Goal: Task Accomplishment & Management: Manage account settings

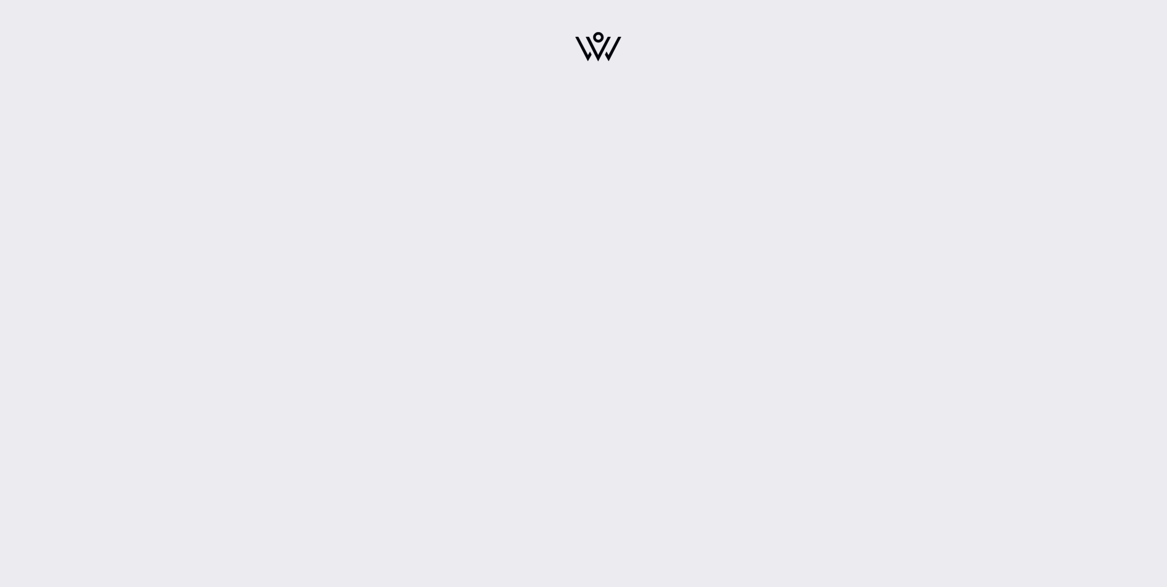
click at [591, 42] on img at bounding box center [598, 47] width 46 height 30
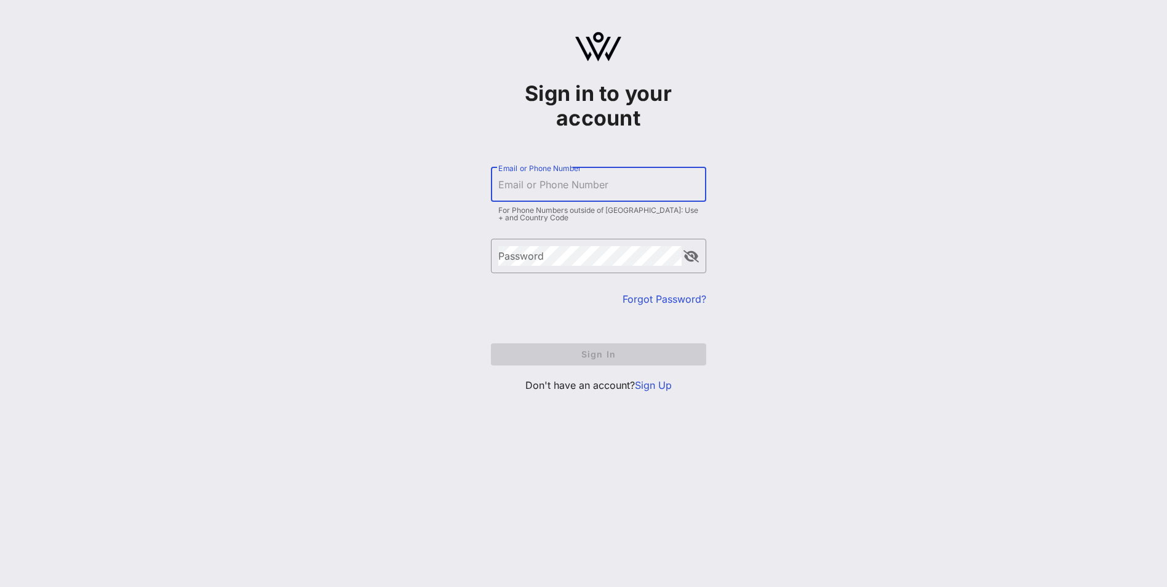
click at [559, 180] on input "Email or Phone Number" at bounding box center [598, 185] width 201 height 20
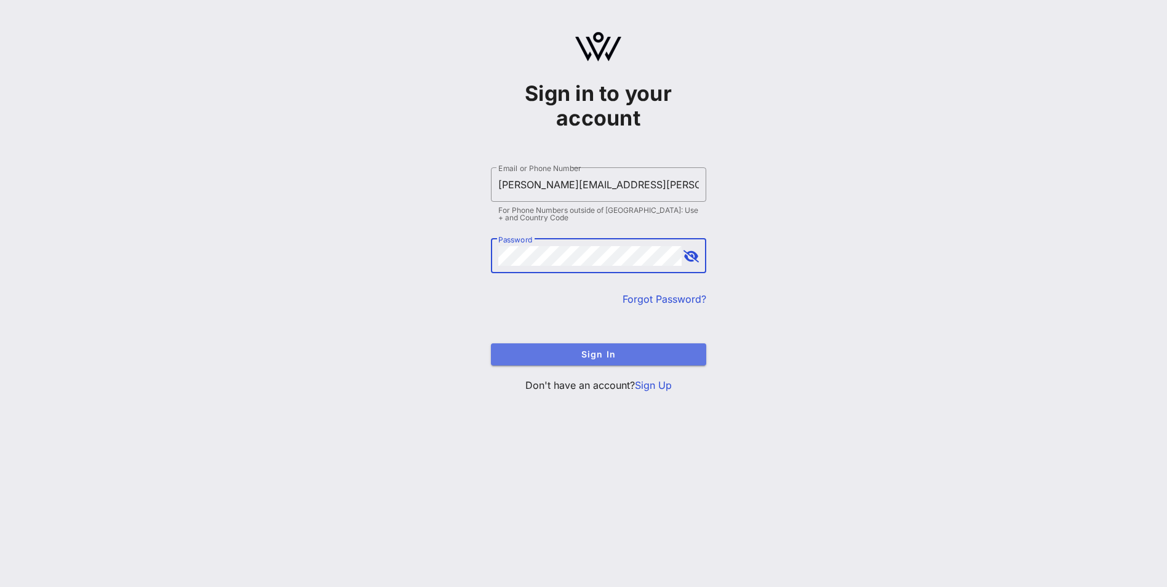
click at [616, 351] on span "Sign In" at bounding box center [599, 354] width 196 height 10
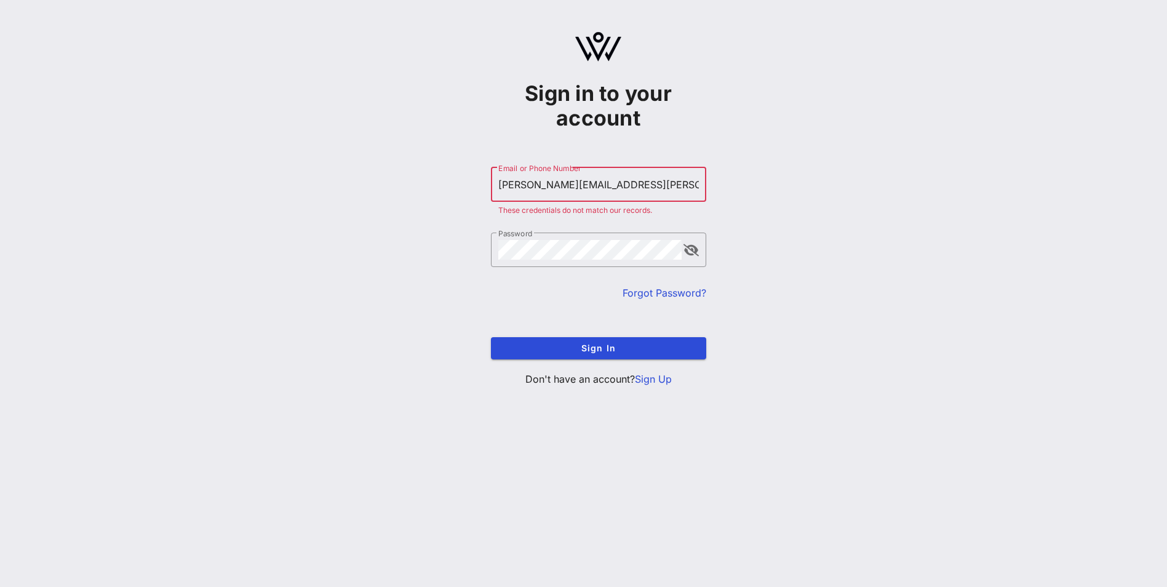
drag, startPoint x: 650, startPoint y: 180, endPoint x: 498, endPoint y: 183, distance: 152.0
click at [498, 183] on input "Nora.Venegas@tyson.com" at bounding box center [598, 185] width 201 height 20
click at [491, 337] on button "Sign In" at bounding box center [598, 348] width 215 height 22
click at [944, 217] on div "Sign in to your account ​ Email or Phone Number [PERSON_NAME][EMAIL_ADDRESS][PE…" at bounding box center [598, 214] width 1137 height 428
drag, startPoint x: 636, startPoint y: 184, endPoint x: 364, endPoint y: 184, distance: 271.9
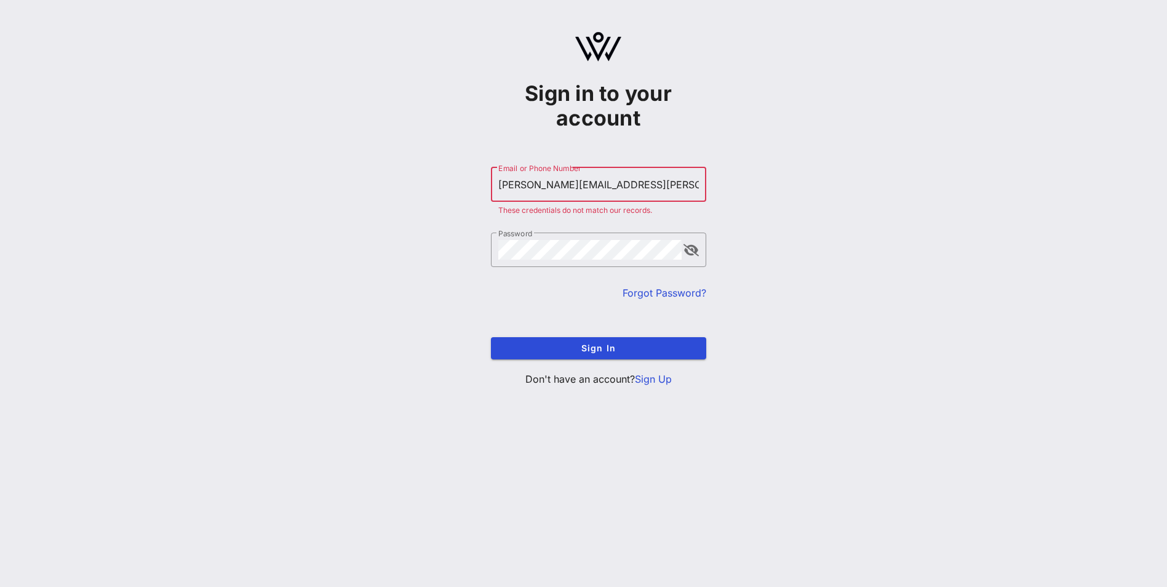
click at [364, 184] on div "Sign in to your account ​ Email or Phone Number [PERSON_NAME][EMAIL_ADDRESS][PE…" at bounding box center [598, 214] width 1137 height 428
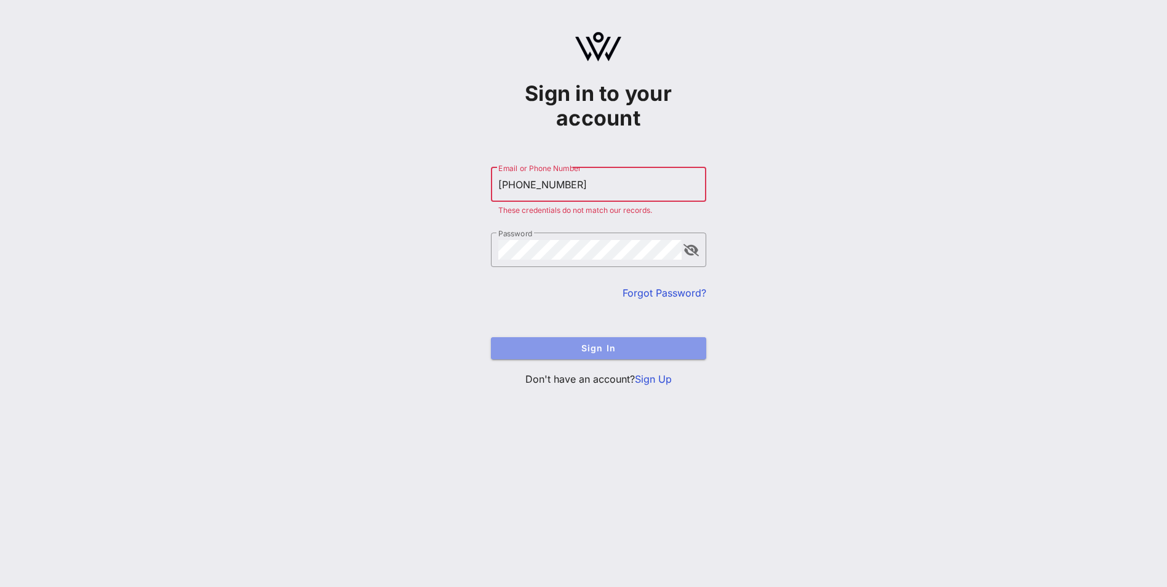
click at [640, 345] on span "Sign In" at bounding box center [599, 348] width 196 height 10
click at [339, 184] on div "Sign in to your account ​ Email or Phone Number +12024450024 These credentials …" at bounding box center [598, 214] width 1137 height 428
type input "[EMAIL_ADDRESS][DOMAIN_NAME]"
click at [570, 343] on span "Sign In" at bounding box center [599, 348] width 196 height 10
click at [661, 374] on link "Sign Up" at bounding box center [653, 379] width 37 height 12
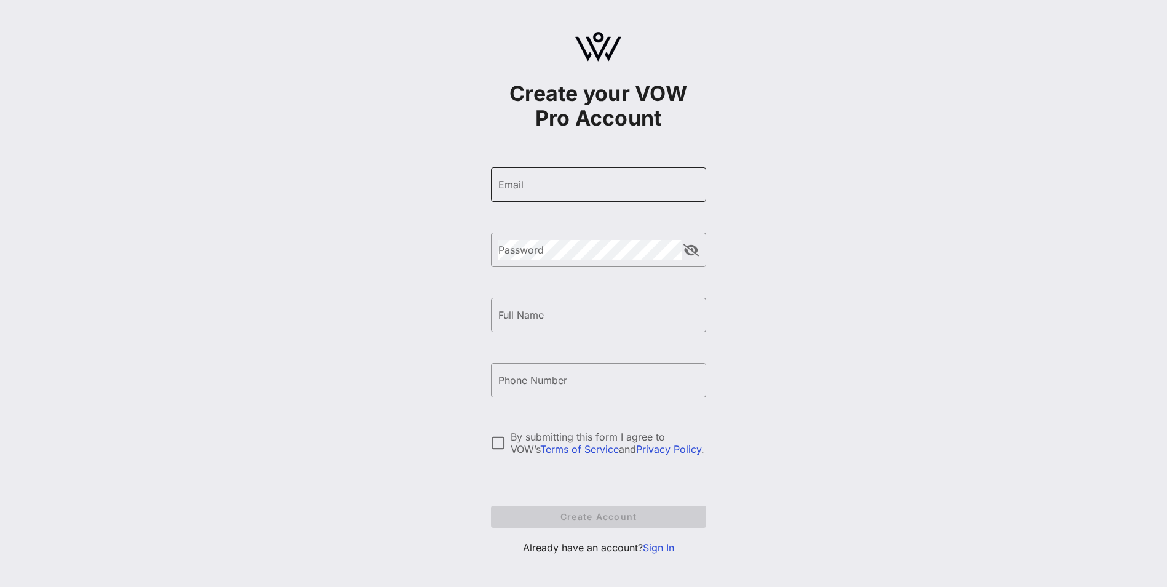
click at [569, 187] on input "Email" at bounding box center [598, 185] width 201 height 20
type input "[PERSON_NAME][EMAIL_ADDRESS][PERSON_NAME][PERSON_NAME][DOMAIN_NAME]"
type input "Nora H Venegas"
type input "+12024450024"
click at [768, 325] on div "Create your VOW Pro Account ​ Email Nora.Venegas@tyson.com ​ Password ​ Full Na…" at bounding box center [598, 298] width 1137 height 597
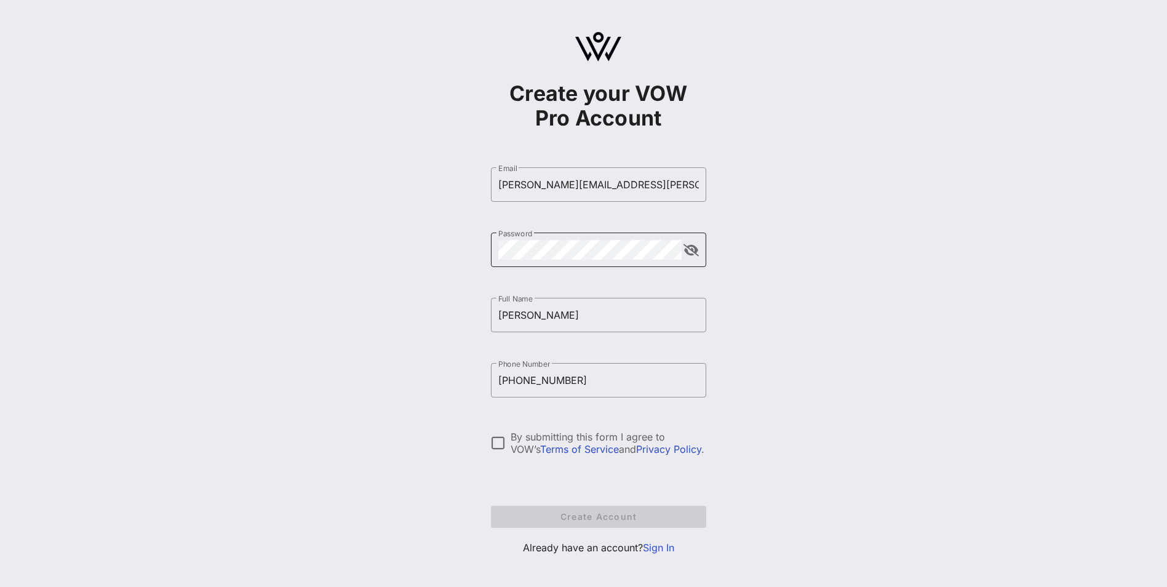
click at [693, 253] on button "append icon" at bounding box center [690, 250] width 15 height 12
click at [691, 247] on button "append icon" at bounding box center [691, 250] width 14 height 12
click at [691, 253] on button "append icon" at bounding box center [690, 250] width 15 height 12
click at [904, 343] on div "Create your VOW Pro Account ​ Email Nora.Venegas@tyson.com ​ Password ​ Full Na…" at bounding box center [598, 298] width 1137 height 597
click at [503, 442] on div at bounding box center [498, 442] width 21 height 21
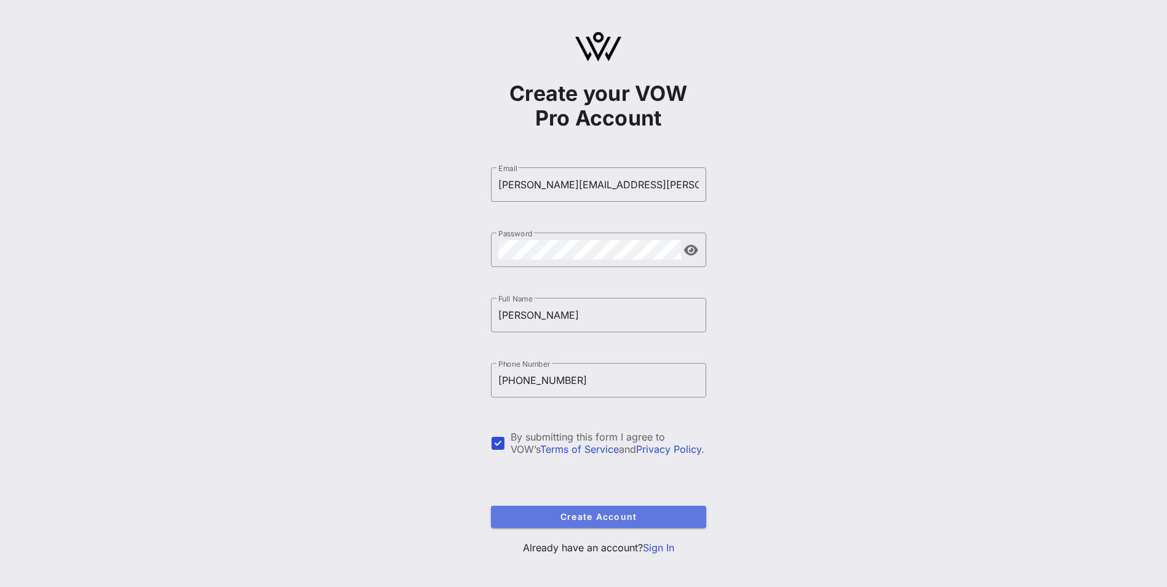
click at [622, 509] on button "Create Account" at bounding box center [598, 517] width 215 height 22
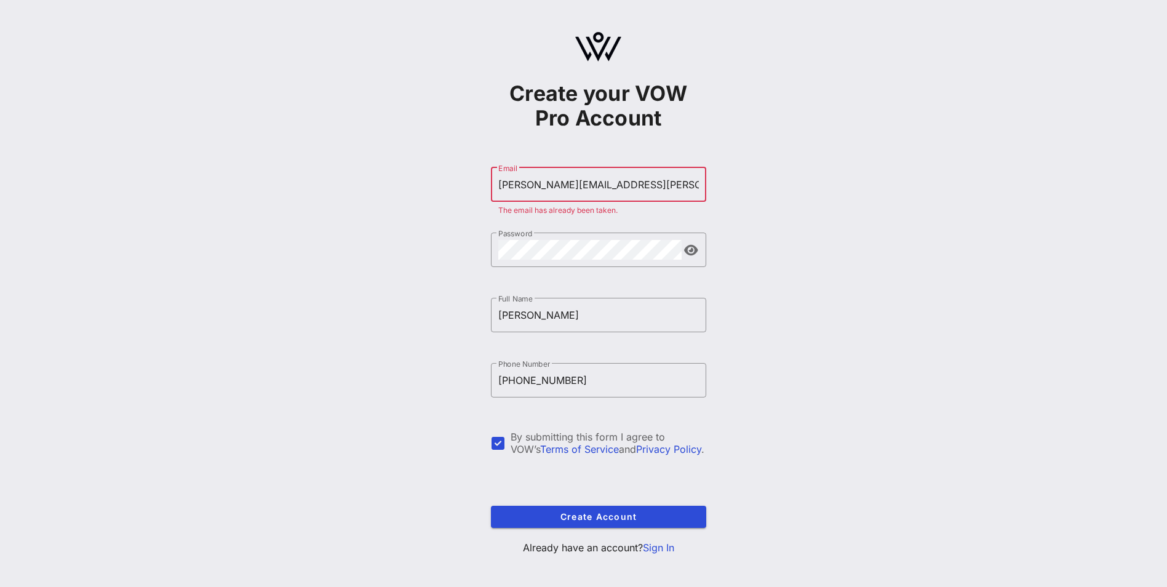
click at [659, 548] on link "Sign In" at bounding box center [658, 547] width 31 height 12
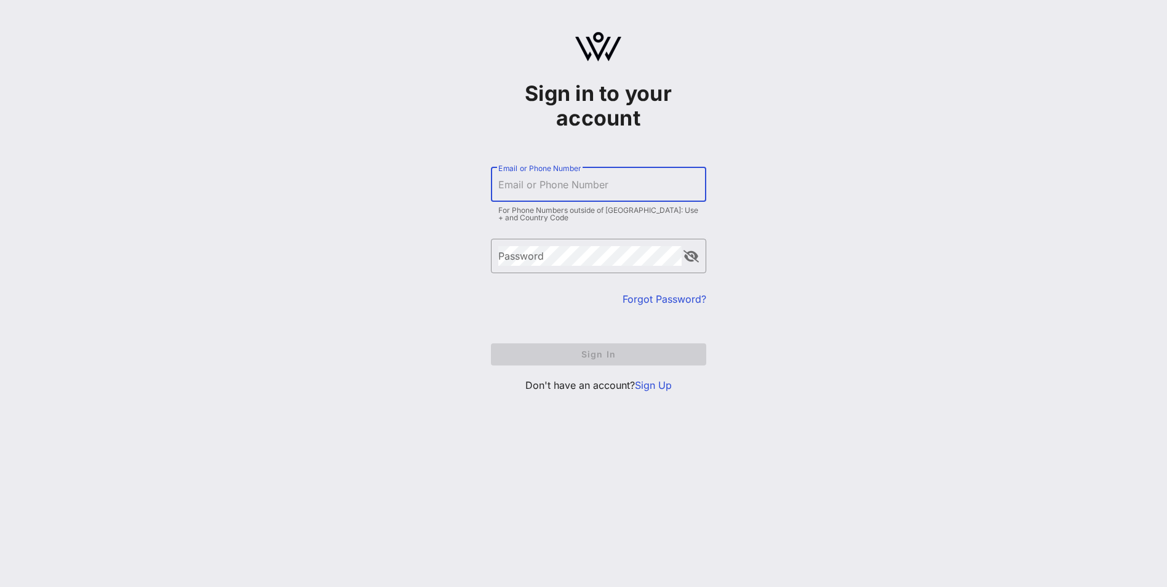
click at [552, 187] on input "Email or Phone Number" at bounding box center [598, 185] width 201 height 20
type input "[PERSON_NAME][EMAIL_ADDRESS][PERSON_NAME][PERSON_NAME][DOMAIN_NAME]"
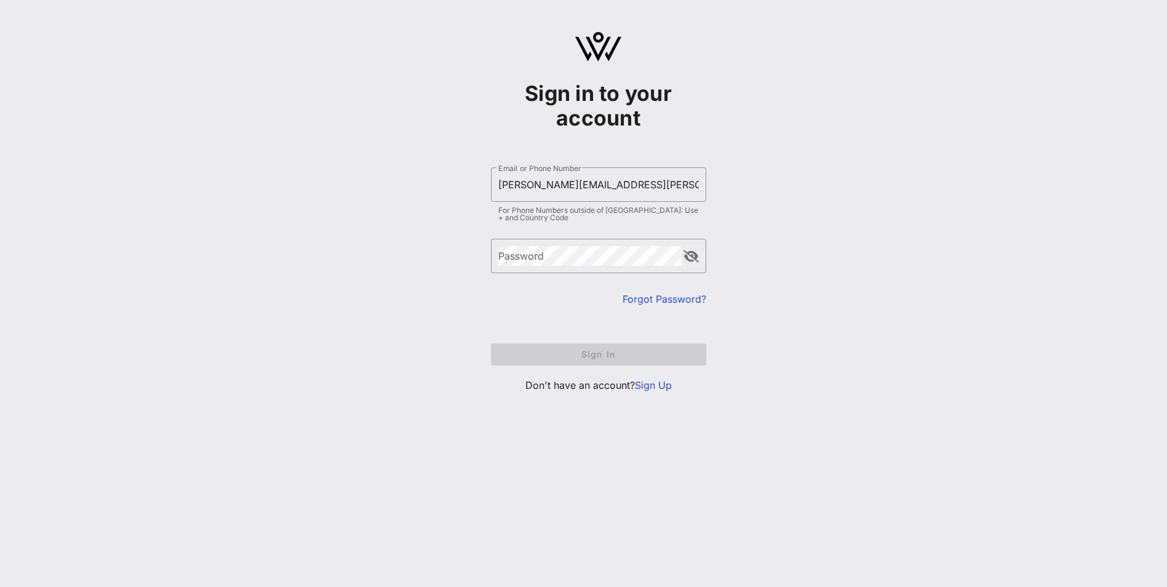
click at [657, 301] on link "Forgot Password?" at bounding box center [665, 299] width 84 height 12
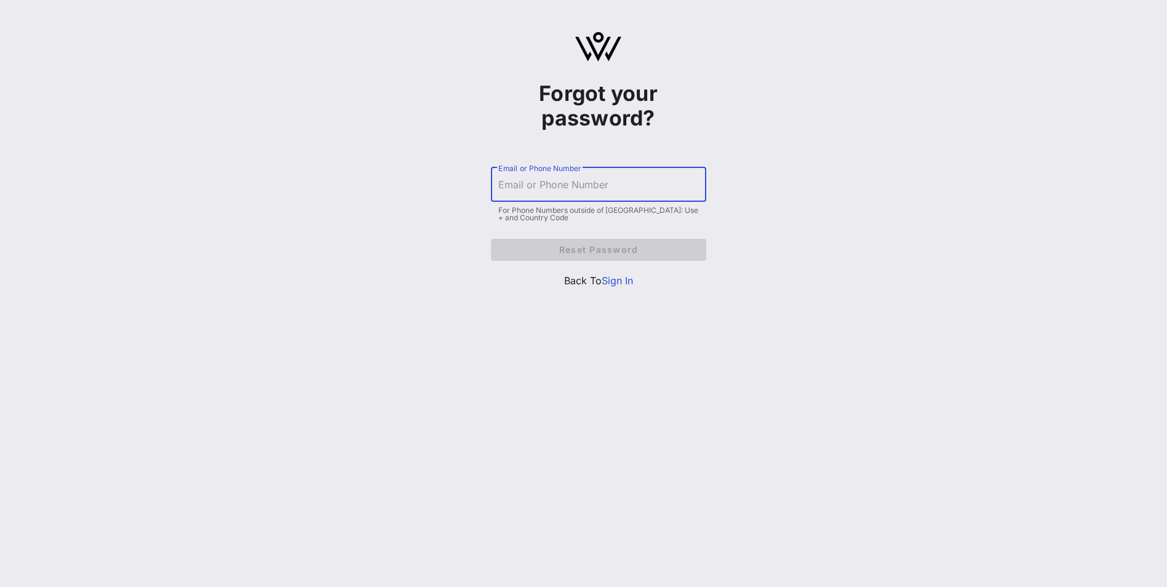
click at [563, 185] on input "Email or Phone Number" at bounding box center [598, 185] width 201 height 20
type input "[PERSON_NAME][EMAIL_ADDRESS][PERSON_NAME][PERSON_NAME][DOMAIN_NAME]"
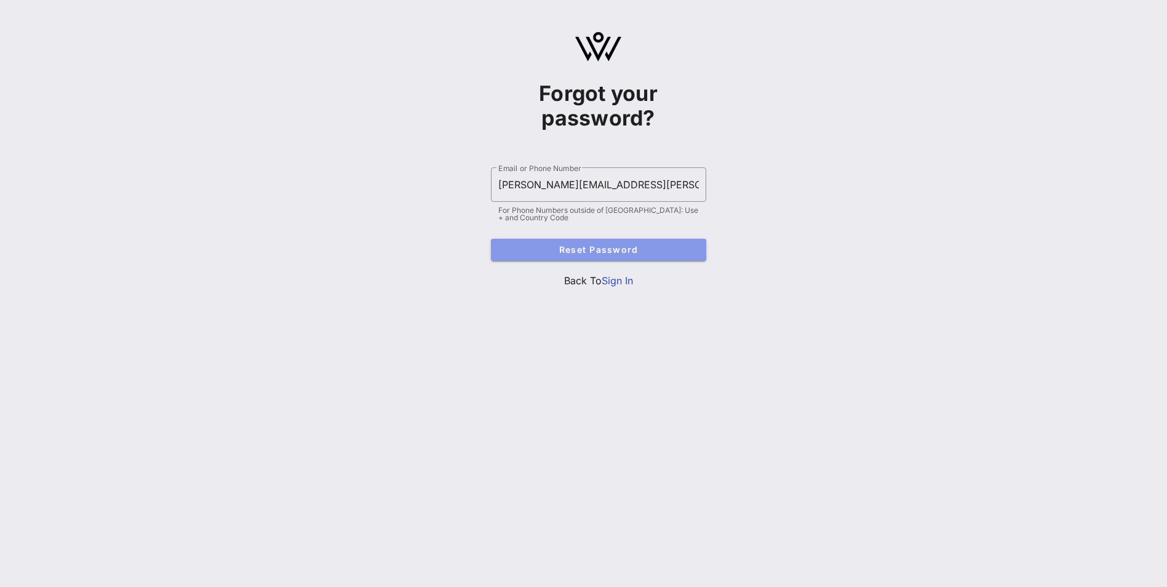
click at [613, 250] on span "Reset Password" at bounding box center [599, 249] width 196 height 10
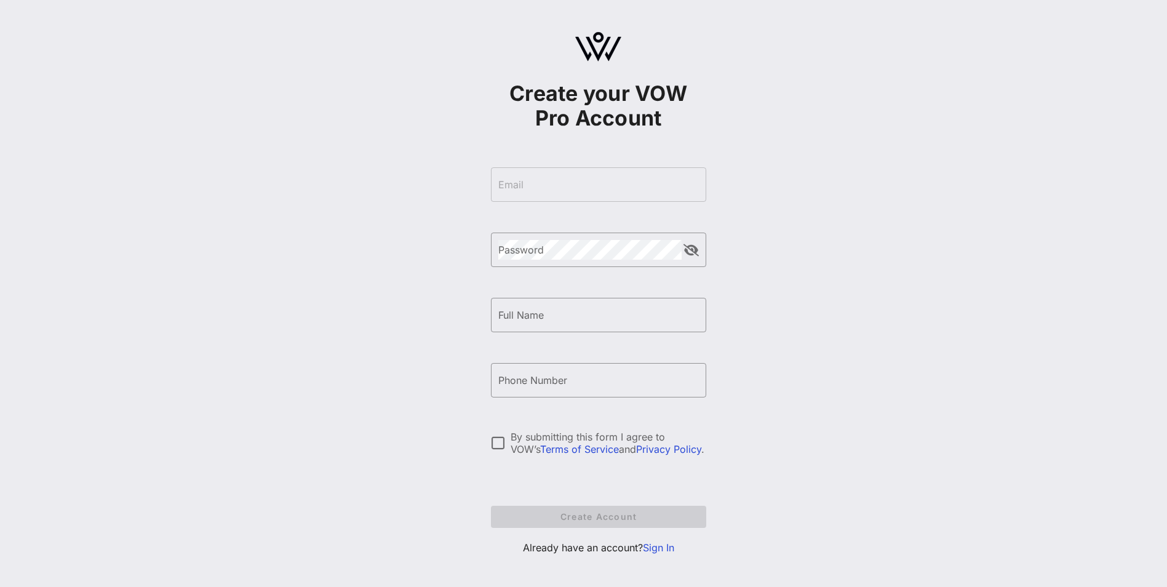
click at [564, 190] on form "​ Email ​ Password ​ Full Name ​ Phone Number By submitting this form I agree t…" at bounding box center [598, 347] width 215 height 385
click at [653, 547] on link "Sign In" at bounding box center [658, 547] width 31 height 12
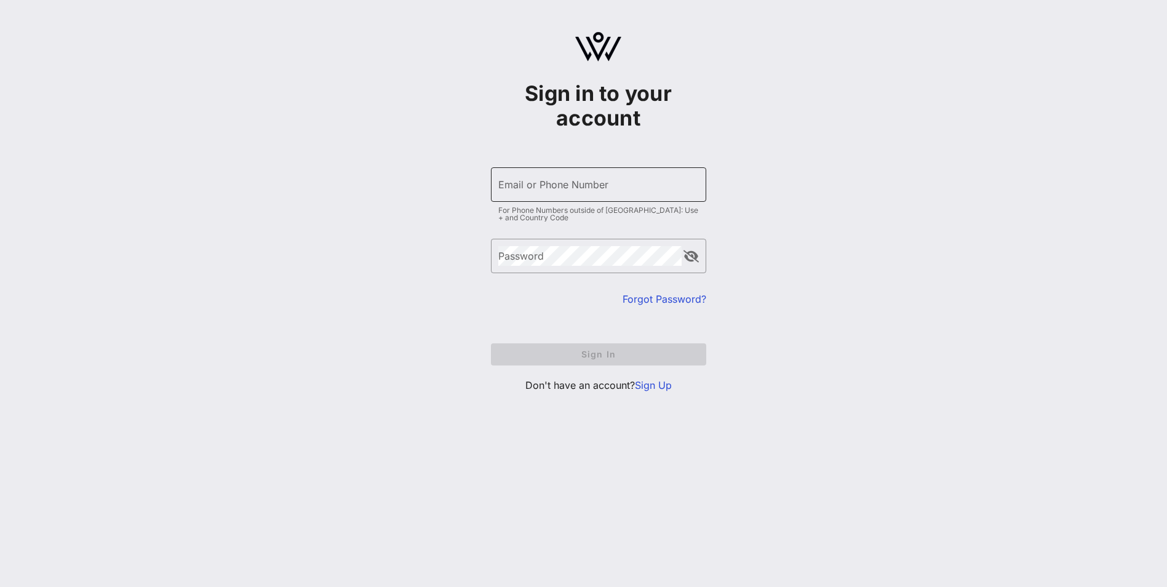
click at [543, 190] on input "Email or Phone Number" at bounding box center [598, 185] width 201 height 20
type input "[PERSON_NAME][EMAIL_ADDRESS][PERSON_NAME][PERSON_NAME][DOMAIN_NAME]"
click at [646, 294] on link "Forgot Password?" at bounding box center [665, 299] width 84 height 12
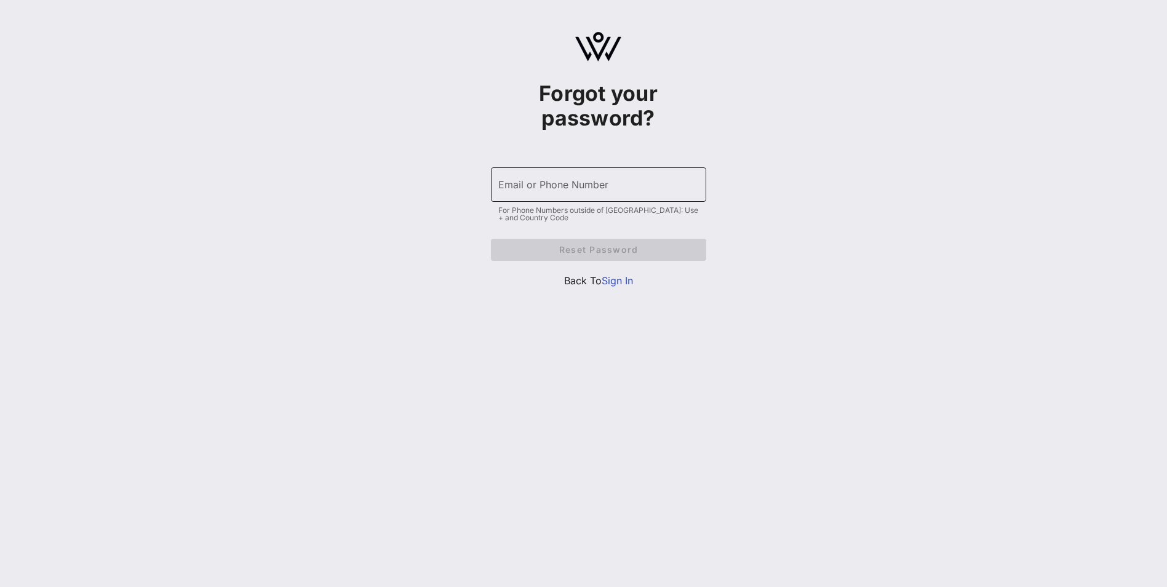
click at [564, 172] on div "Email or Phone Number" at bounding box center [598, 184] width 201 height 34
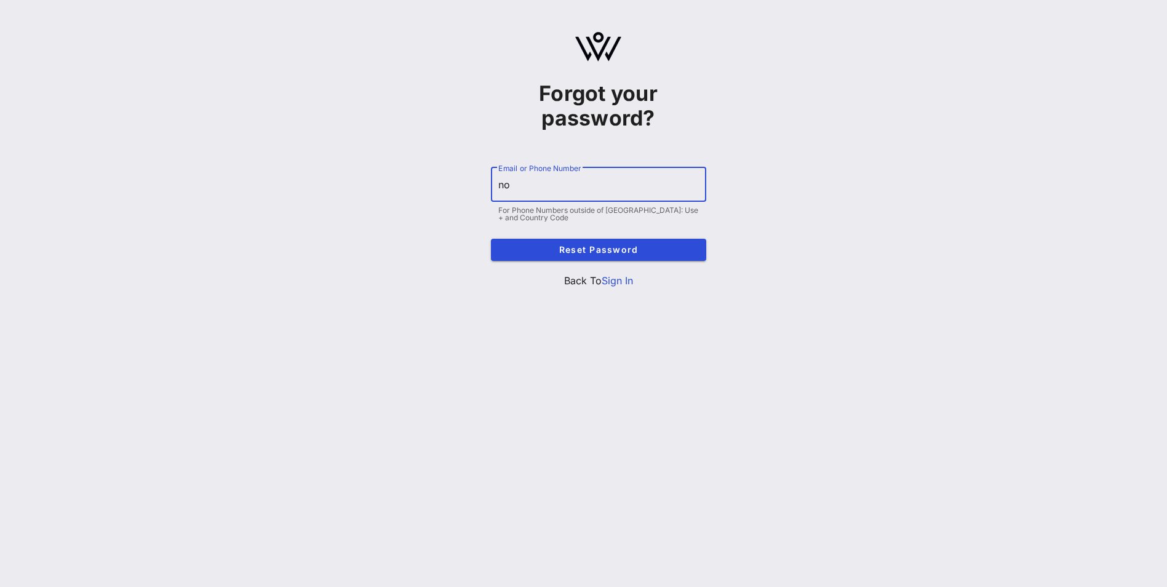
type input "[PERSON_NAME][EMAIL_ADDRESS][PERSON_NAME][PERSON_NAME][DOMAIN_NAME]"
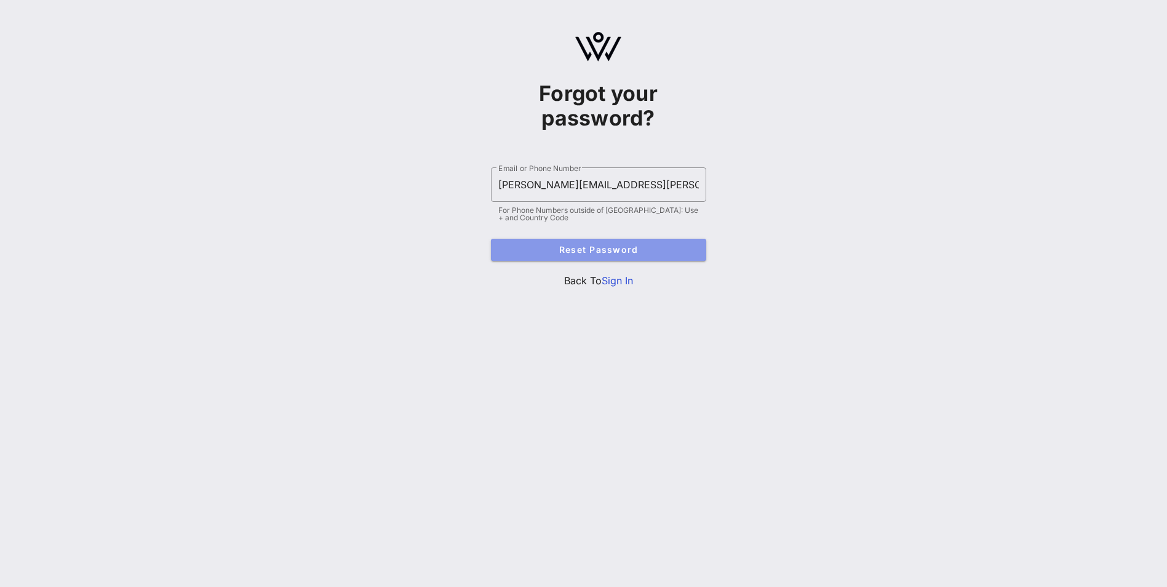
click at [597, 248] on span "Reset Password" at bounding box center [599, 249] width 196 height 10
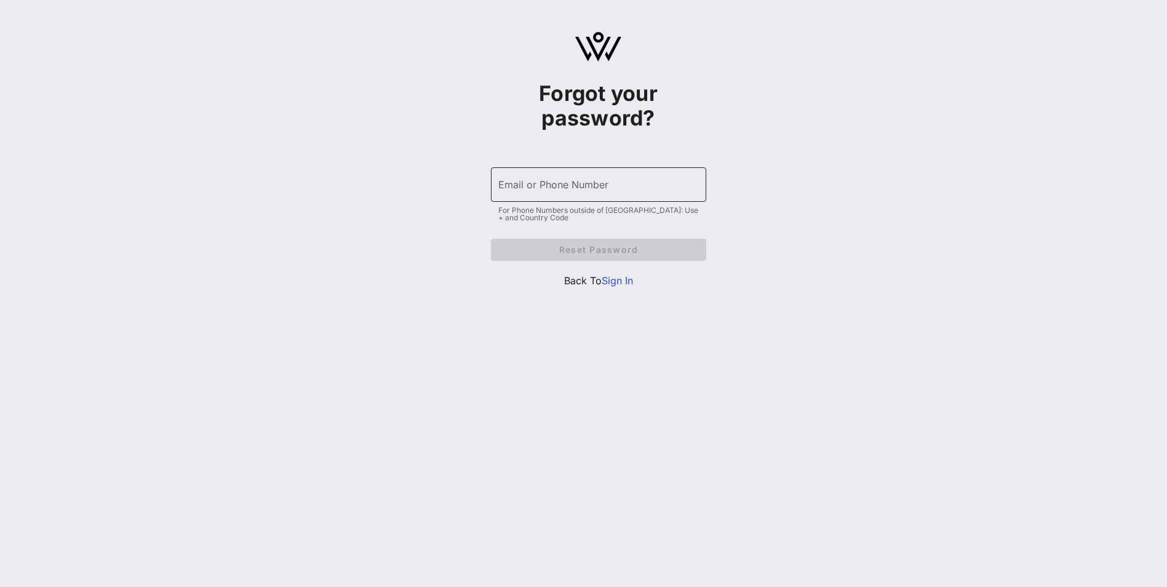
click at [532, 183] on input "Email or Phone Number" at bounding box center [598, 185] width 201 height 20
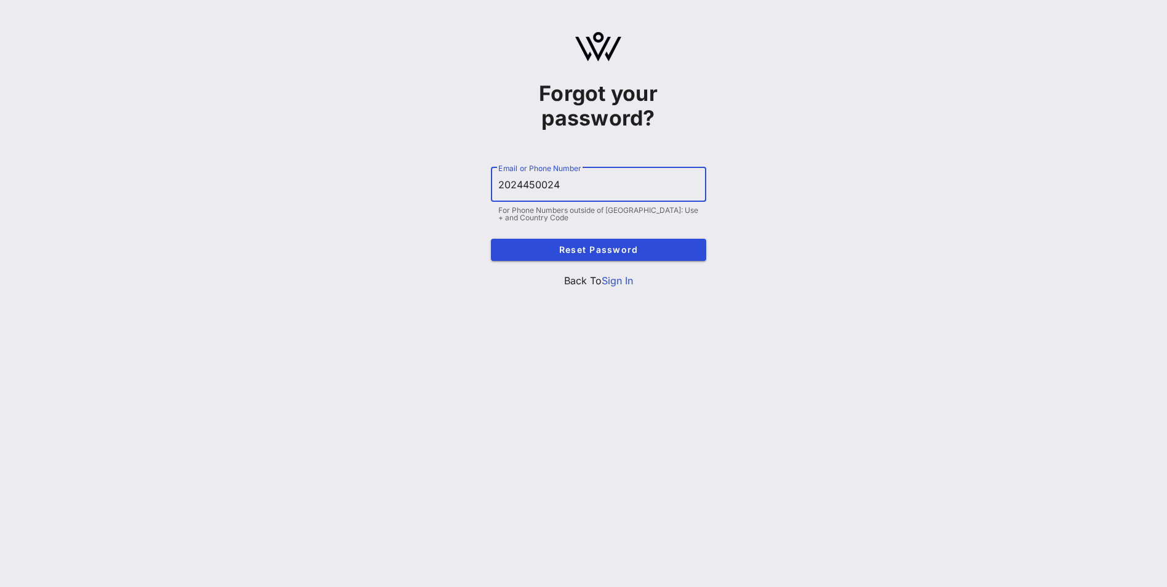
type input "2024450024"
click at [617, 282] on link "Sign In" at bounding box center [617, 280] width 31 height 12
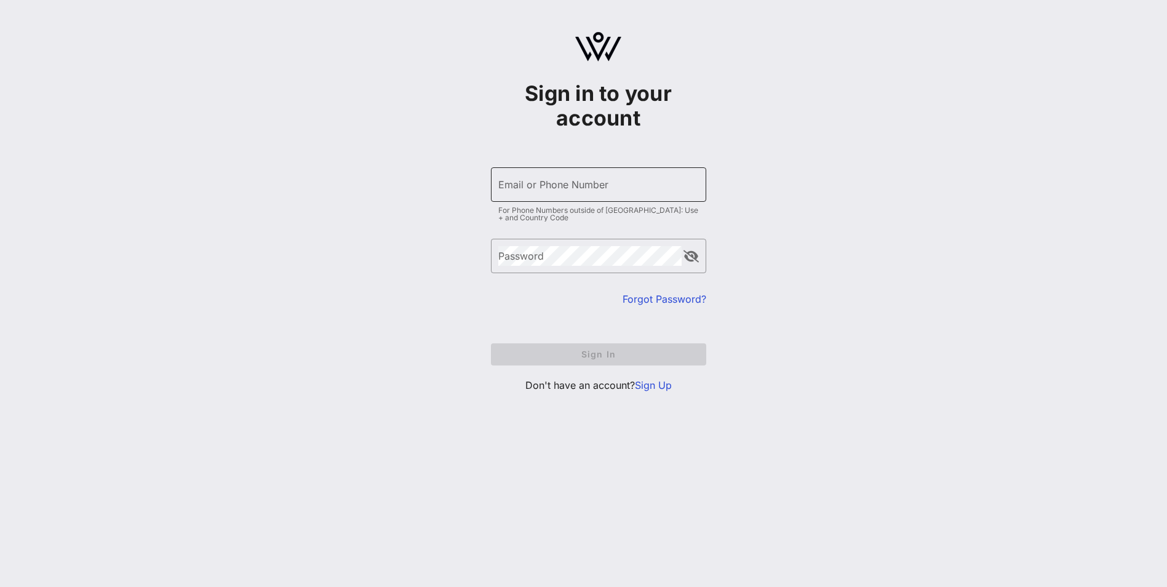
click at [545, 188] on input "Email or Phone Number" at bounding box center [598, 185] width 201 height 20
click at [548, 268] on div "Password" at bounding box center [589, 256] width 183 height 34
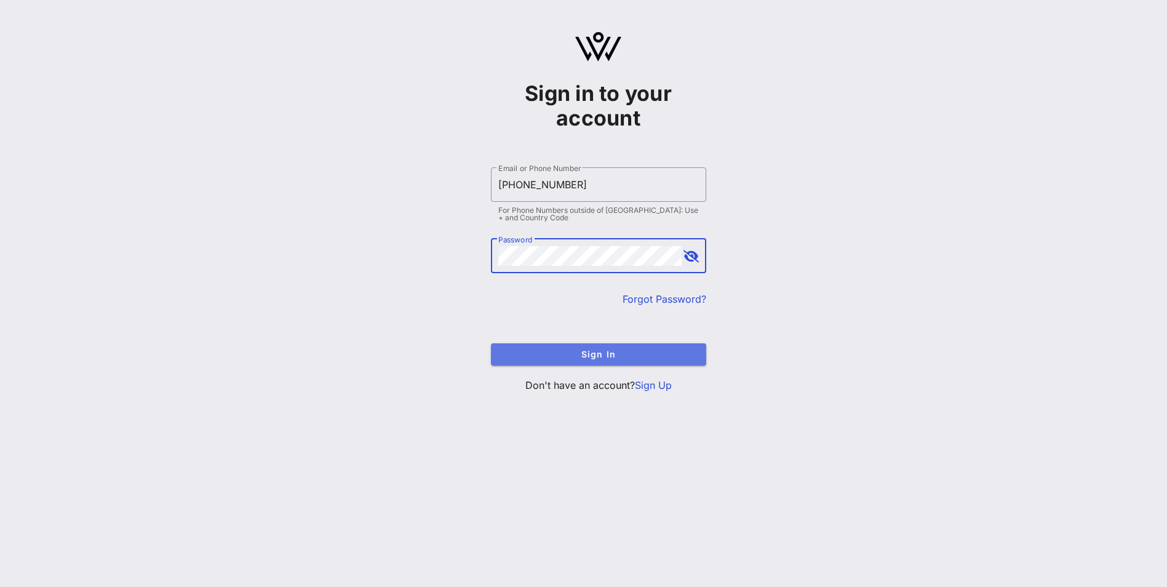
click at [605, 348] on button "Sign In" at bounding box center [598, 354] width 215 height 22
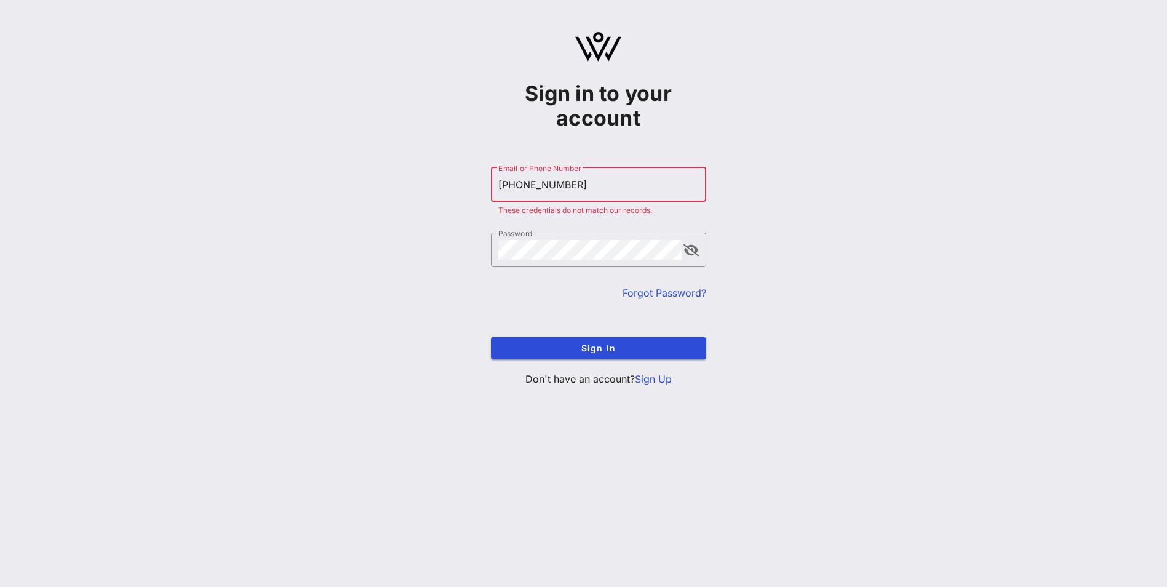
drag, startPoint x: 586, startPoint y: 183, endPoint x: 432, endPoint y: 201, distance: 154.8
click at [432, 201] on div "Sign in to your account ​ Email or Phone Number [PHONE_NUMBER] These credential…" at bounding box center [598, 214] width 1137 height 428
type input "N"
type input "[PERSON_NAME][EMAIL_ADDRESS][PERSON_NAME][PERSON_NAME][DOMAIN_NAME]"
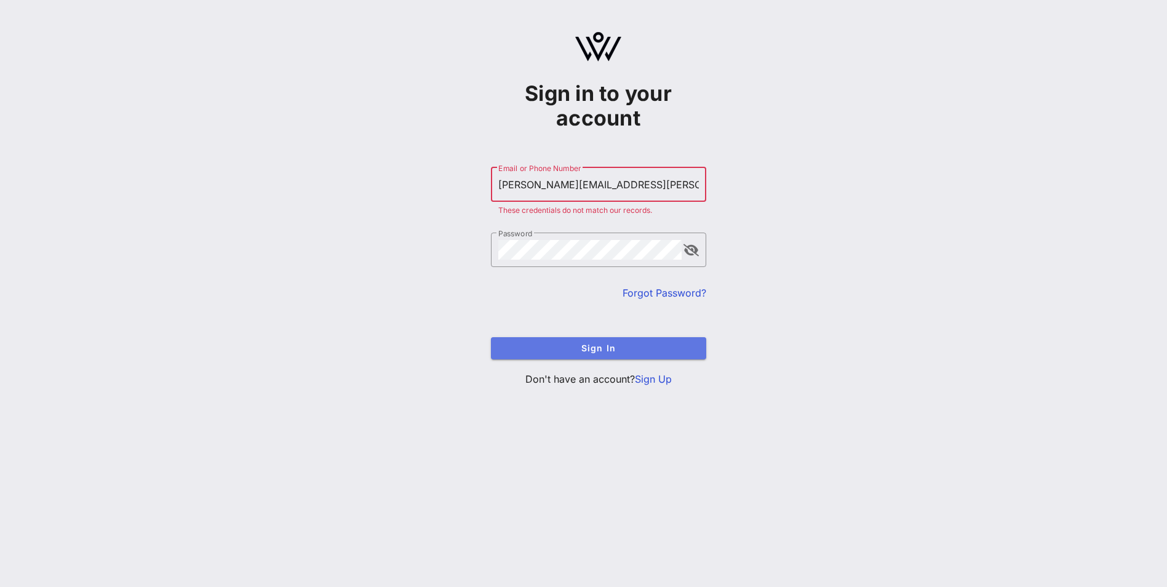
click at [613, 346] on span "Sign In" at bounding box center [599, 348] width 196 height 10
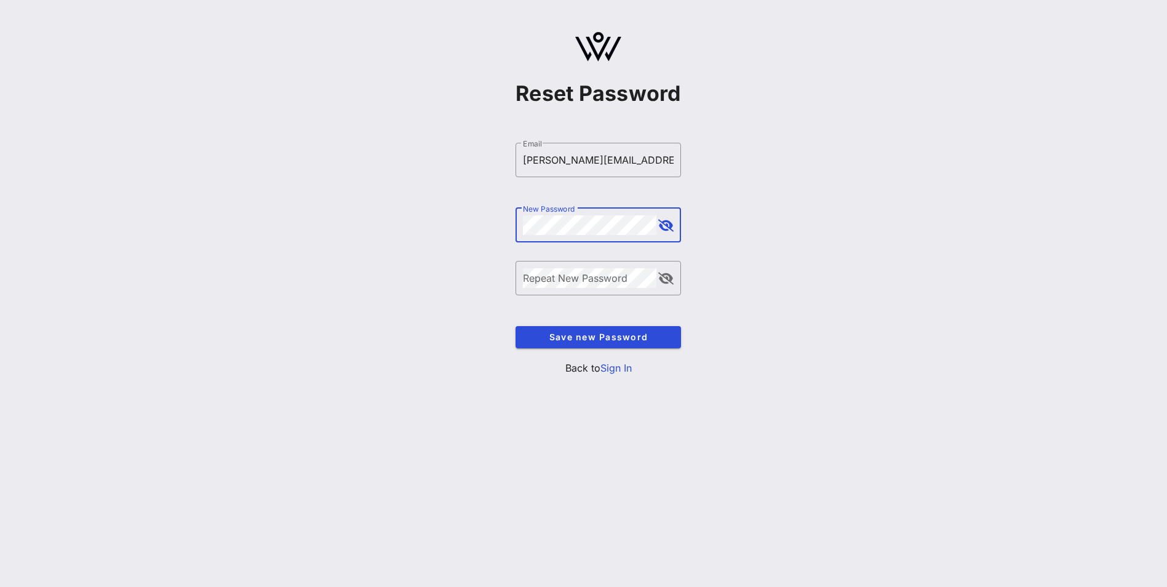
click at [665, 226] on button "append icon" at bounding box center [665, 226] width 15 height 12
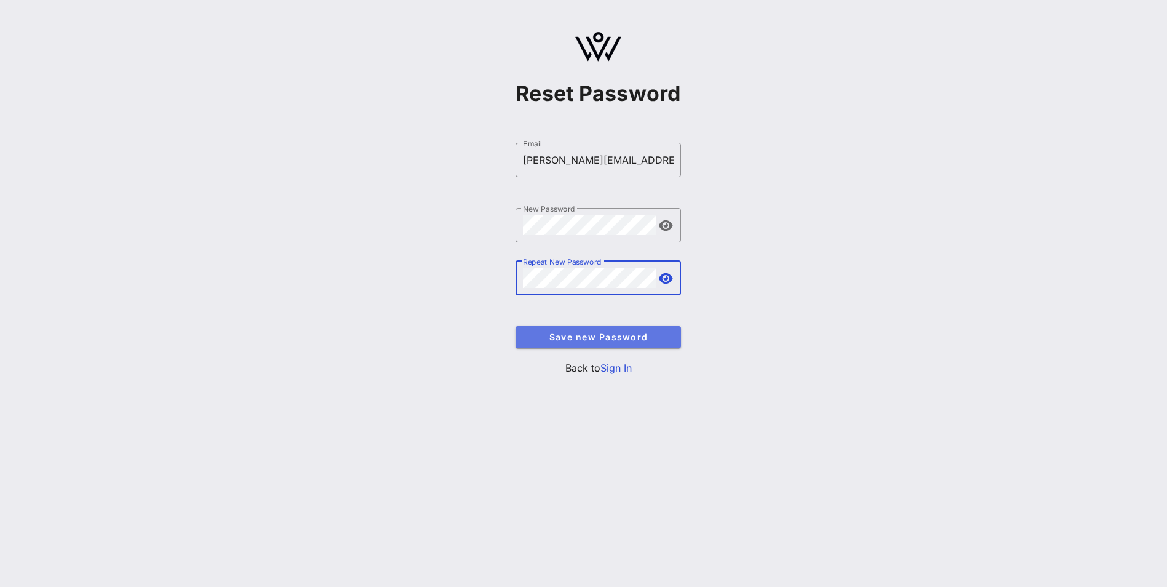
click at [597, 333] on span "Save new Password" at bounding box center [598, 337] width 146 height 10
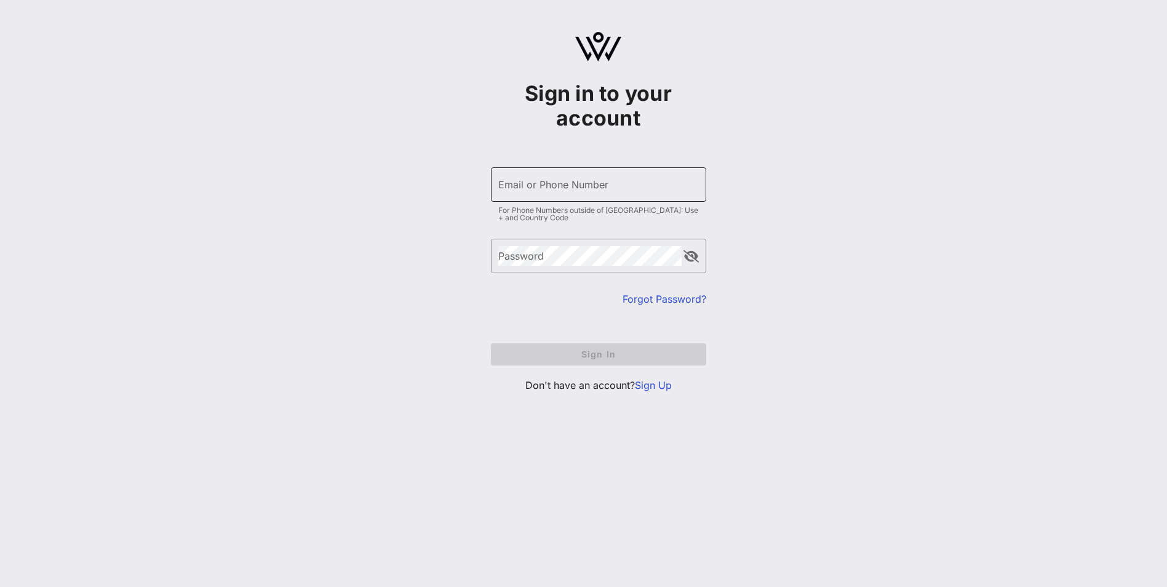
click at [570, 194] on input "Email or Phone Number" at bounding box center [598, 185] width 201 height 20
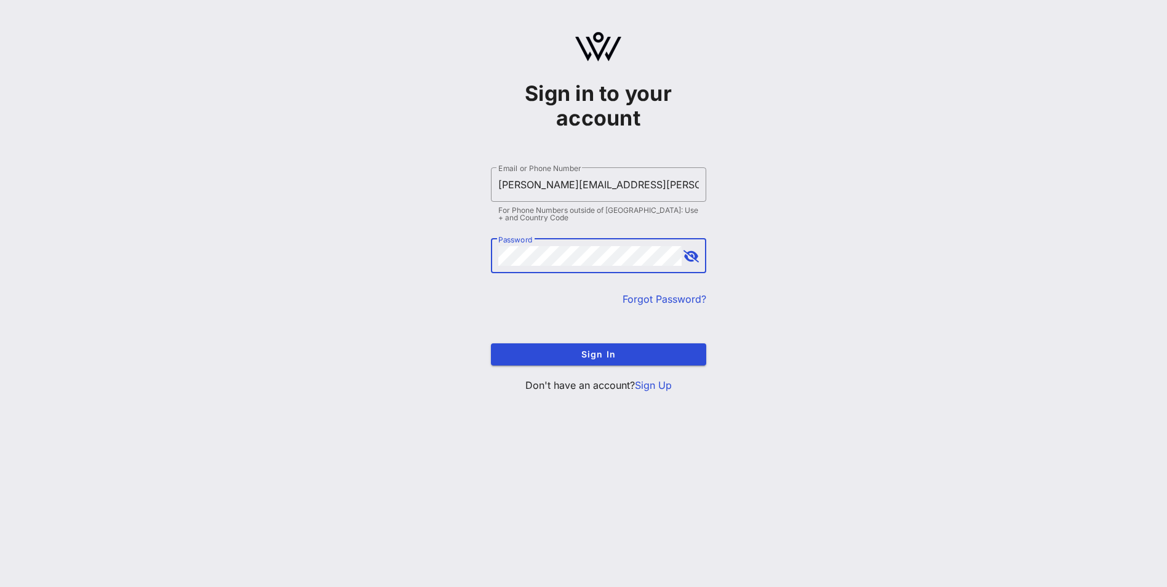
click at [491, 343] on button "Sign In" at bounding box center [598, 354] width 215 height 22
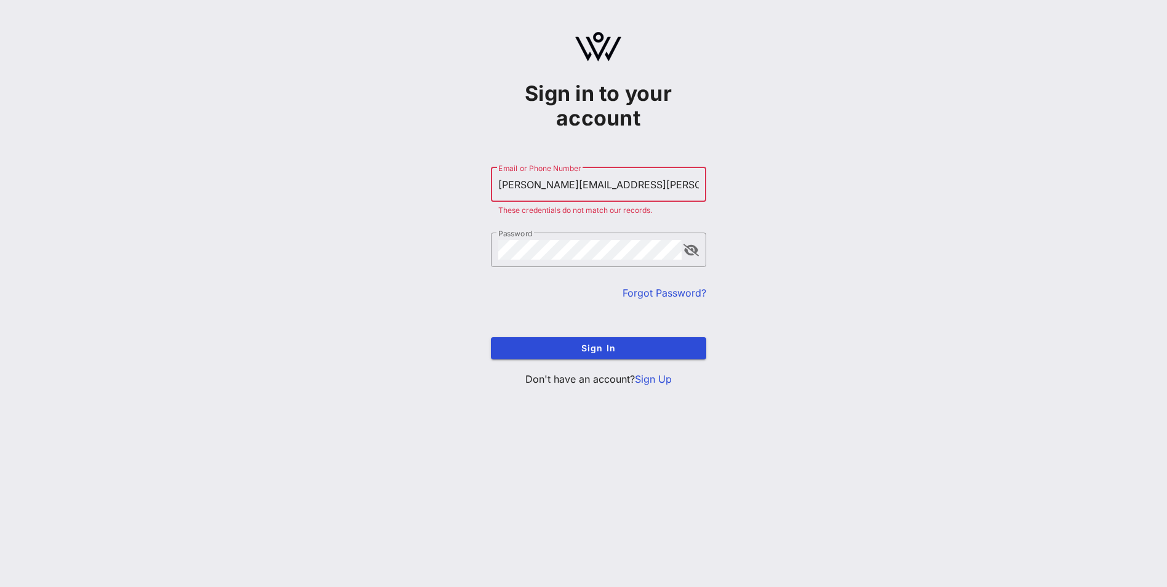
click at [506, 189] on input "[PERSON_NAME][EMAIL_ADDRESS][PERSON_NAME][PERSON_NAME][DOMAIN_NAME]" at bounding box center [598, 185] width 201 height 20
click at [688, 248] on button "append icon" at bounding box center [690, 250] width 15 height 12
type input "[PERSON_NAME][EMAIL_ADDRESS][PERSON_NAME][PERSON_NAME][DOMAIN_NAME]"
click at [411, 251] on div "Sign in to your account ​ Email or Phone Number [PERSON_NAME][EMAIL_ADDRESS][PE…" at bounding box center [598, 214] width 1137 height 428
click at [615, 342] on button "Sign In" at bounding box center [598, 348] width 215 height 22
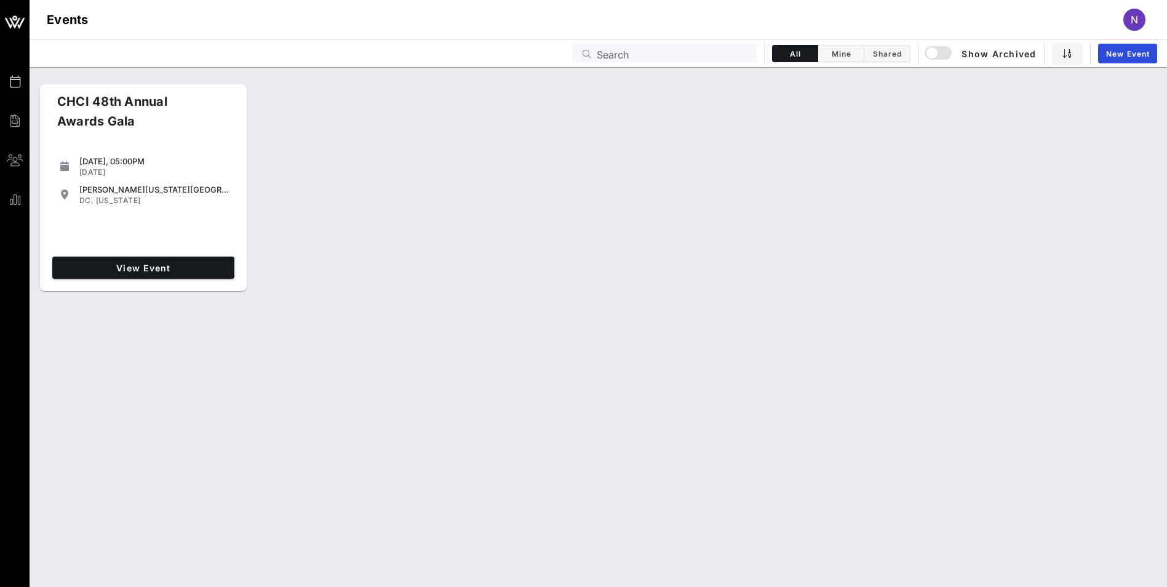
click at [157, 146] on div "CHCI 48th Annual Awards Gala" at bounding box center [143, 120] width 192 height 57
click at [139, 270] on span "View Event" at bounding box center [143, 268] width 172 height 10
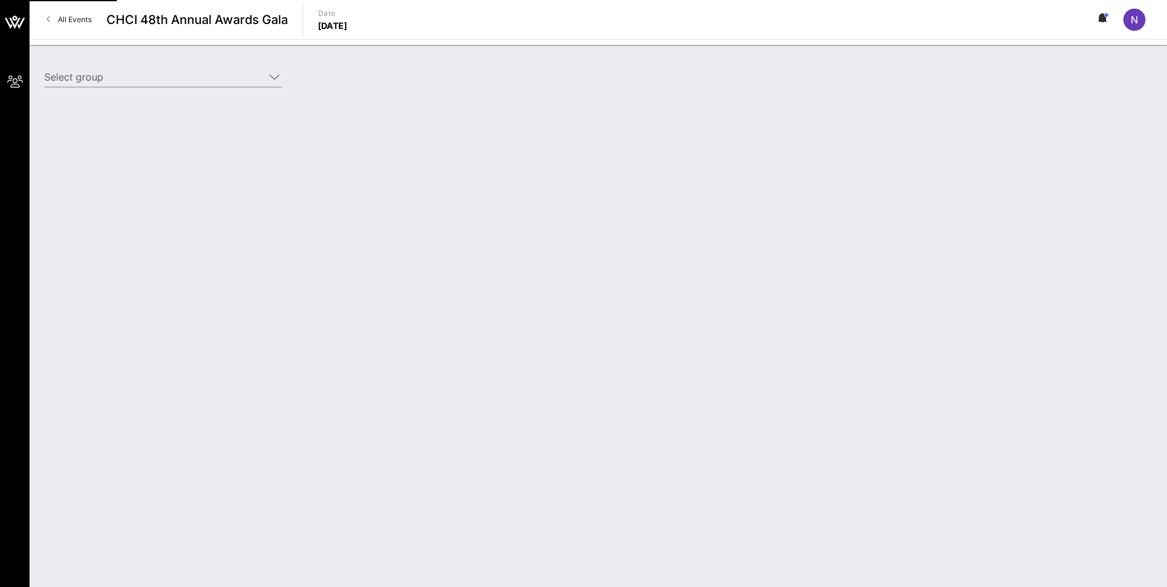
type input "Tyson Food (Tyson Food) [Nora Venegas, nora.venegas@tyson.com]"
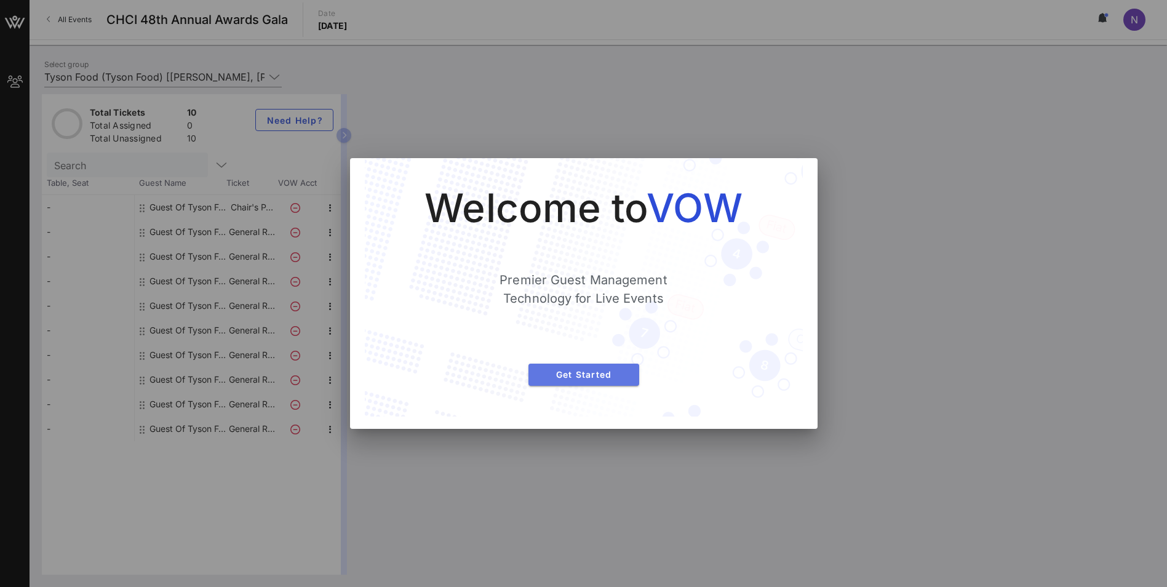
click at [621, 375] on span "Get Started" at bounding box center [583, 374] width 91 height 10
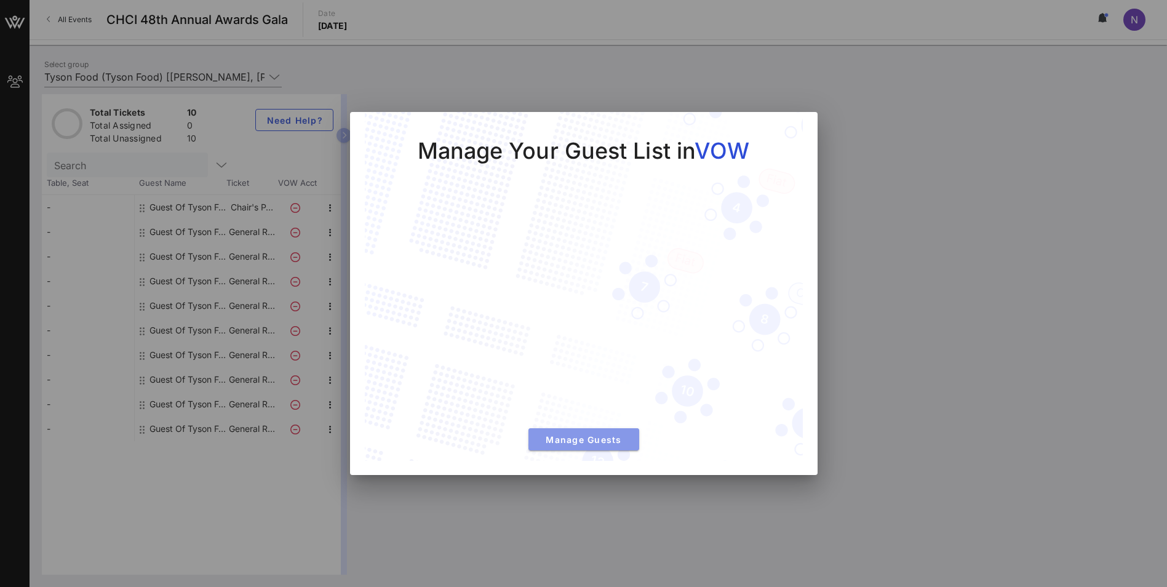
click at [592, 436] on span "Manage Guests" at bounding box center [583, 439] width 91 height 10
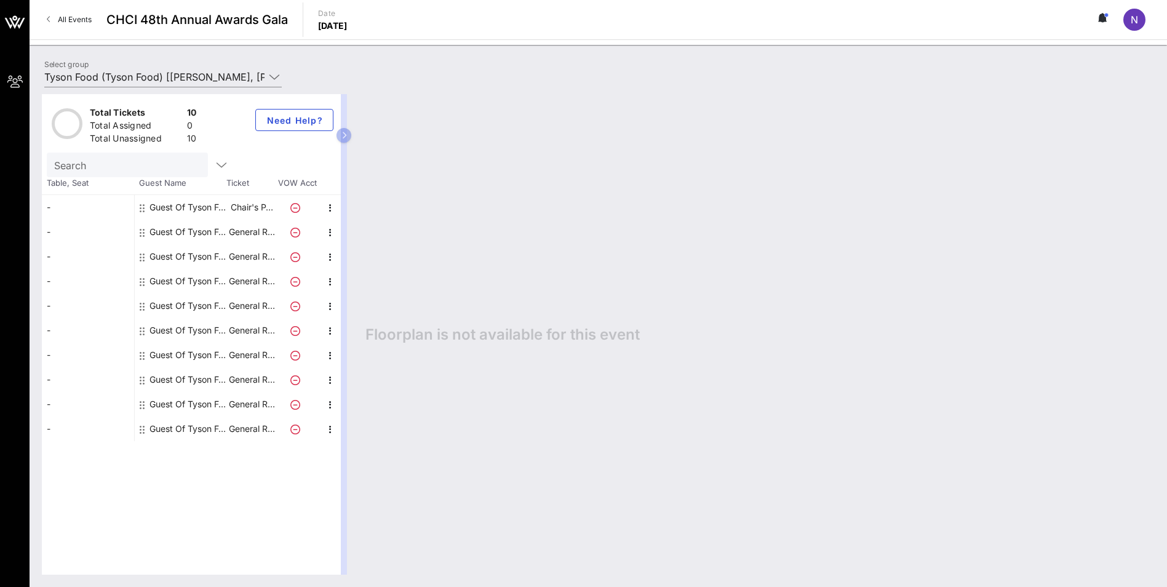
click at [141, 208] on icon at bounding box center [142, 208] width 5 height 10
click at [205, 204] on div "Guest Of Tyson Food" at bounding box center [188, 207] width 78 height 25
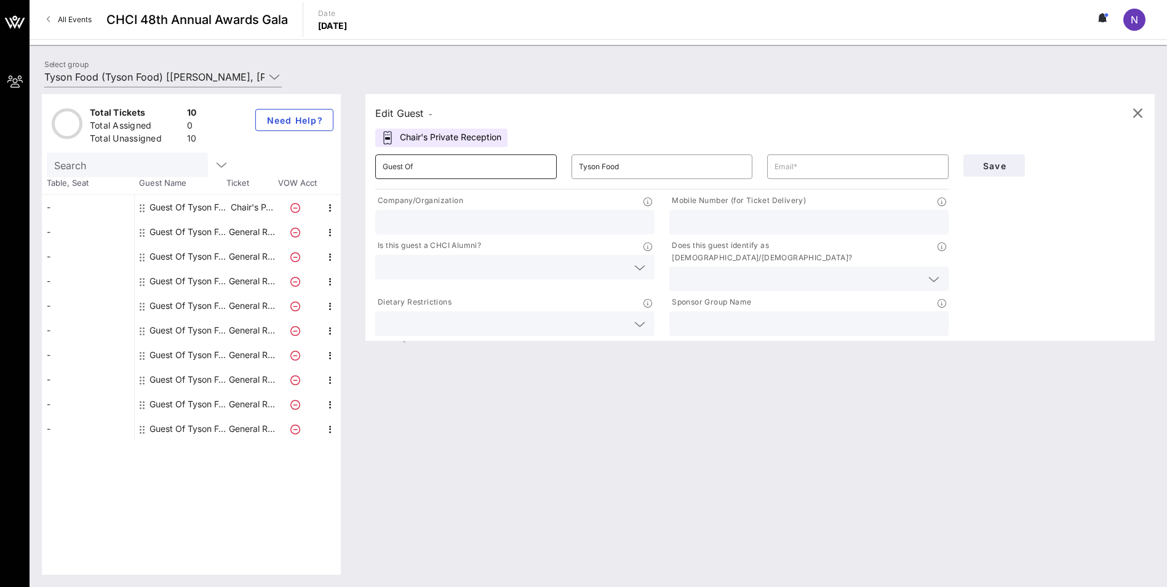
click at [477, 163] on input "Guest Of" at bounding box center [466, 167] width 167 height 20
drag, startPoint x: 477, startPoint y: 163, endPoint x: 300, endPoint y: 153, distance: 177.5
click at [300, 153] on div "Total Tickets 10 Total Assigned 0 Total Unassigned 10 Need Help? Search Table, …" at bounding box center [598, 334] width 1113 height 480
click at [792, 172] on input "text" at bounding box center [858, 167] width 167 height 20
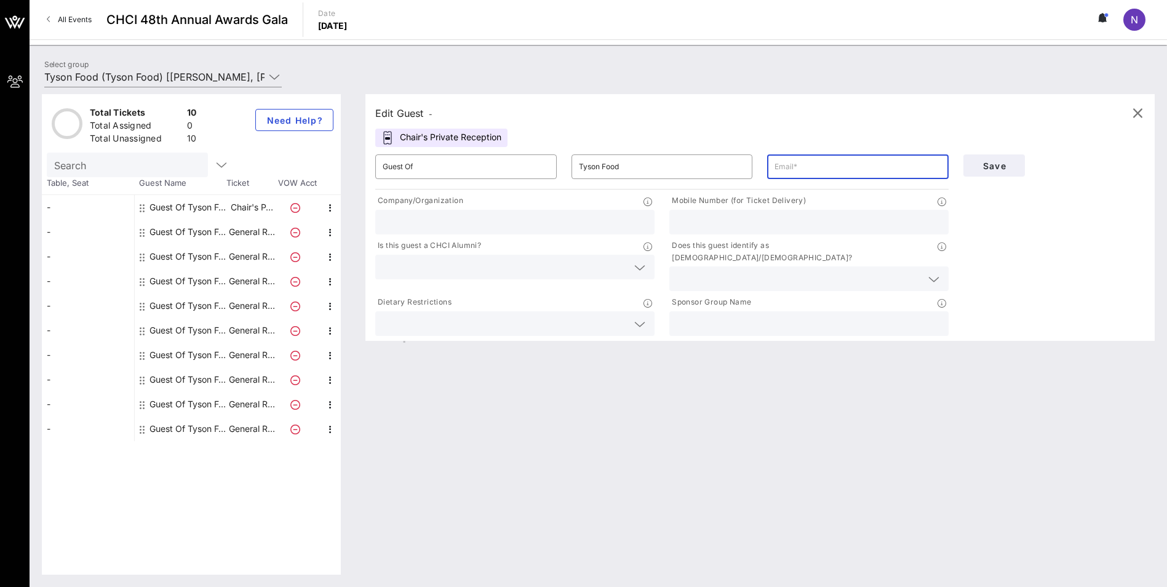
type input "[PERSON_NAME][EMAIL_ADDRESS][PERSON_NAME][PERSON_NAME][DOMAIN_NAME]"
type input "Tyson Foods"
type input "2024450024"
click at [640, 268] on icon at bounding box center [639, 267] width 11 height 15
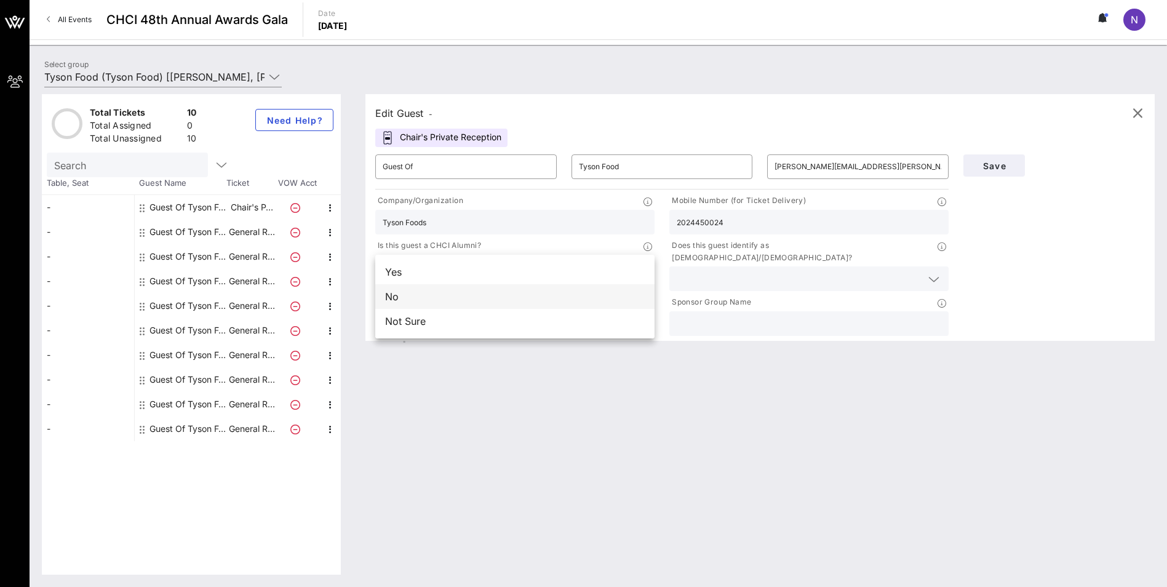
click at [480, 301] on div "No" at bounding box center [514, 296] width 279 height 25
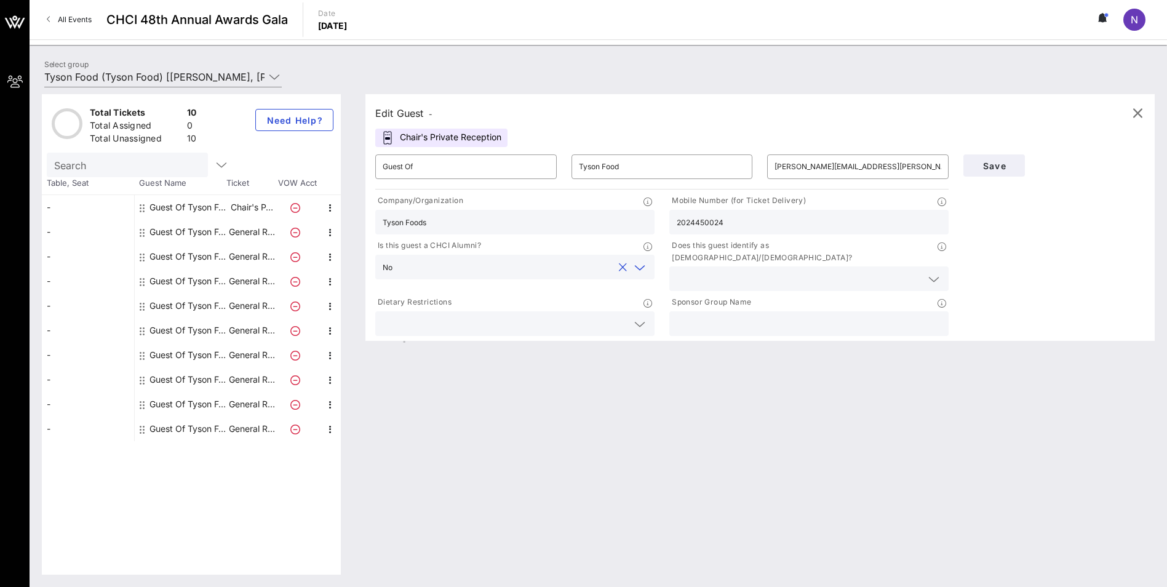
click at [933, 272] on icon at bounding box center [933, 279] width 11 height 15
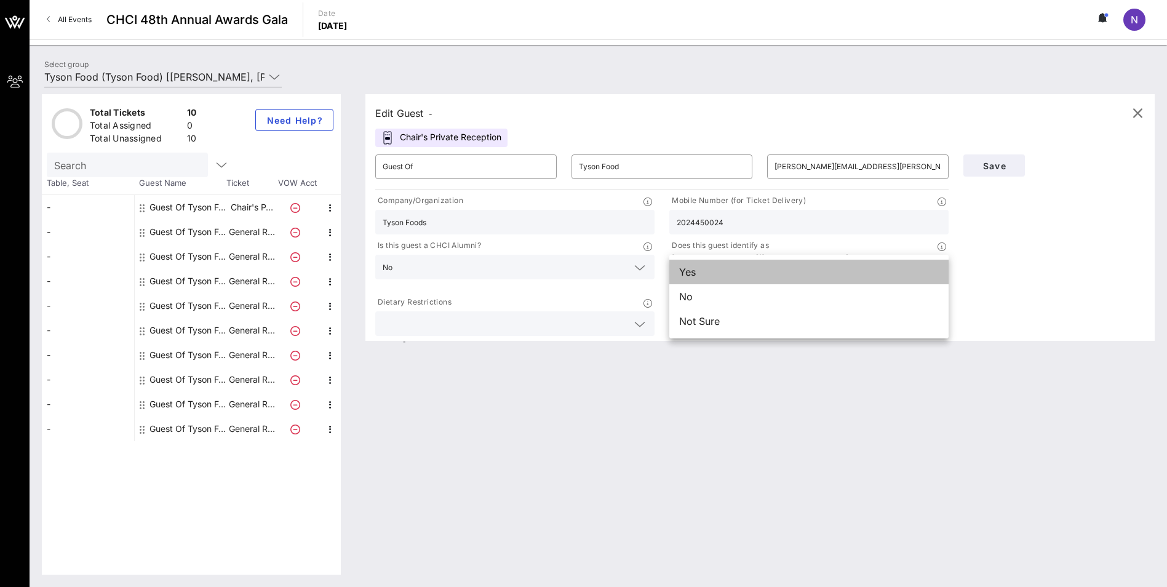
click at [722, 267] on div "Yes" at bounding box center [808, 272] width 279 height 25
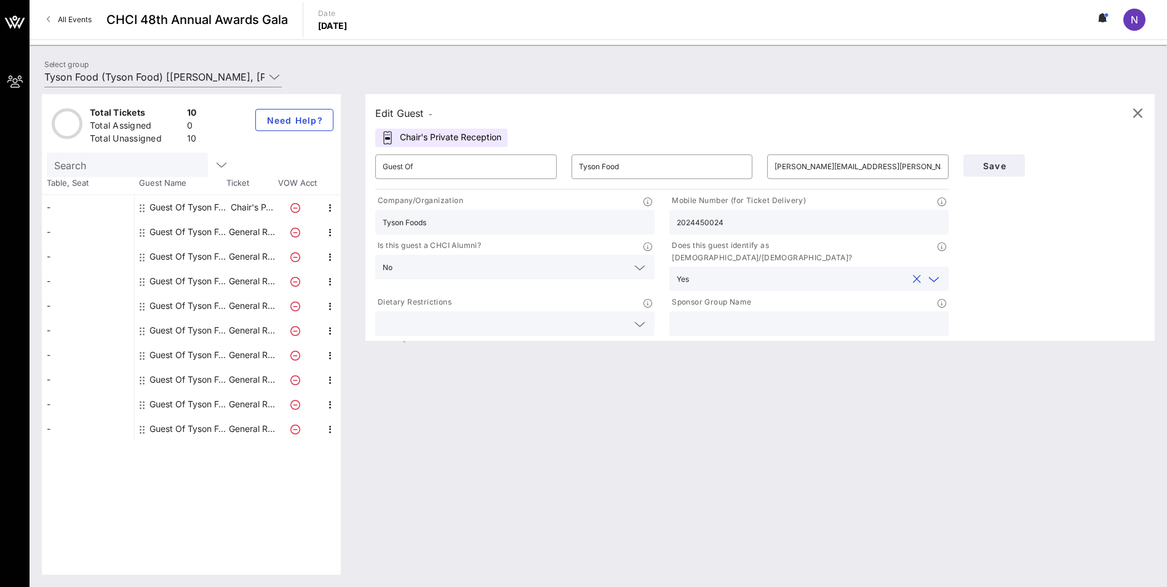
click at [639, 317] on icon at bounding box center [639, 324] width 11 height 15
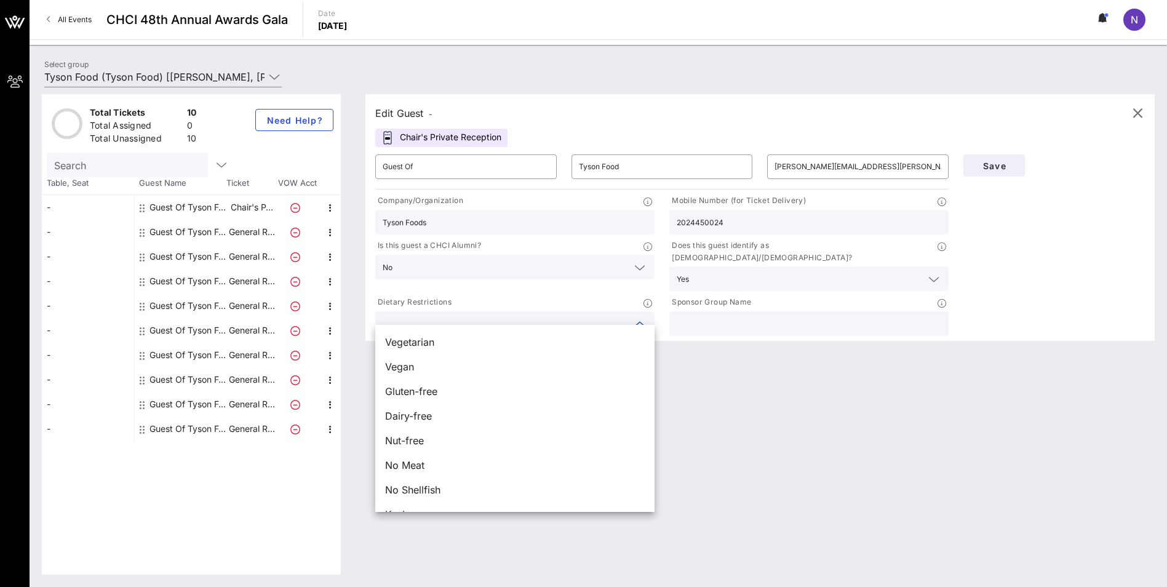
click at [851, 417] on div "Edit Guest - Chair's Private Reception ​ Guest Of ​ Tyson Food ​ nora.venegas@t…" at bounding box center [754, 334] width 802 height 480
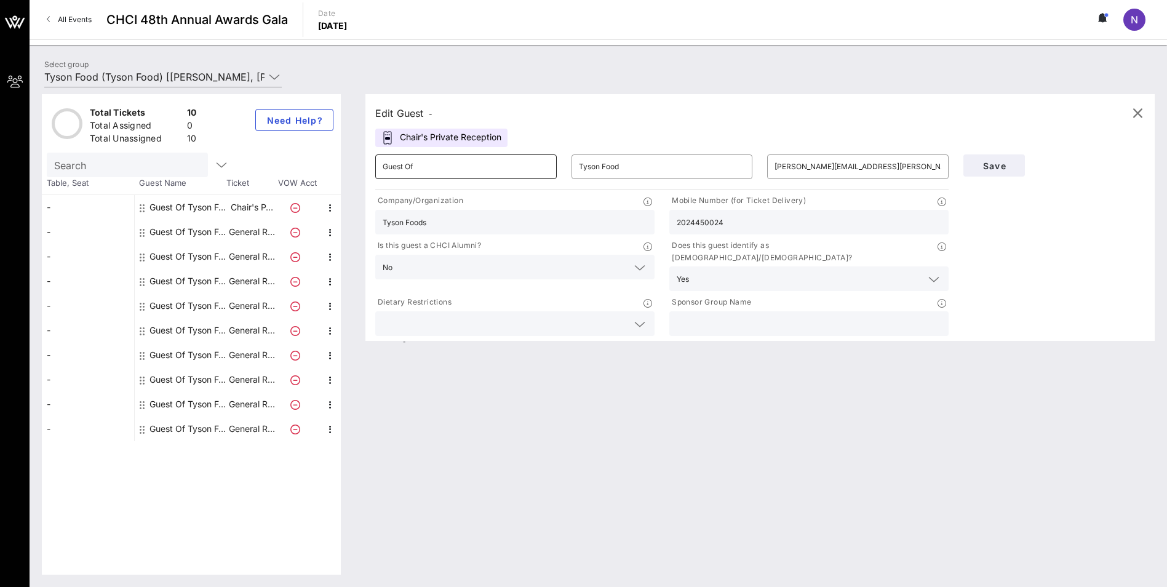
click at [431, 173] on input "Guest Of" at bounding box center [466, 167] width 167 height 20
drag, startPoint x: 445, startPoint y: 162, endPoint x: 364, endPoint y: 162, distance: 81.2
click at [364, 162] on div "Edit Guest - Chair's Private Reception ​ Guest Of ​ Tyson Food ​ nora.venegas@t…" at bounding box center [754, 334] width 802 height 480
type input "Nora Venegas"
click at [1011, 165] on span "Save" at bounding box center [994, 166] width 42 height 10
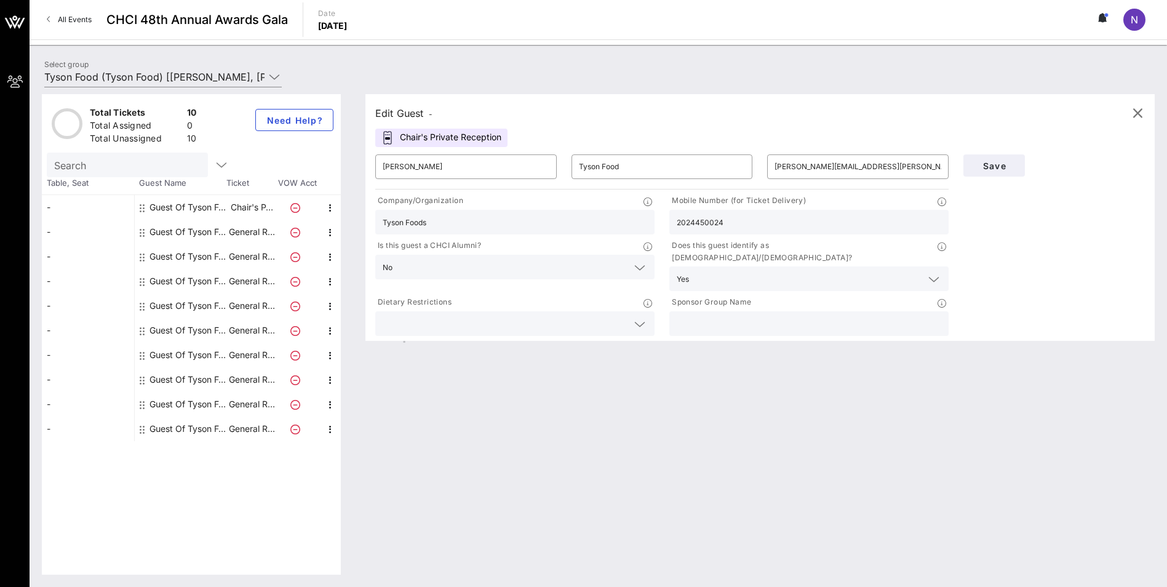
click at [745, 316] on input "text" at bounding box center [809, 324] width 265 height 16
drag, startPoint x: 437, startPoint y: 164, endPoint x: 360, endPoint y: 153, distance: 77.7
click at [360, 153] on div "Edit Guest - Chair's Private Reception ​ Nora Venegas ​ Tyson Food ​ nora.veneg…" at bounding box center [754, 334] width 802 height 480
click at [327, 208] on icon "button" at bounding box center [330, 208] width 15 height 15
click at [357, 213] on div "Edit" at bounding box center [361, 212] width 25 height 10
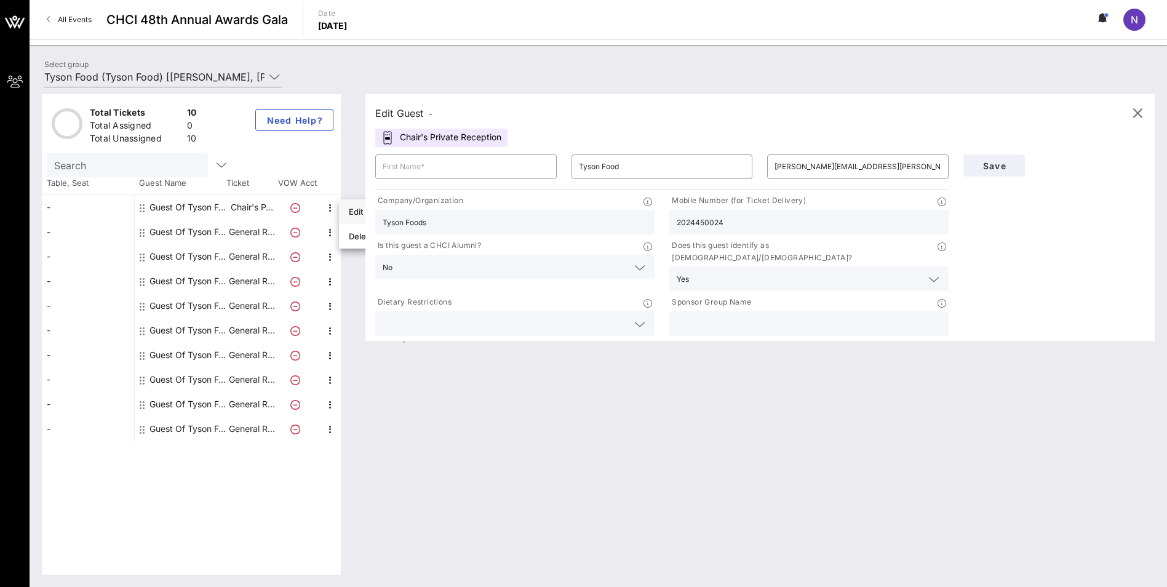
type input "Guest Of"
click at [807, 169] on input "text" at bounding box center [858, 167] width 167 height 20
type input "[PERSON_NAME][EMAIL_ADDRESS][PERSON_NAME][PERSON_NAME][DOMAIN_NAME]"
type input "Tyson Foods"
type input "2024450024"
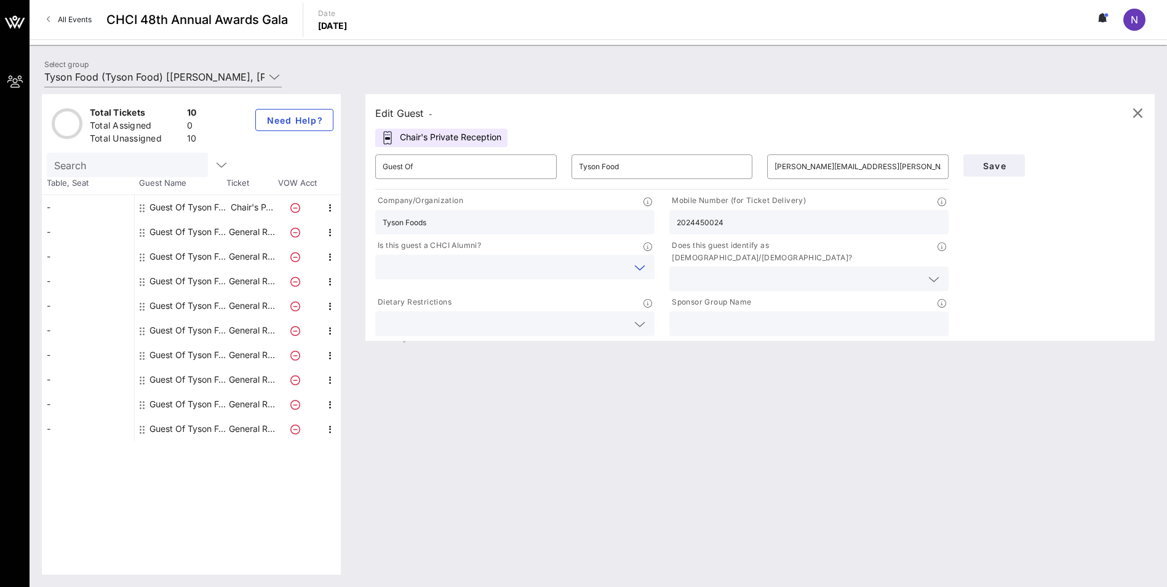
click at [508, 260] on input "text" at bounding box center [505, 267] width 245 height 16
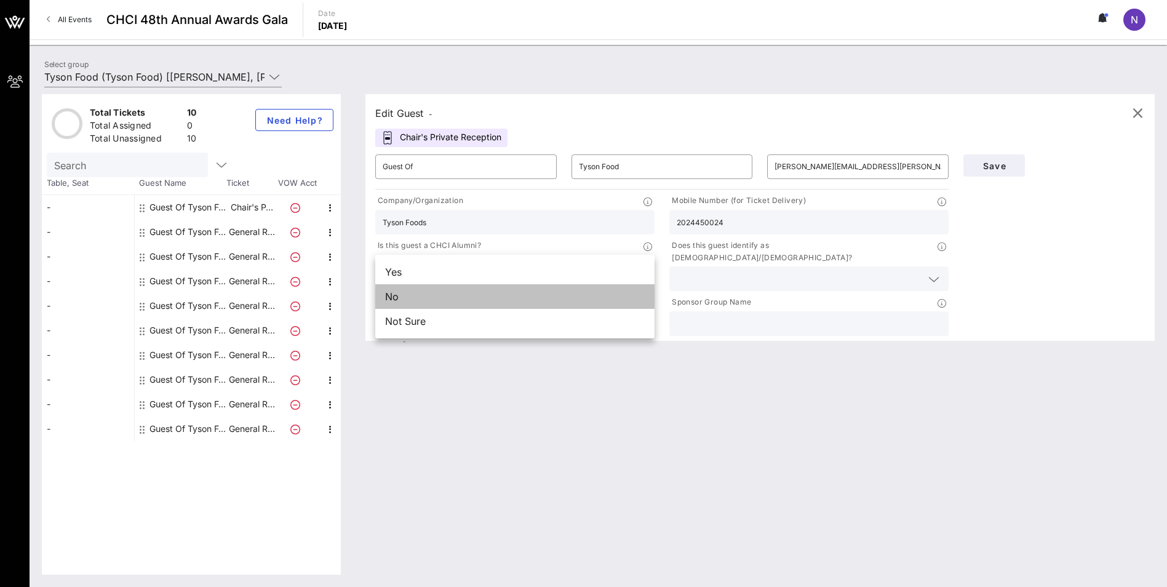
click at [492, 301] on div "No" at bounding box center [514, 296] width 279 height 25
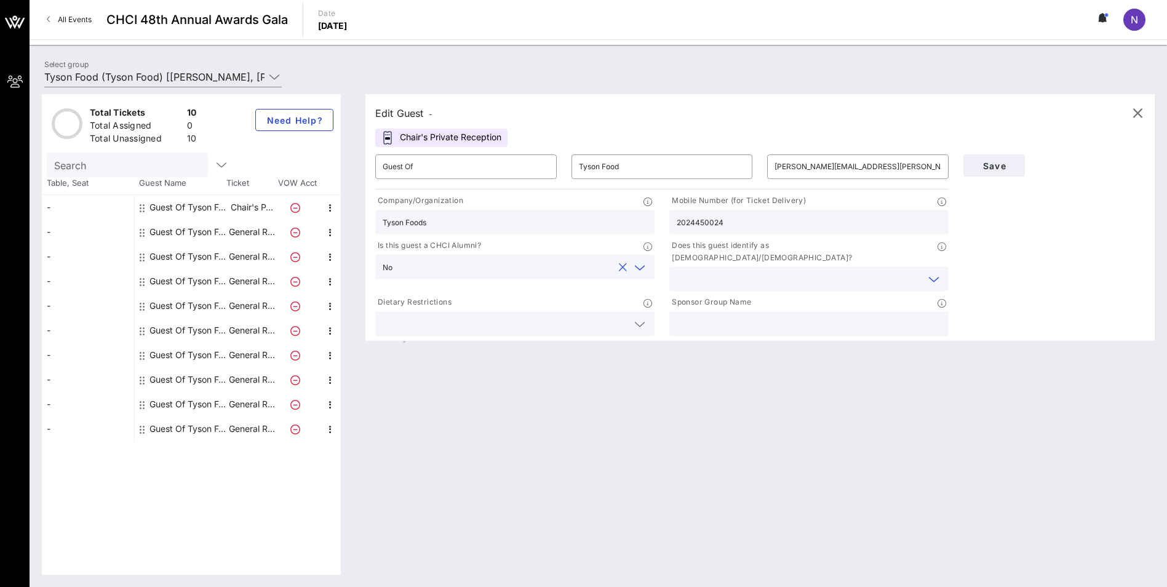
click at [716, 273] on input "text" at bounding box center [799, 279] width 245 height 16
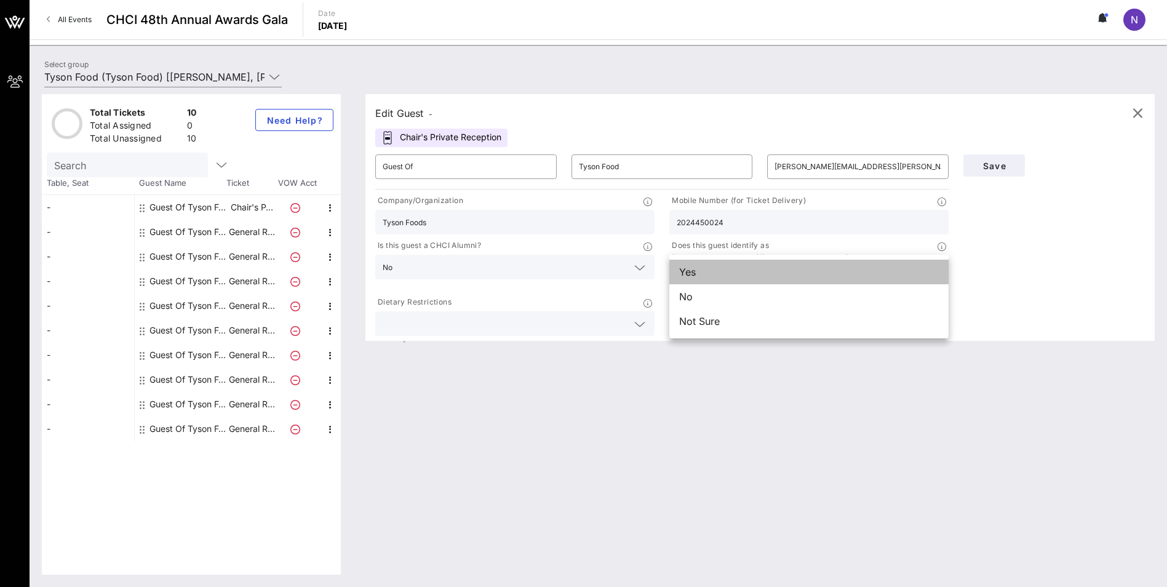
click at [711, 269] on div "Yes" at bounding box center [808, 272] width 279 height 25
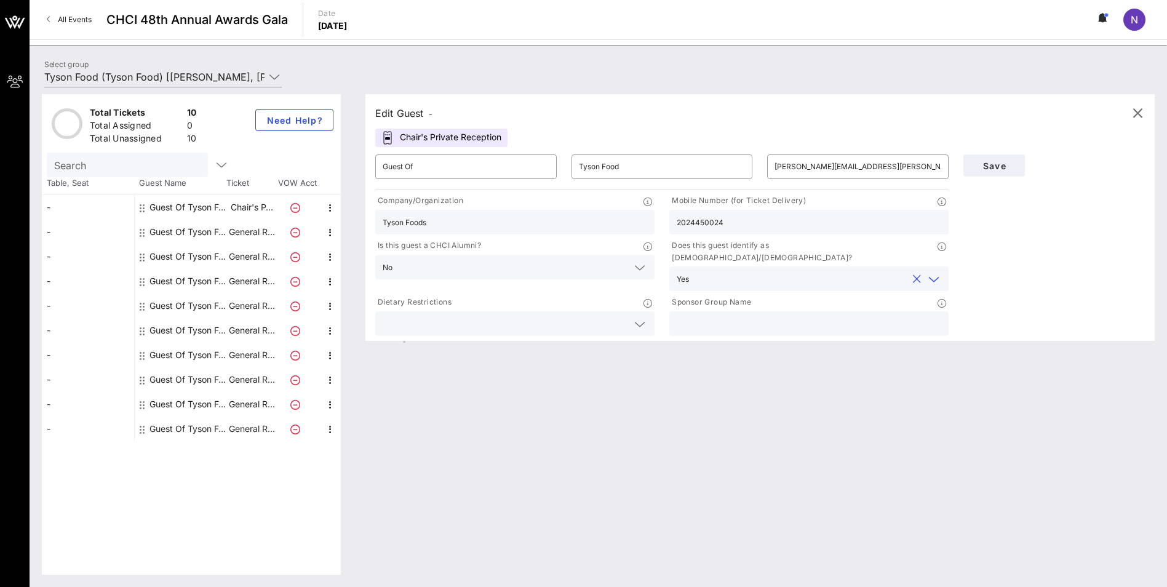
click at [636, 317] on icon at bounding box center [639, 324] width 11 height 15
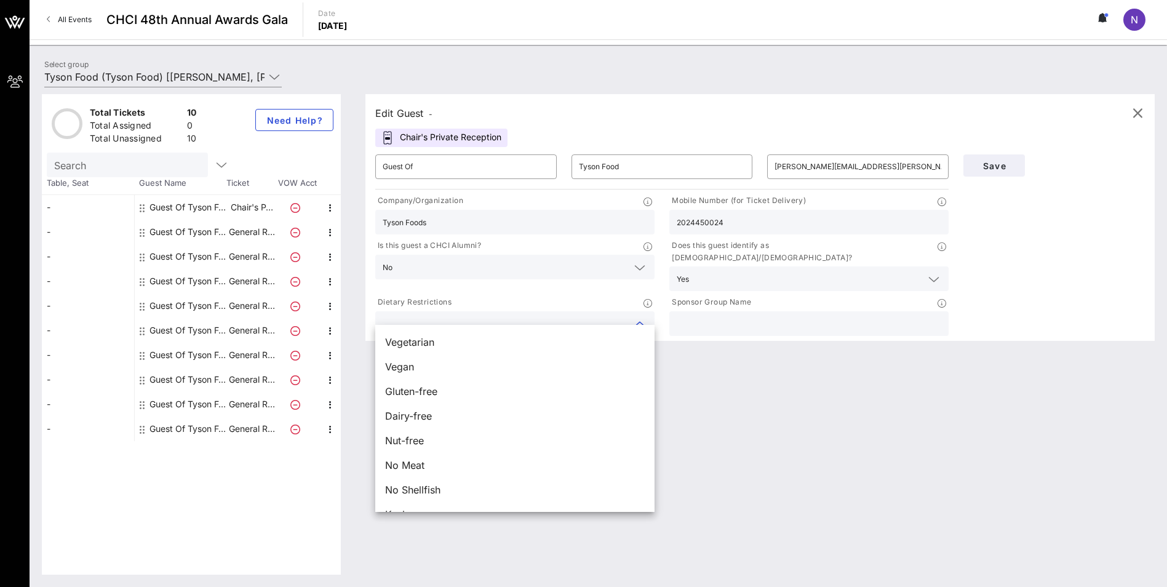
scroll to position [20, 0]
click at [779, 457] on div "Edit Guest - Chair's Private Reception ​ Guest Of ​ Tyson Food ​ nora.venegas@t…" at bounding box center [754, 334] width 802 height 480
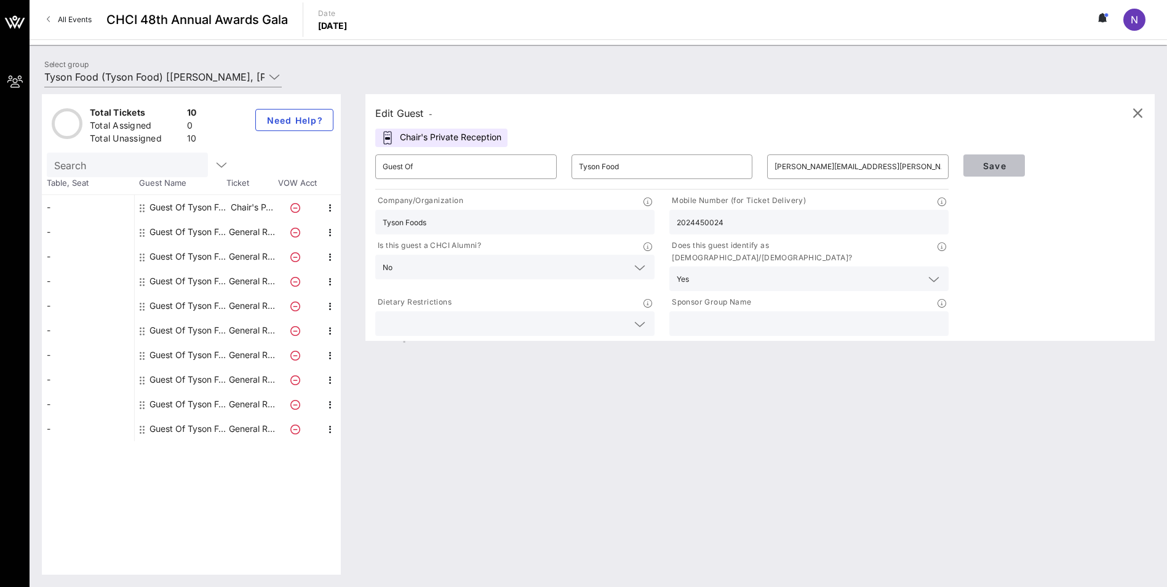
click at [1001, 164] on span "Save" at bounding box center [994, 166] width 42 height 10
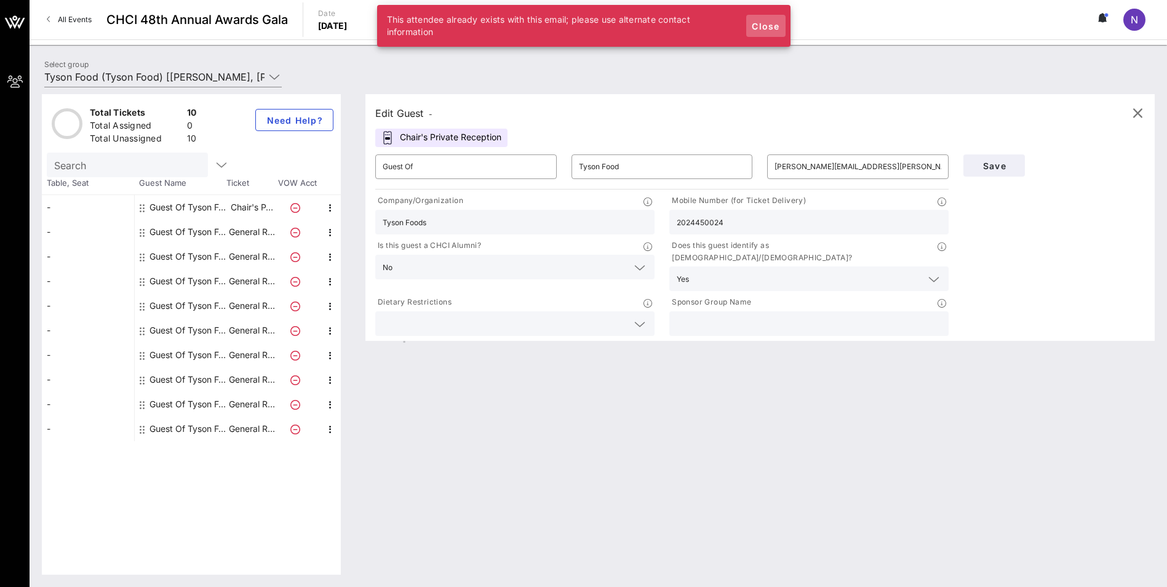
click at [774, 25] on span "Close" at bounding box center [766, 26] width 30 height 10
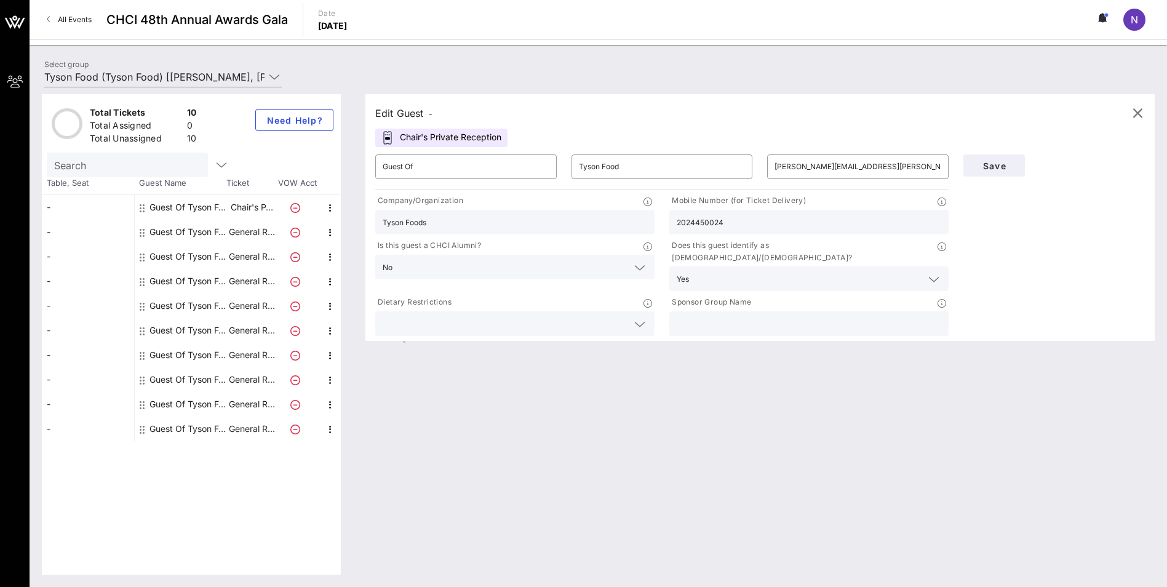
click at [294, 233] on icon at bounding box center [295, 233] width 10 height 10
click at [326, 232] on icon "button" at bounding box center [330, 232] width 15 height 15
click at [360, 238] on div "Edit" at bounding box center [361, 236] width 25 height 10
click at [437, 165] on input "Guest Of" at bounding box center [466, 167] width 167 height 20
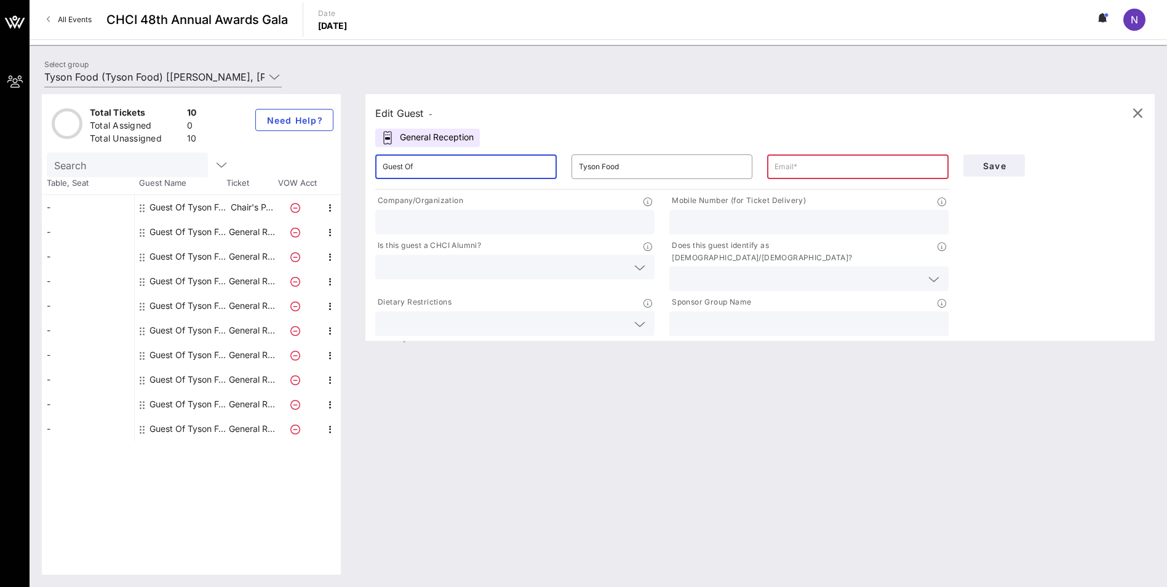
drag, startPoint x: 437, startPoint y: 165, endPoint x: 293, endPoint y: 155, distance: 144.9
click at [293, 155] on div "Total Tickets 10 Total Assigned 0 Total Unassigned 10 Need Help? Search Table, …" at bounding box center [598, 334] width 1113 height 480
type input "Chevon Fuller"
drag, startPoint x: 794, startPoint y: 166, endPoint x: 776, endPoint y: 167, distance: 17.9
click at [794, 166] on input "text" at bounding box center [858, 167] width 167 height 20
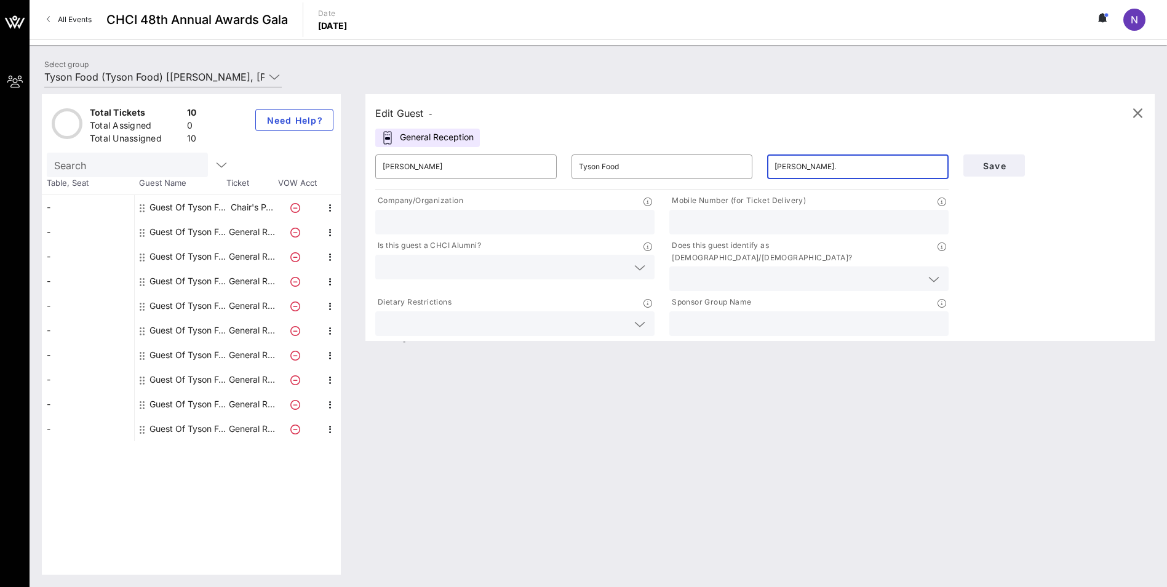
type input "chevon.fuller@tyson.com"
type input "Tys"
type input "4793809981"
click at [485, 263] on input "text" at bounding box center [505, 267] width 245 height 16
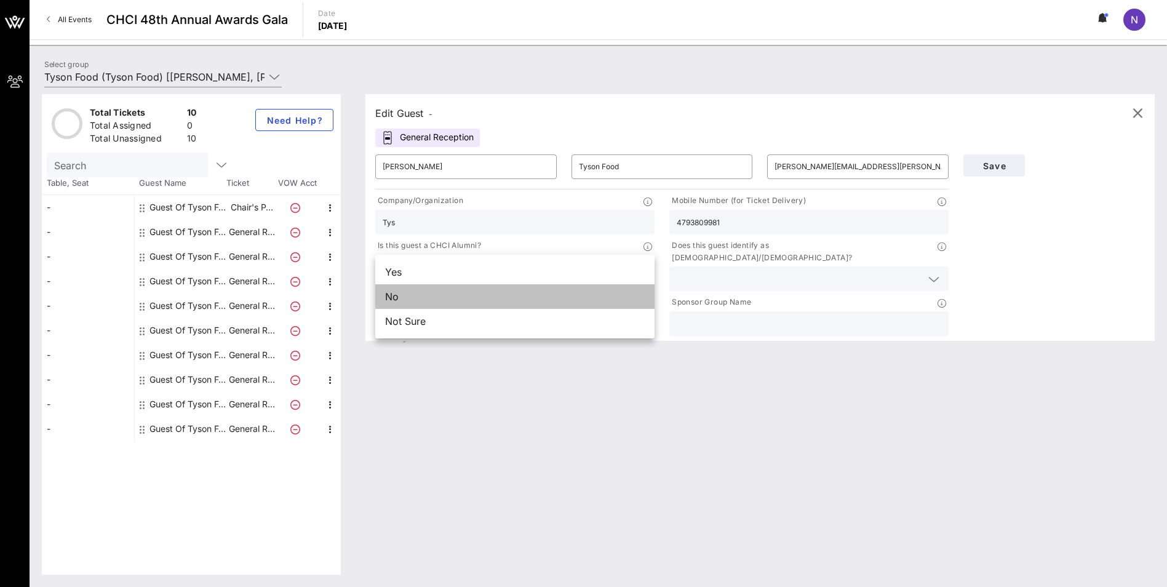
click at [458, 292] on div "No" at bounding box center [514, 296] width 279 height 25
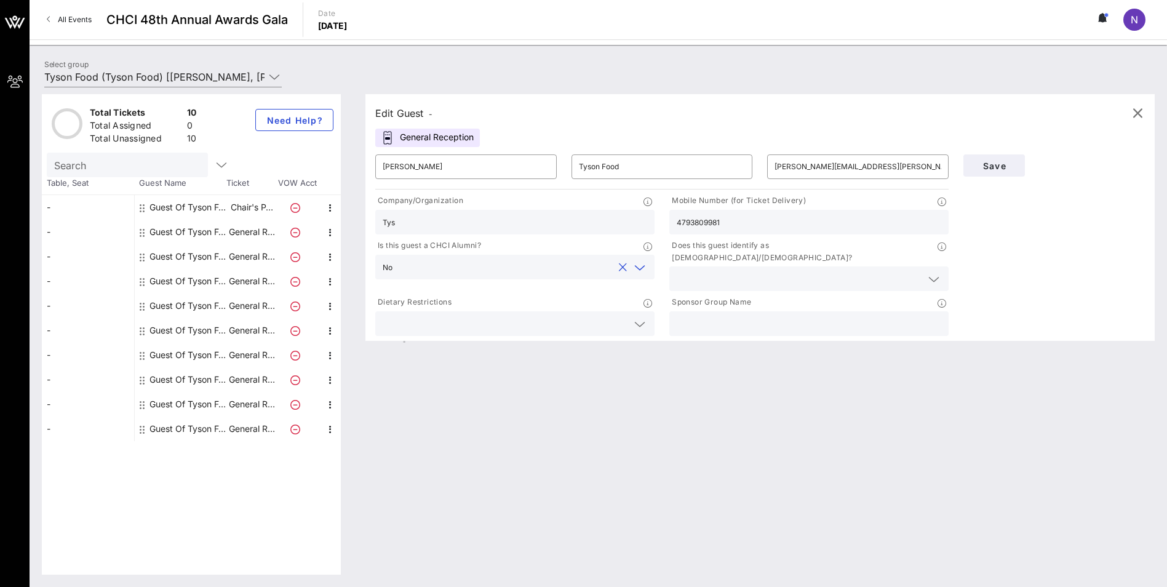
click at [733, 271] on input "text" at bounding box center [799, 279] width 245 height 16
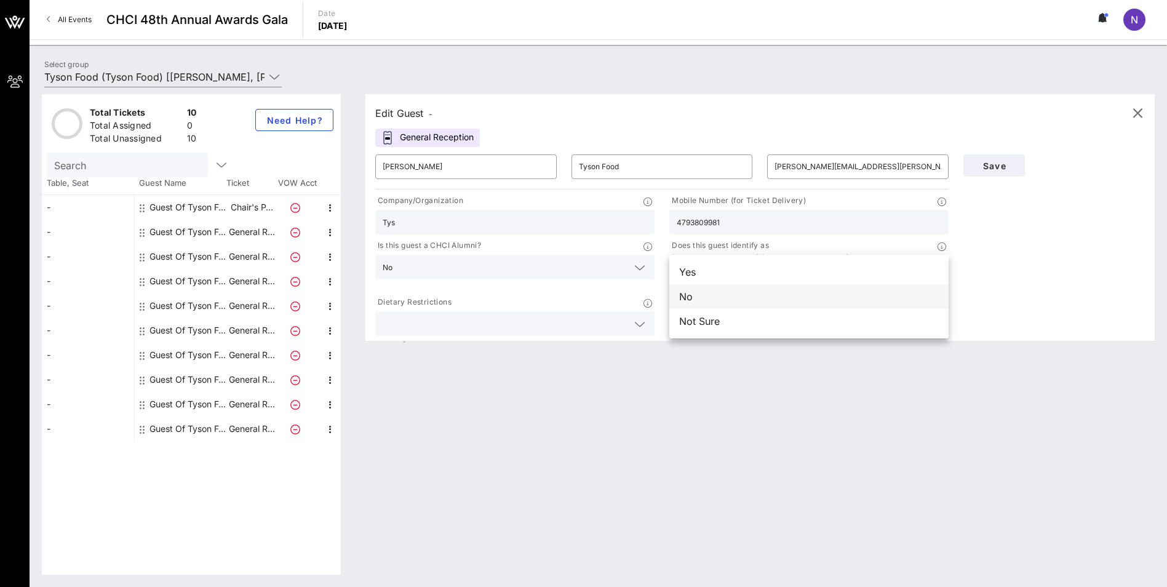
click at [713, 292] on div "No" at bounding box center [808, 296] width 279 height 25
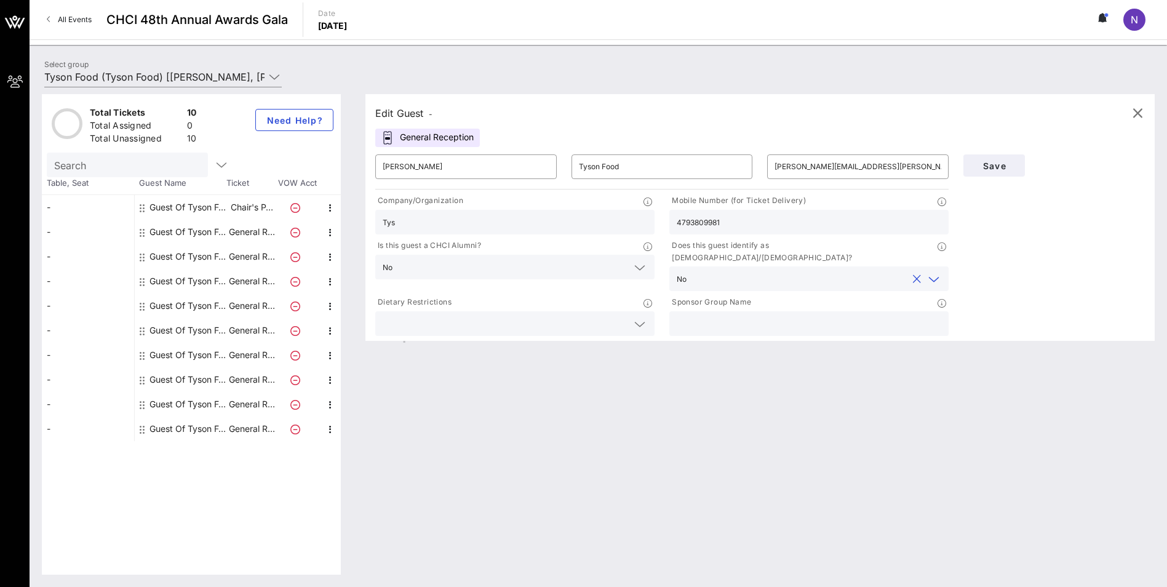
click at [642, 317] on icon at bounding box center [639, 324] width 11 height 15
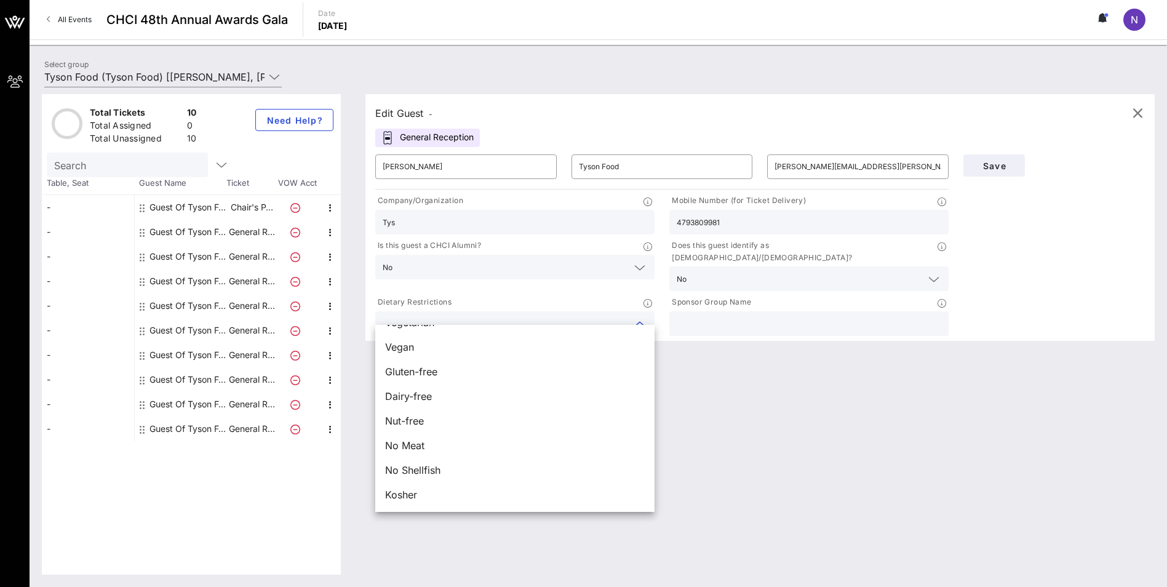
click at [849, 421] on div "Edit Guest - General Reception ​ Chevon Fuller ​ Tyson Food ​ chevon.fuller@tys…" at bounding box center [754, 334] width 802 height 480
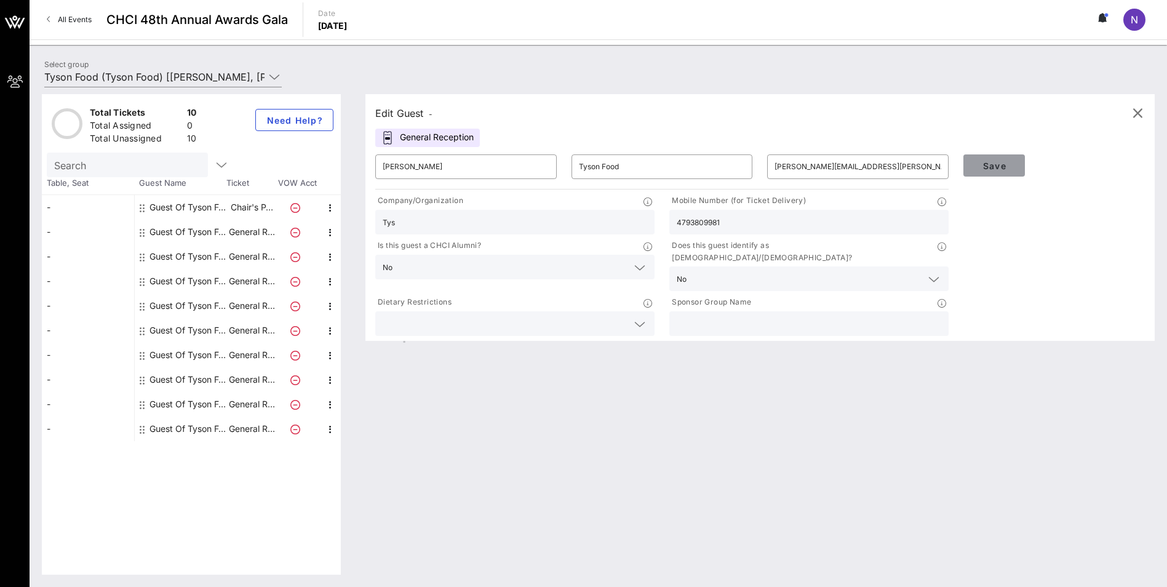
click at [1002, 167] on span "Save" at bounding box center [994, 166] width 42 height 10
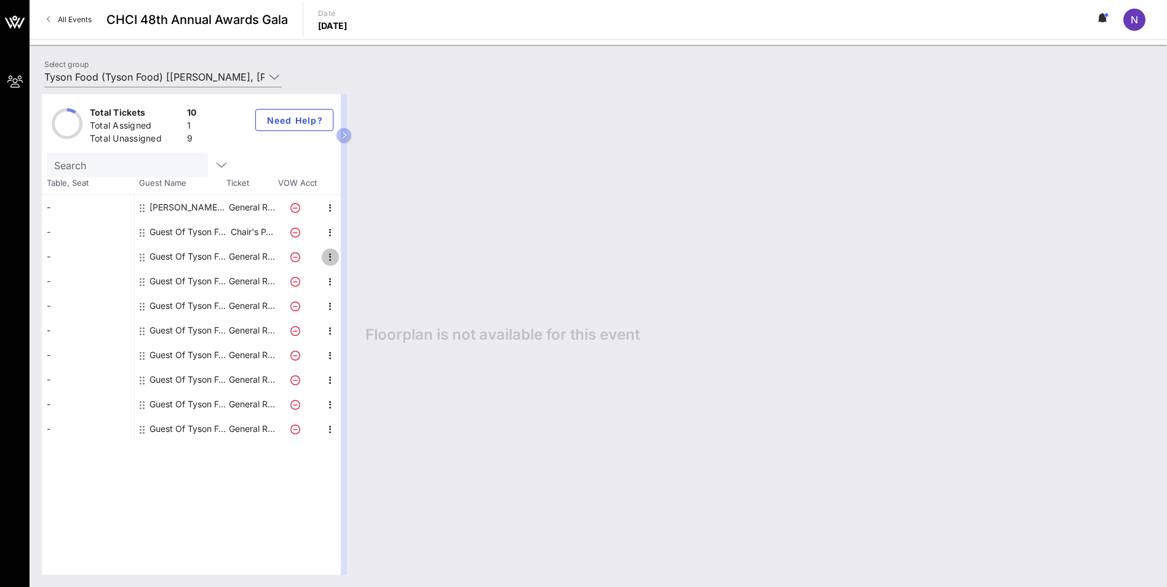
click at [327, 257] on icon "button" at bounding box center [330, 257] width 15 height 15
click at [359, 260] on div "Edit" at bounding box center [361, 261] width 25 height 10
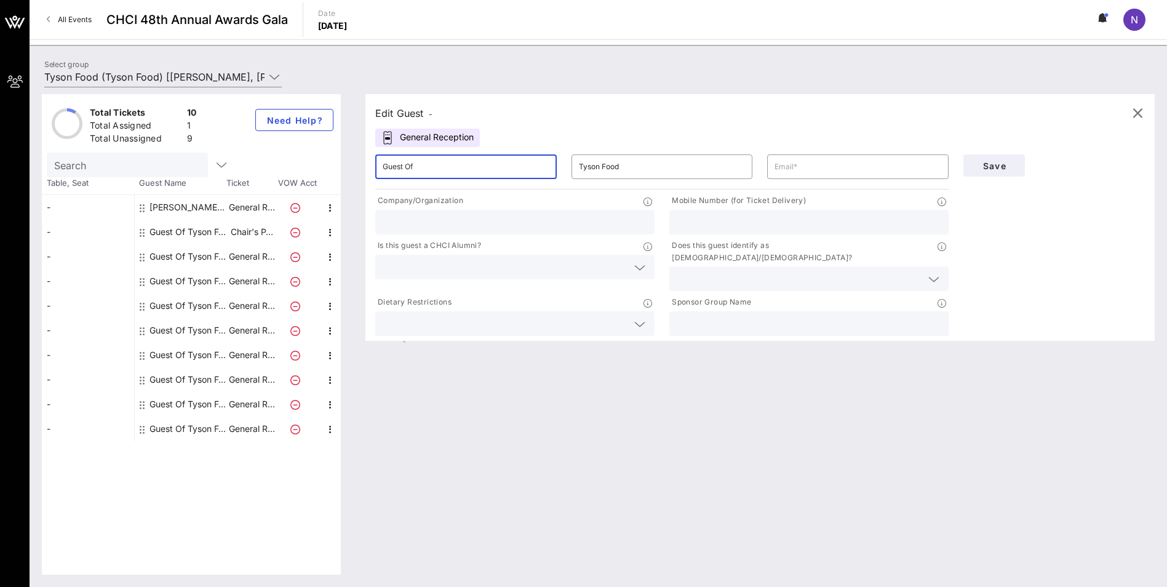
click at [480, 169] on input "Guest Of" at bounding box center [466, 167] width 167 height 20
type input "G"
type input "e"
click at [480, 169] on input "Enrique" at bounding box center [466, 167] width 167 height 20
type input "Enrique Avila"
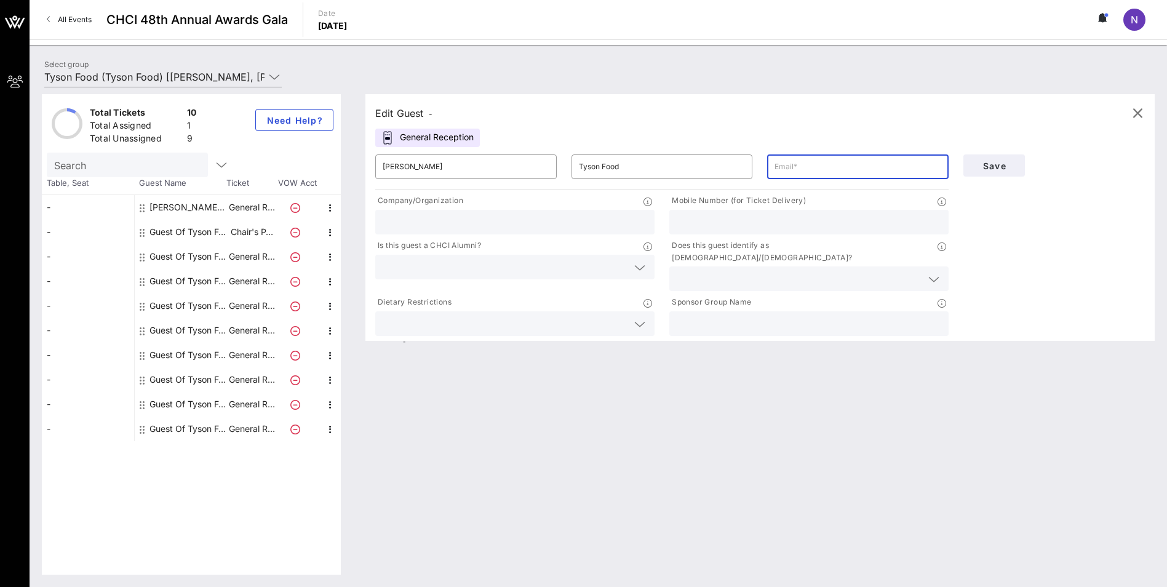
click at [784, 171] on input "text" at bounding box center [858, 167] width 167 height 20
type input "enrique.avila@tyson.com"
click at [490, 216] on input "Tyson" at bounding box center [515, 222] width 265 height 16
type input "Tyson"
click at [690, 220] on input "text" at bounding box center [809, 222] width 265 height 16
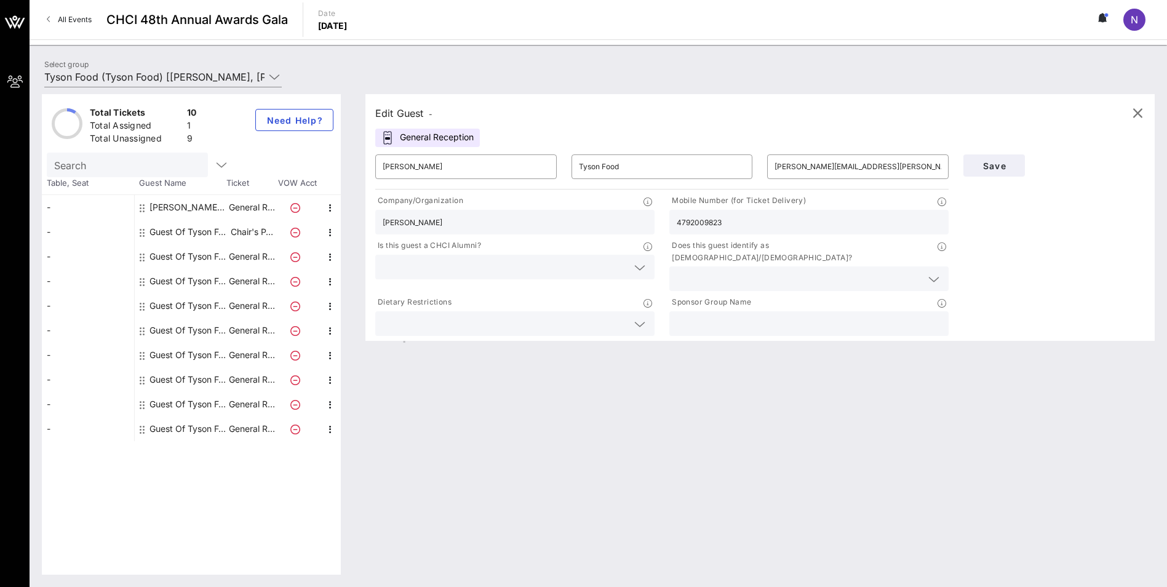
type input "4792009823"
click at [580, 274] on input "text" at bounding box center [505, 267] width 245 height 16
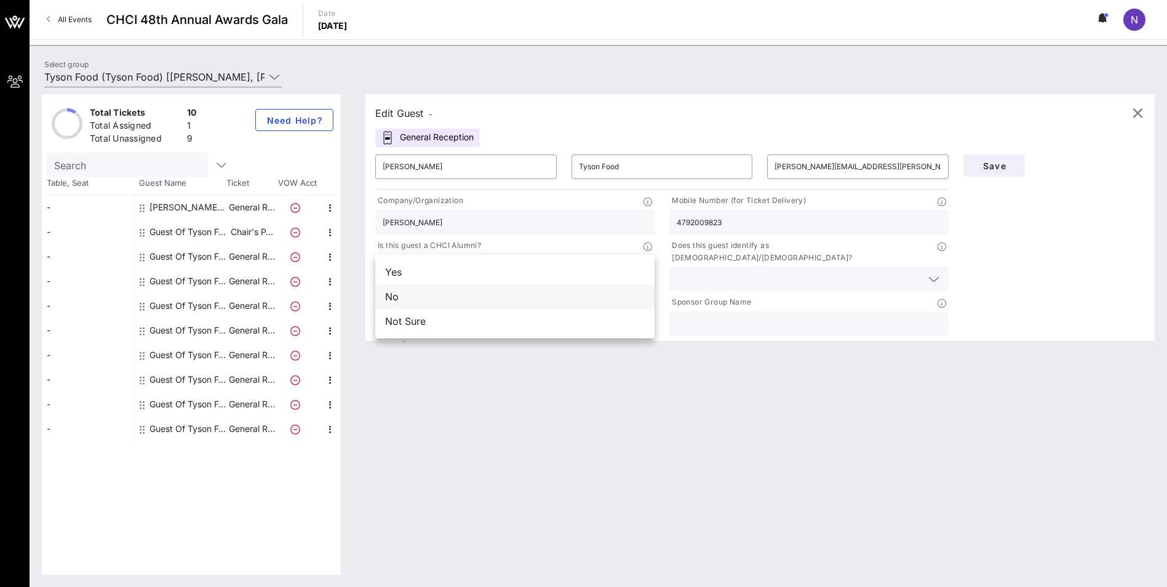
click at [512, 300] on div "No" at bounding box center [514, 296] width 279 height 25
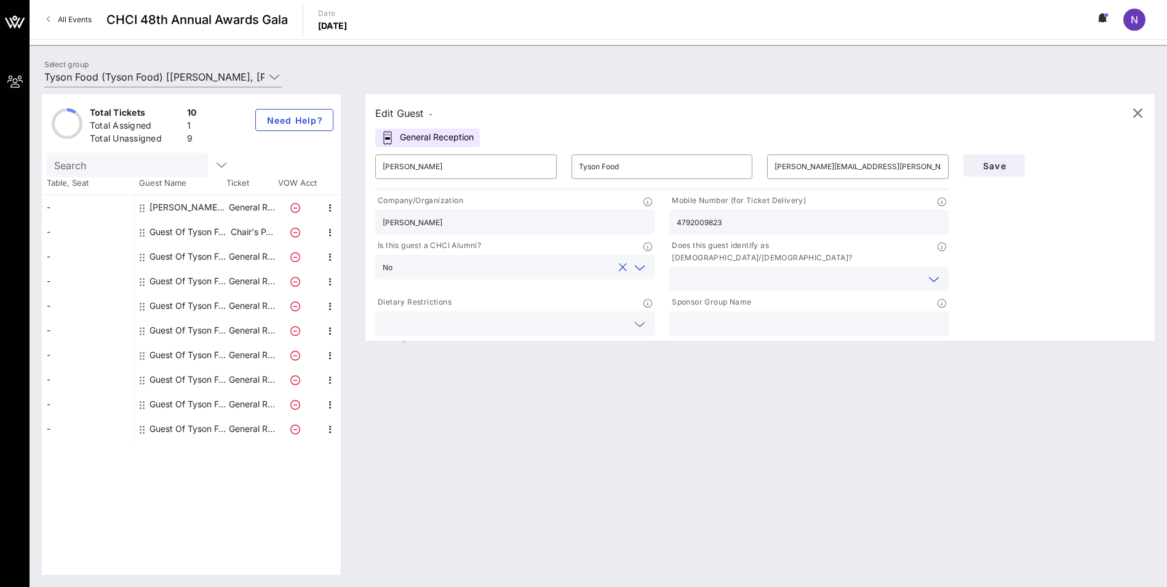
click at [742, 271] on input "text" at bounding box center [799, 279] width 245 height 16
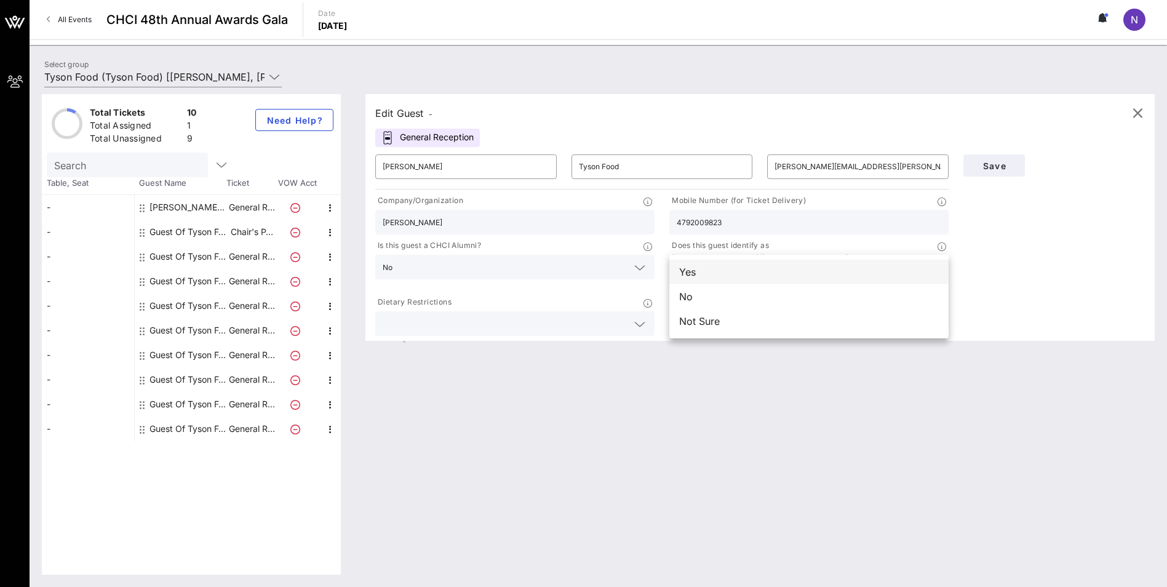
click at [722, 274] on div "Yes" at bounding box center [808, 272] width 279 height 25
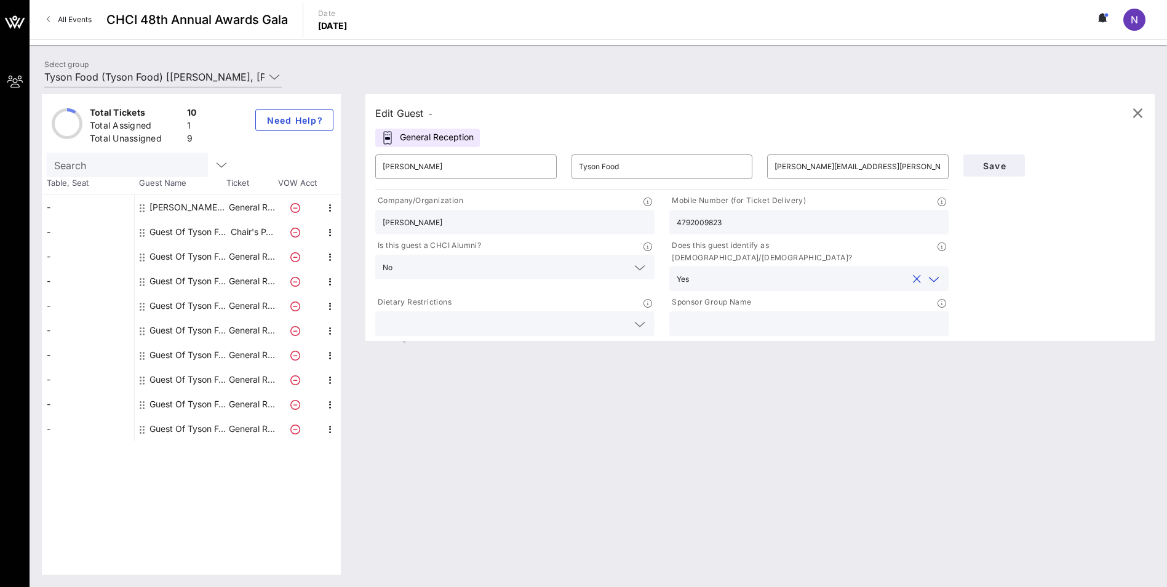
click at [716, 316] on input "text" at bounding box center [809, 324] width 265 height 16
type input "Tyson Foods"
click at [623, 164] on input "Tyson Food" at bounding box center [662, 167] width 167 height 20
type input "Tyson Foods"
click at [1001, 167] on span "Save" at bounding box center [994, 166] width 42 height 10
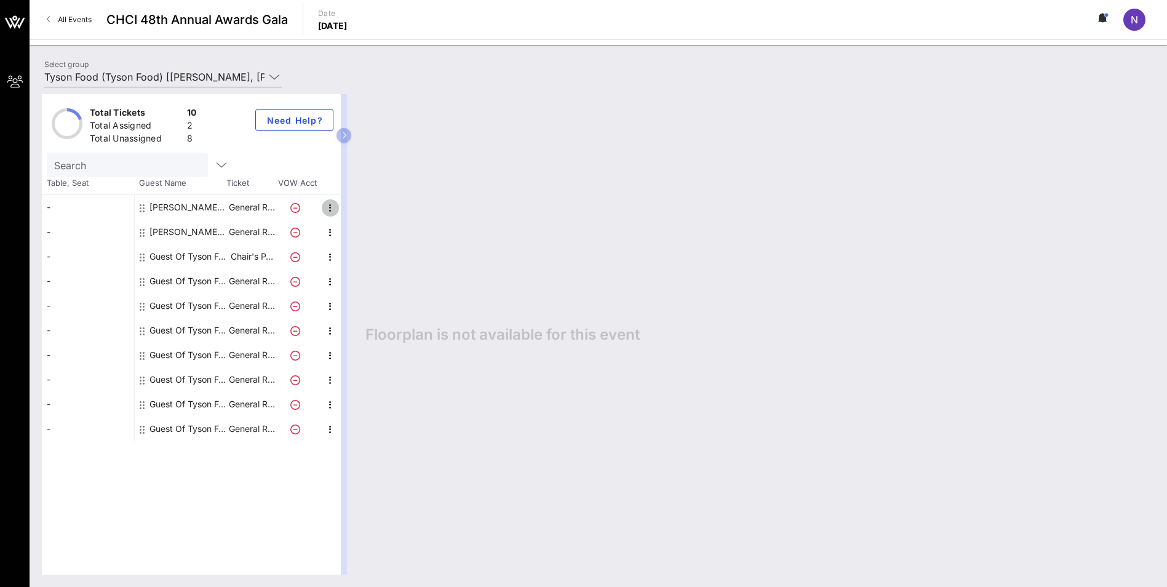
click at [330, 205] on icon "button" at bounding box center [330, 208] width 15 height 15
click at [364, 214] on div "Edit" at bounding box center [361, 212] width 25 height 10
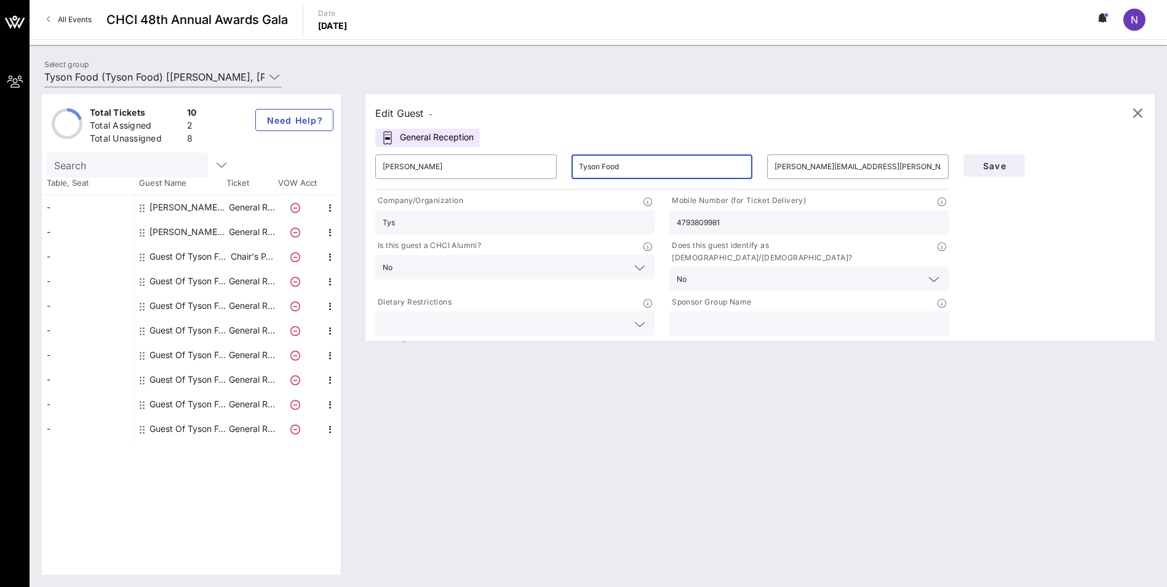
click at [628, 169] on input "Tyson Food" at bounding box center [662, 167] width 167 height 20
type input "Tyson Foods"
click at [1004, 162] on span "Save" at bounding box center [994, 166] width 42 height 10
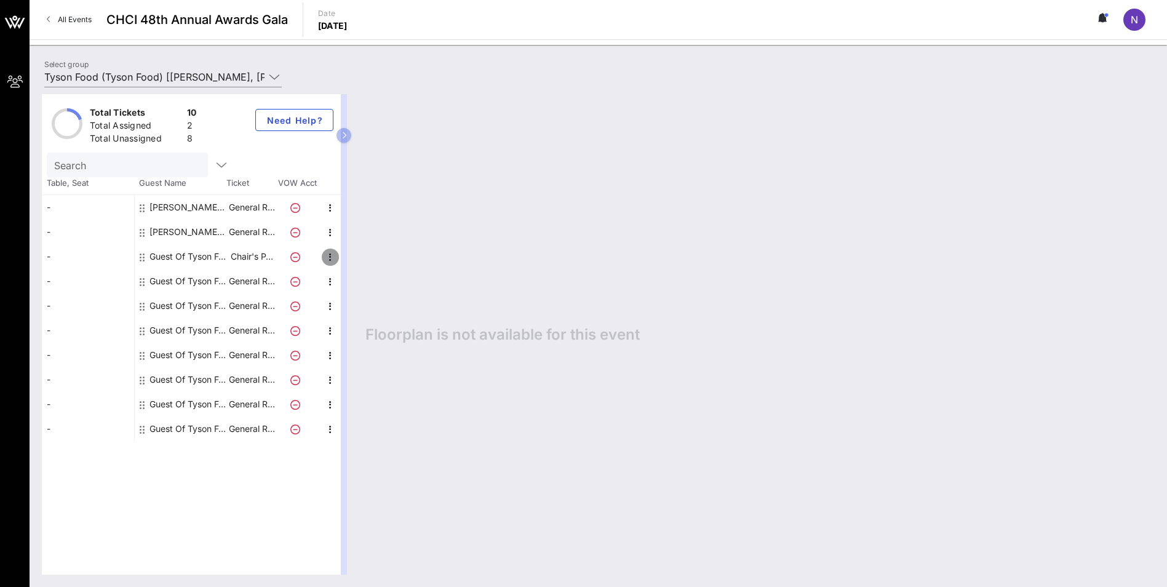
click at [332, 257] on icon "button" at bounding box center [330, 257] width 15 height 15
click at [360, 255] on div "Edit" at bounding box center [361, 261] width 25 height 20
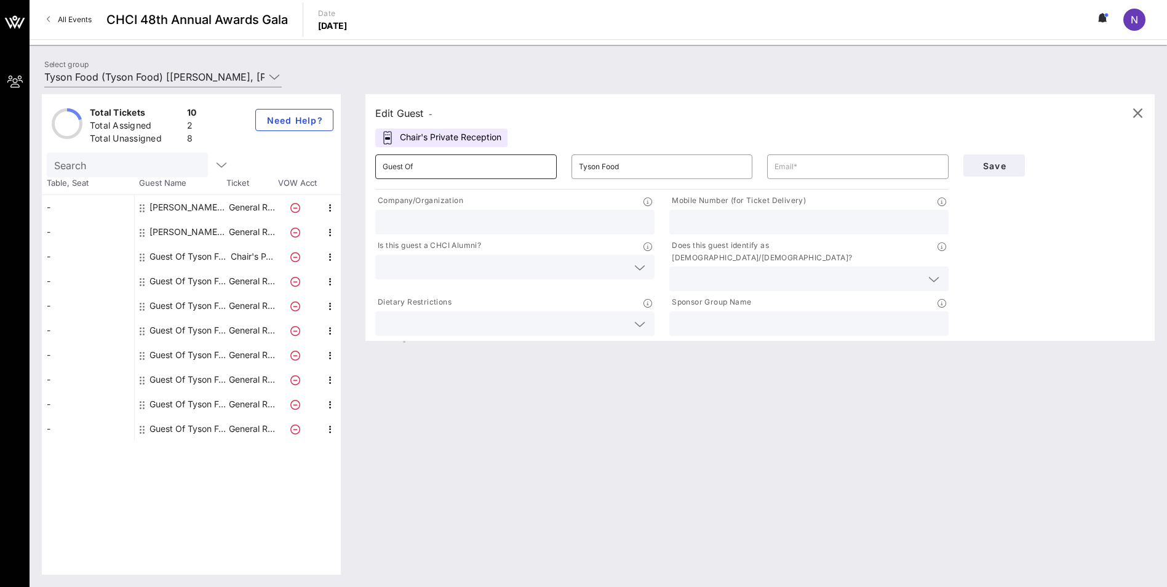
click at [465, 164] on input "Guest Of" at bounding box center [466, 167] width 167 height 20
type input "G"
type input "Nora Venegas"
type input "Tyson Foods"
type input "[PERSON_NAME][EMAIL_ADDRESS][PERSON_NAME][PERSON_NAME][DOMAIN_NAME]"
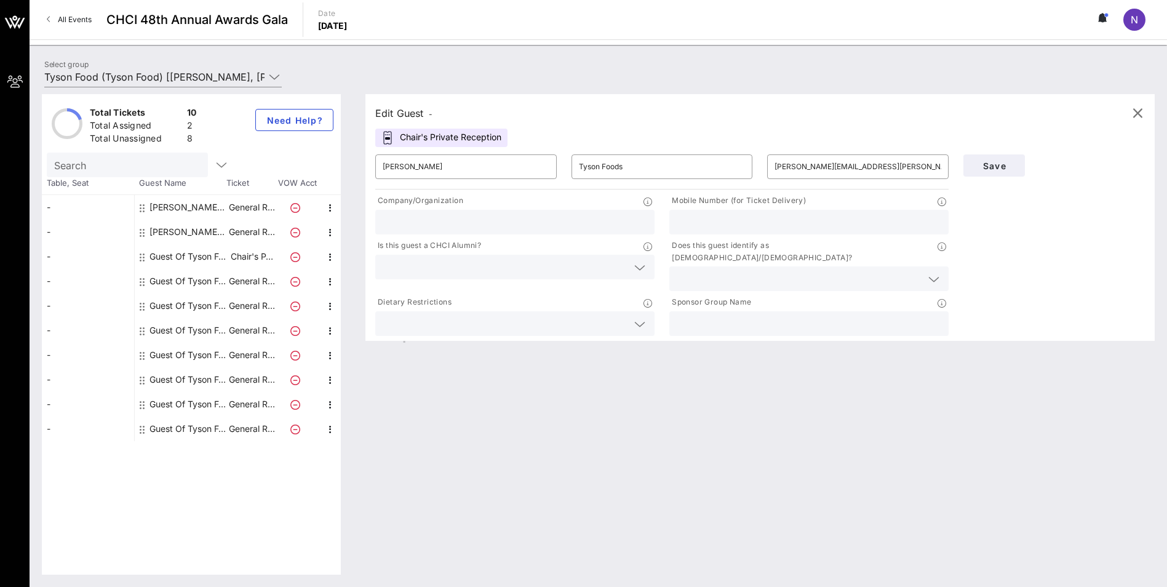
click at [423, 220] on input "text" at bounding box center [515, 222] width 265 height 16
type input "Tyson Foods"
click at [704, 224] on input "text" at bounding box center [809, 222] width 265 height 16
type input "2024450024"
click at [455, 262] on input "text" at bounding box center [505, 267] width 245 height 16
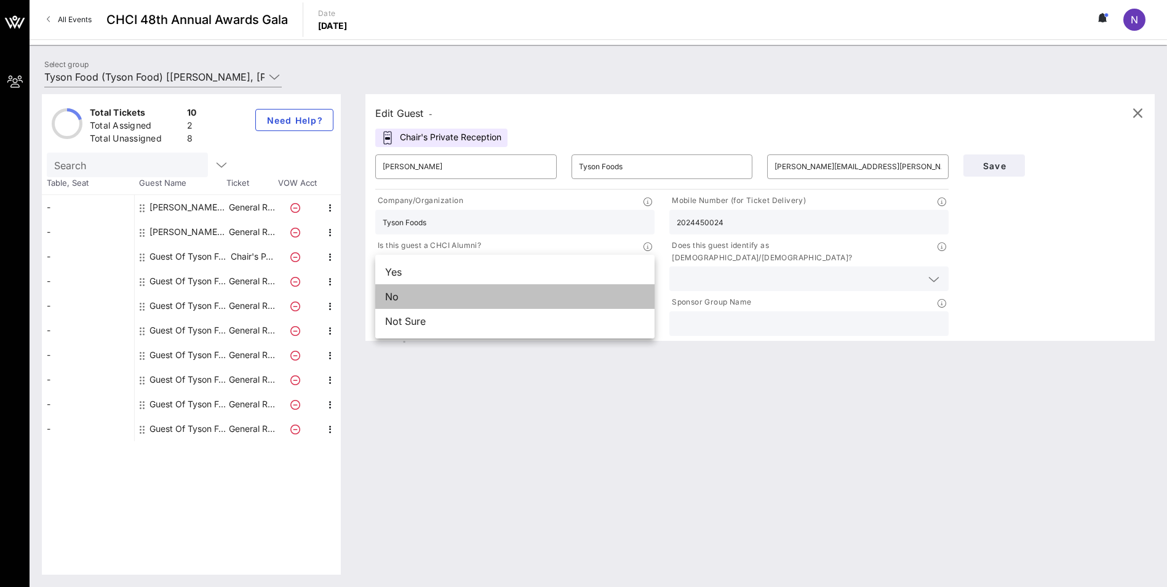
click at [409, 295] on div "No" at bounding box center [514, 296] width 279 height 25
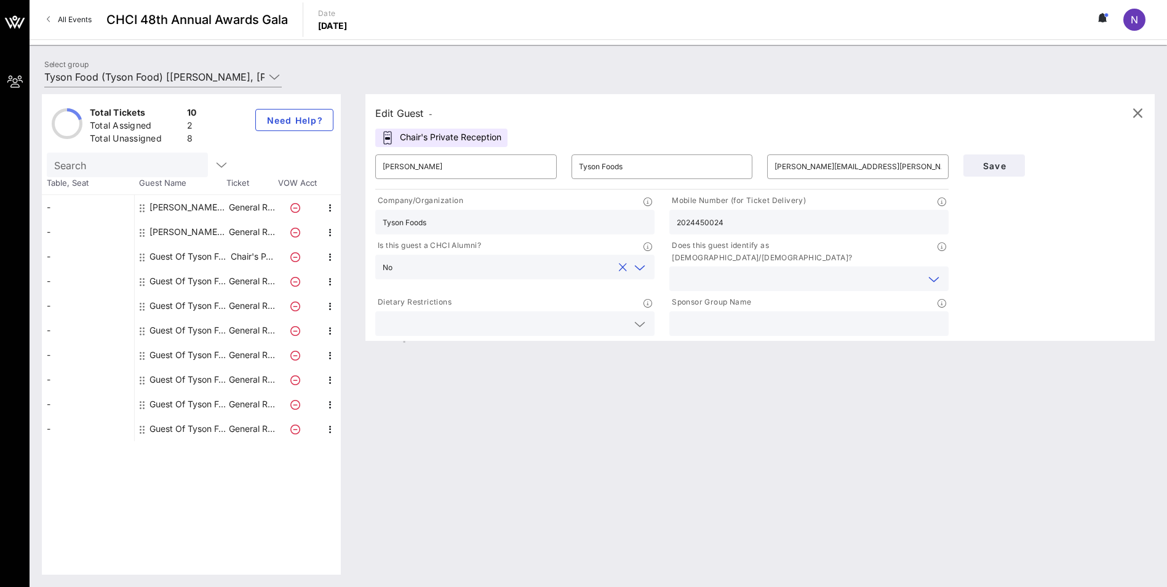
click at [766, 271] on input "text" at bounding box center [799, 279] width 245 height 16
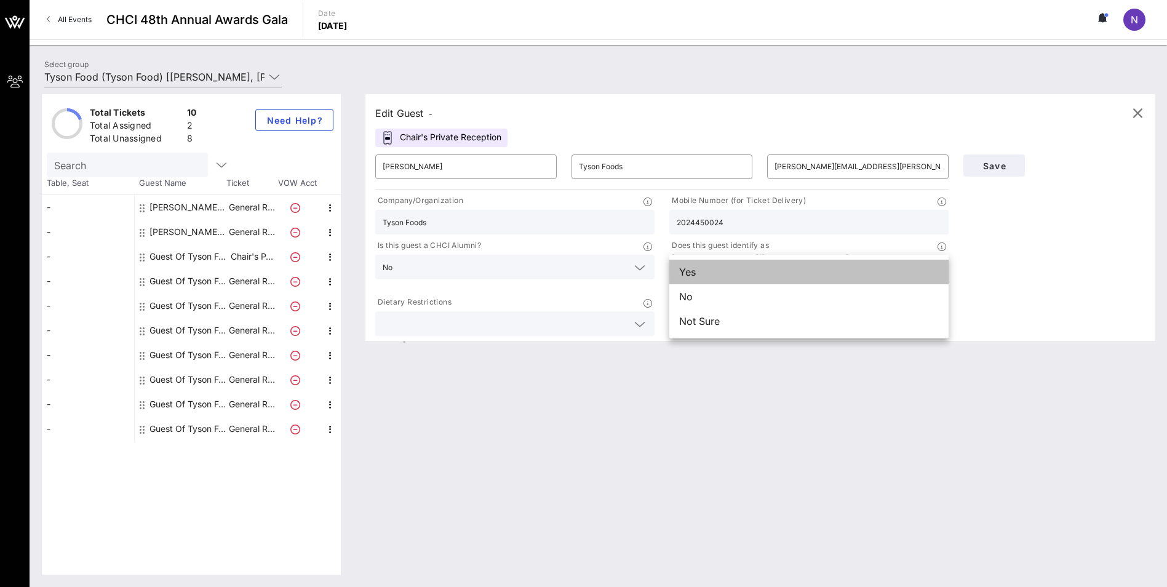
click at [726, 273] on div "Yes" at bounding box center [808, 272] width 279 height 25
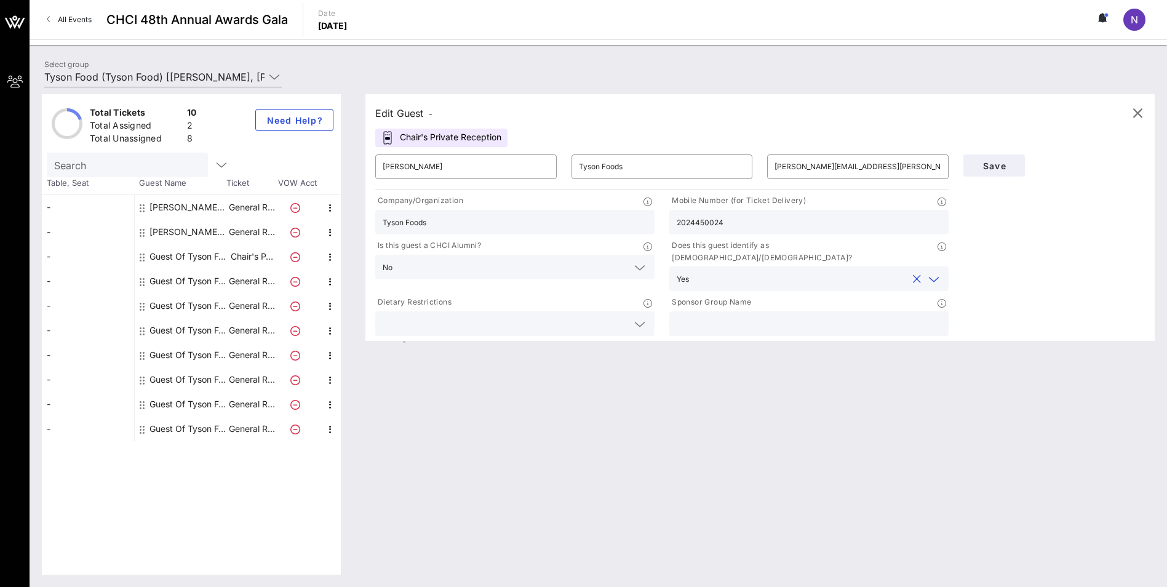
click at [712, 316] on input "text" at bounding box center [809, 324] width 265 height 16
type input "Tyson Foods"
click at [999, 167] on span "Save" at bounding box center [994, 166] width 42 height 10
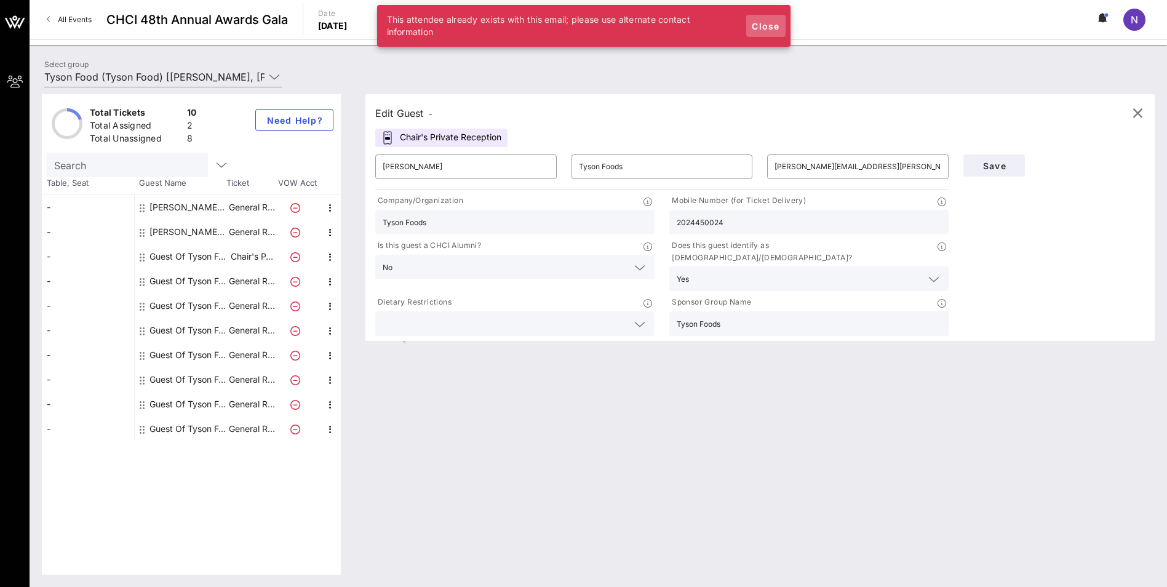
click at [775, 27] on span "Close" at bounding box center [766, 26] width 30 height 10
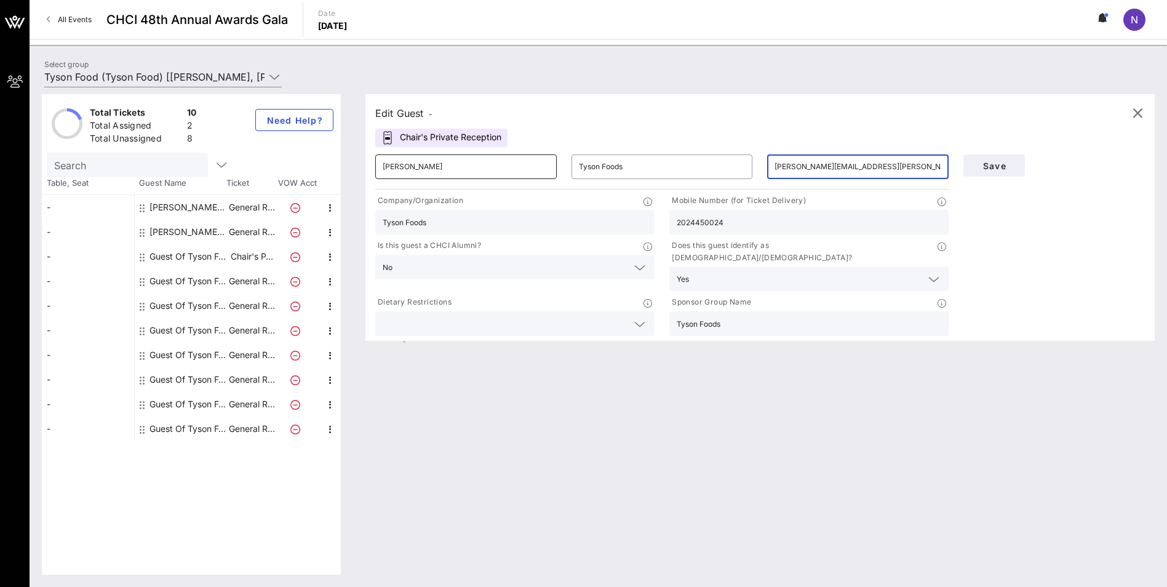
drag, startPoint x: 852, startPoint y: 167, endPoint x: 444, endPoint y: 172, distance: 408.5
click at [444, 172] on div "​ Nora Venegas ​ Tyson Foods ​ nora.venegas@tyson.com" at bounding box center [662, 166] width 588 height 39
type input "venegasn@comcast.net"
click at [995, 164] on span "Save" at bounding box center [994, 166] width 42 height 10
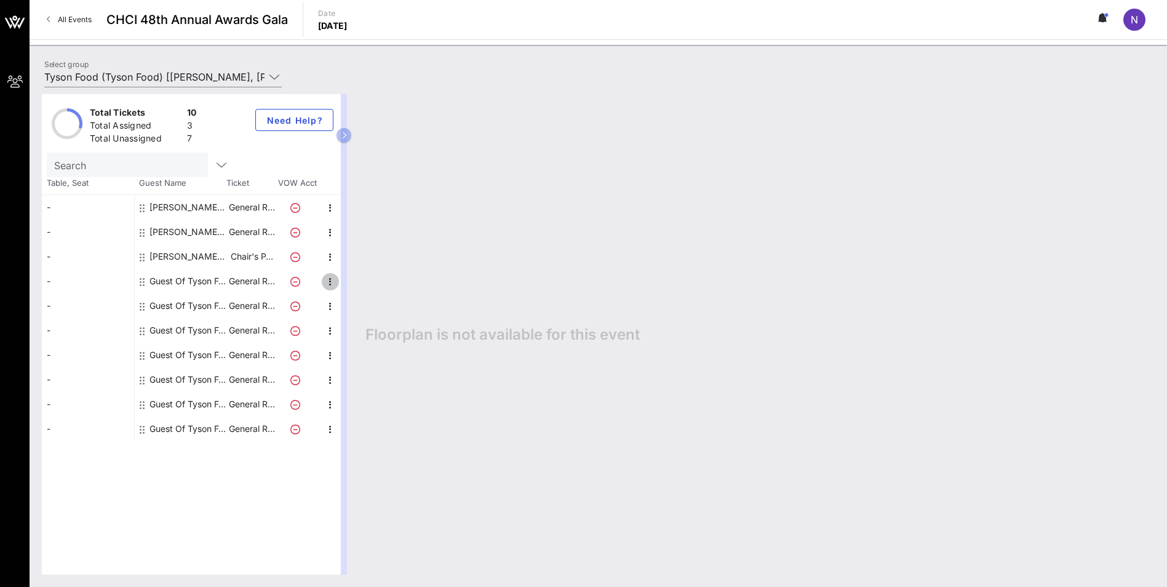
click at [328, 282] on icon "button" at bounding box center [330, 281] width 15 height 15
click at [351, 281] on div "Edit" at bounding box center [361, 286] width 25 height 10
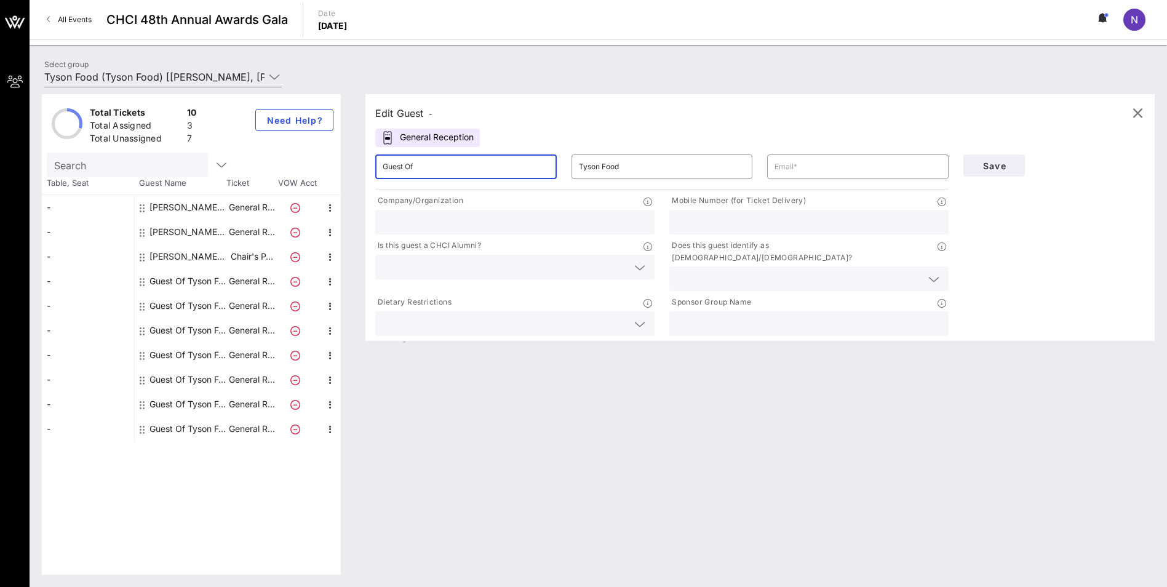
click at [397, 170] on input "Guest Of" at bounding box center [466, 167] width 167 height 20
drag, startPoint x: 453, startPoint y: 159, endPoint x: 360, endPoint y: 165, distance: 93.1
click at [360, 165] on div "Edit Guest - General Reception ​ Guest Of ​ Tyson Food ​ Company/Organization M…" at bounding box center [754, 334] width 802 height 480
type input "t"
type input "Rosa Lovaton"
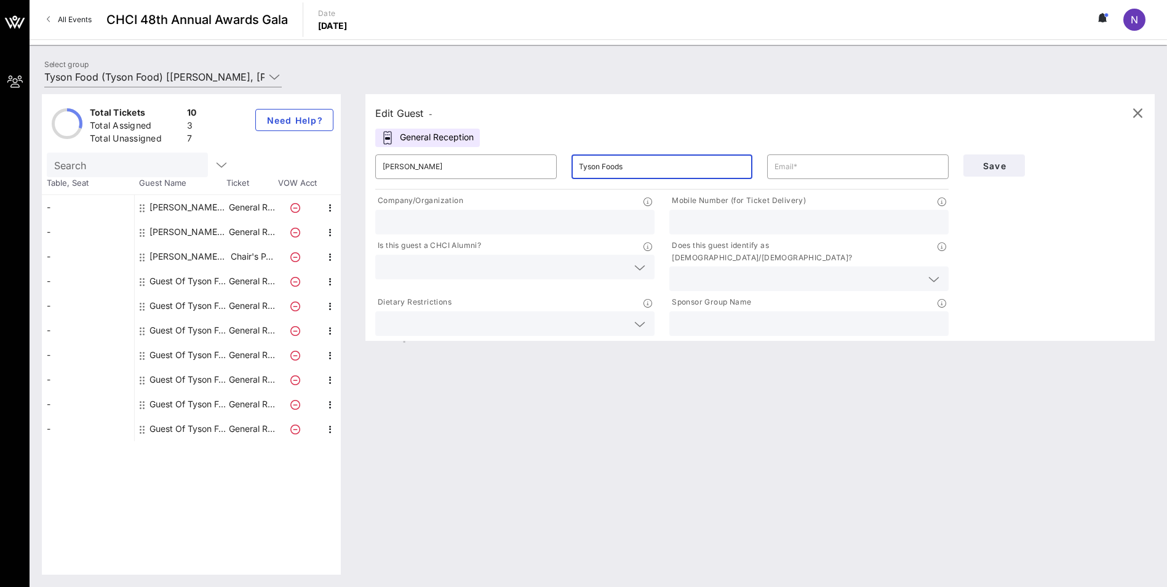
type input "Tyson Foods"
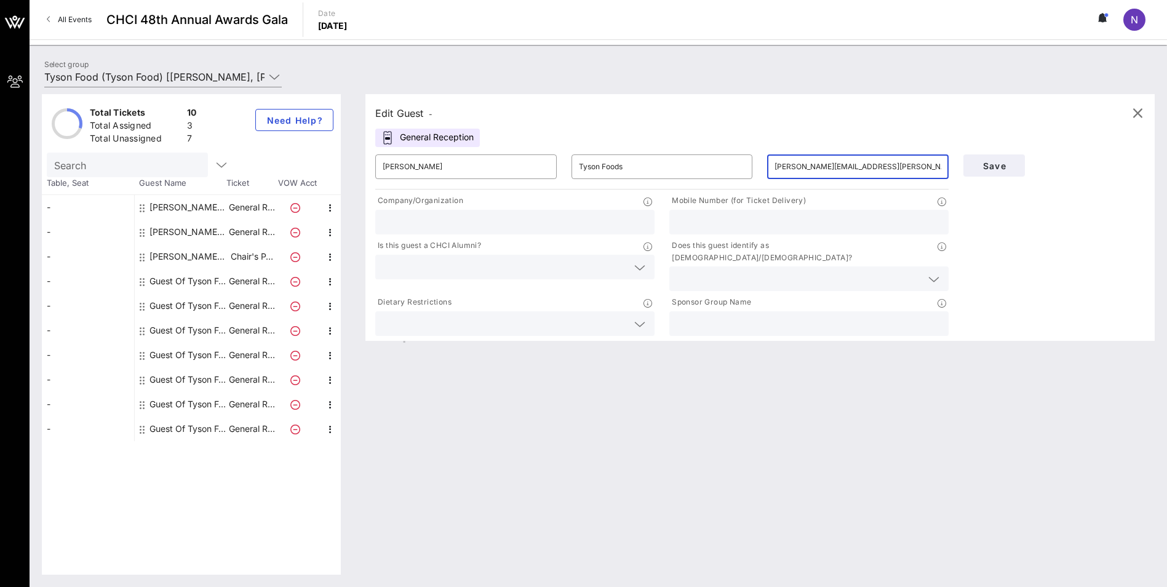
type input "rosa.lovaton@tyson.com"
type input "y"
type input "Tyson Foods"
click at [722, 316] on input "text" at bounding box center [809, 324] width 265 height 16
type input "Tyson Foods"
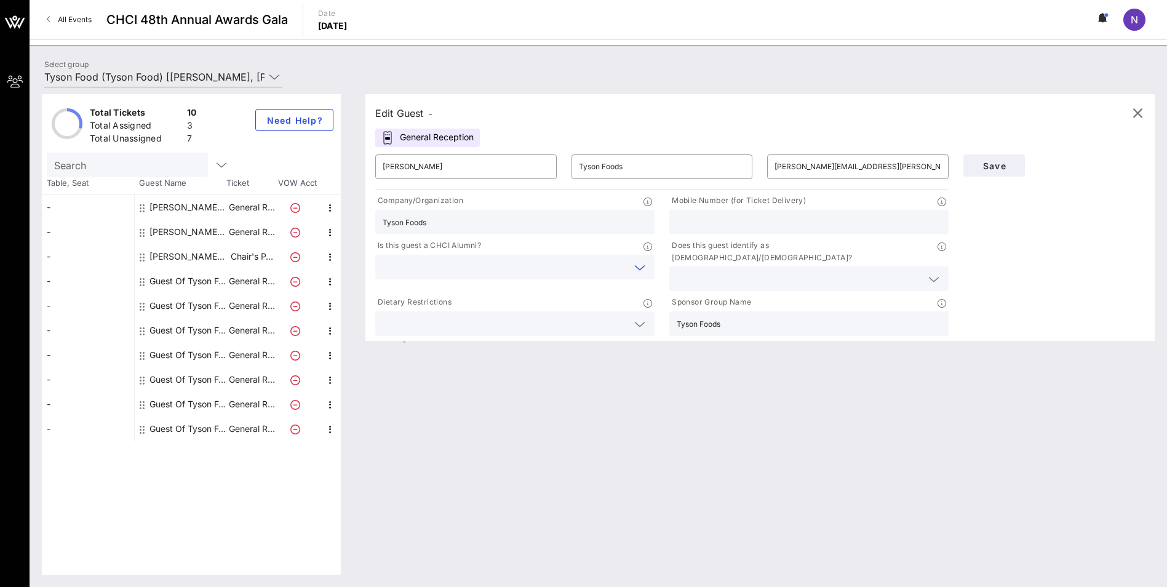
click at [533, 270] on input "text" at bounding box center [505, 267] width 245 height 16
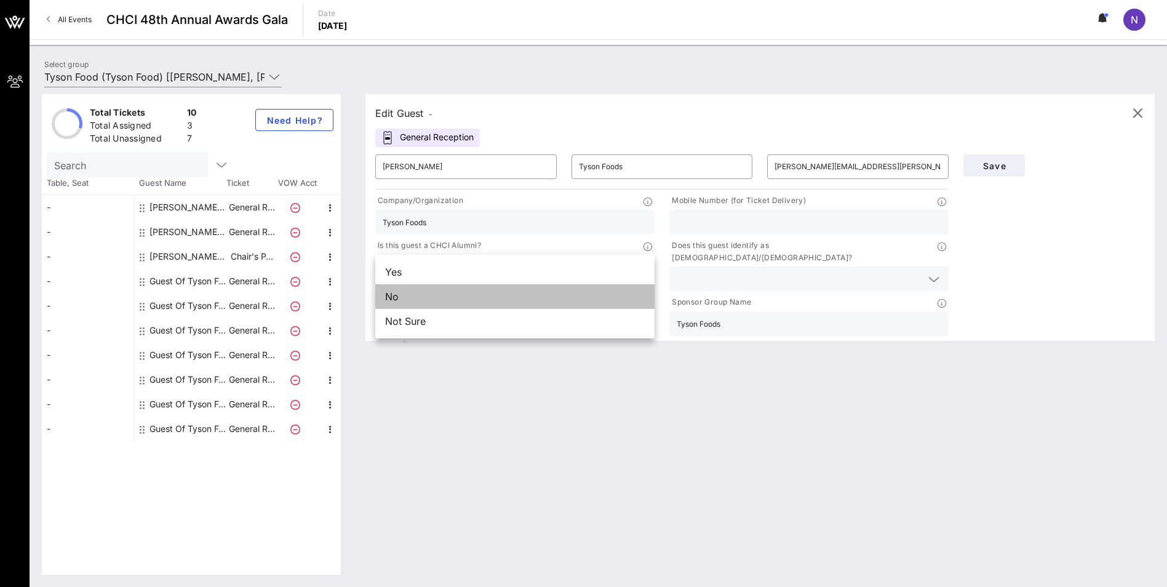
click at [509, 293] on div "No" at bounding box center [514, 296] width 279 height 25
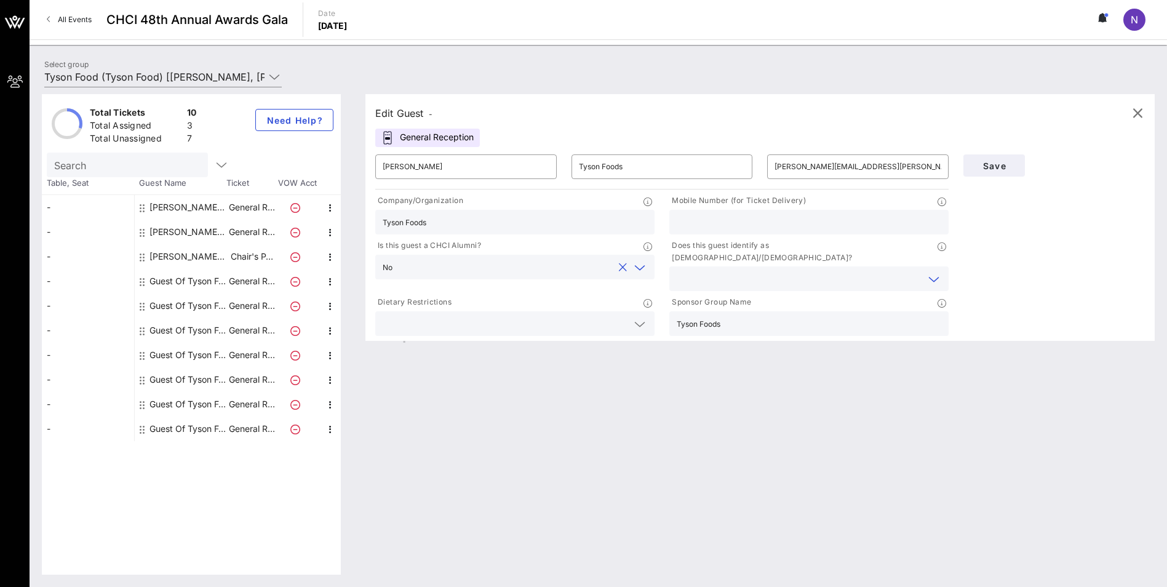
click at [775, 271] on input "text" at bounding box center [799, 279] width 245 height 16
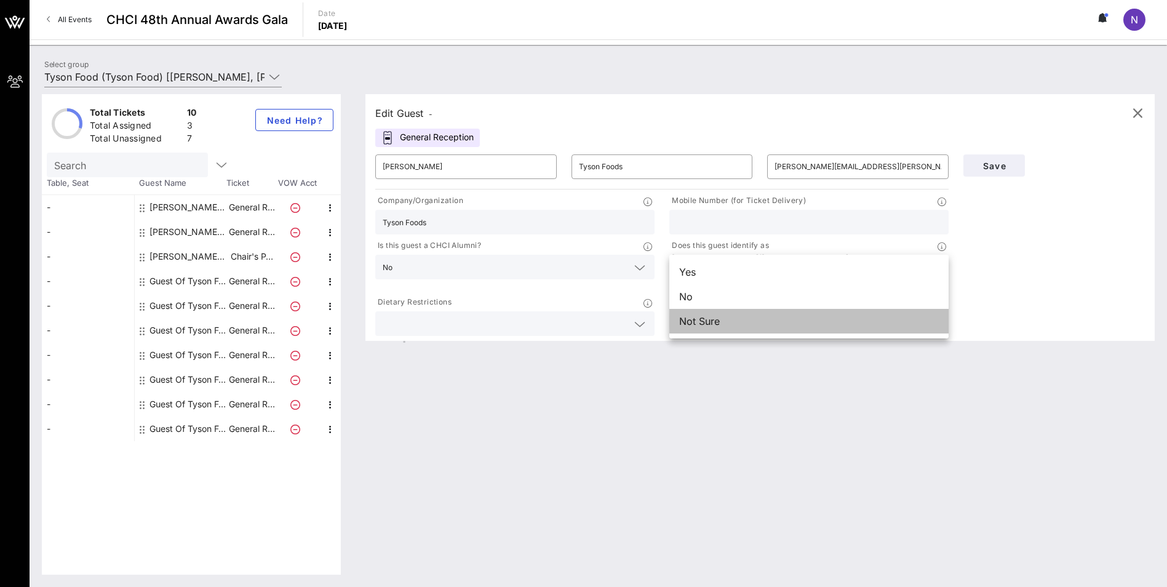
click at [733, 318] on div "Not Sure" at bounding box center [808, 321] width 279 height 25
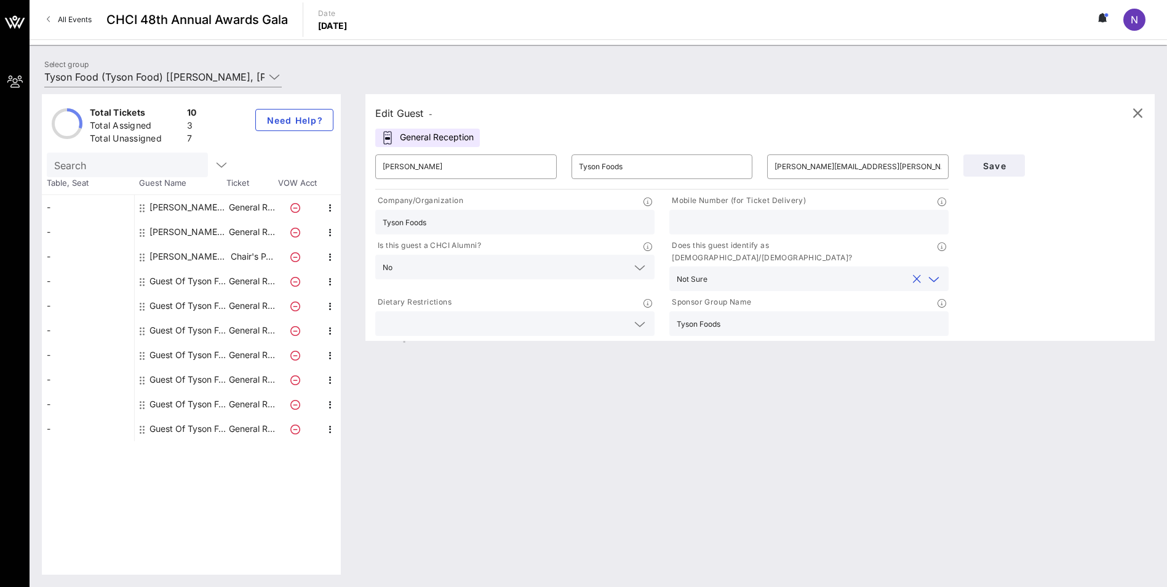
click at [748, 218] on input "text" at bounding box center [809, 222] width 265 height 16
type input "4792901117"
click at [1003, 171] on button "Save" at bounding box center [994, 165] width 62 height 22
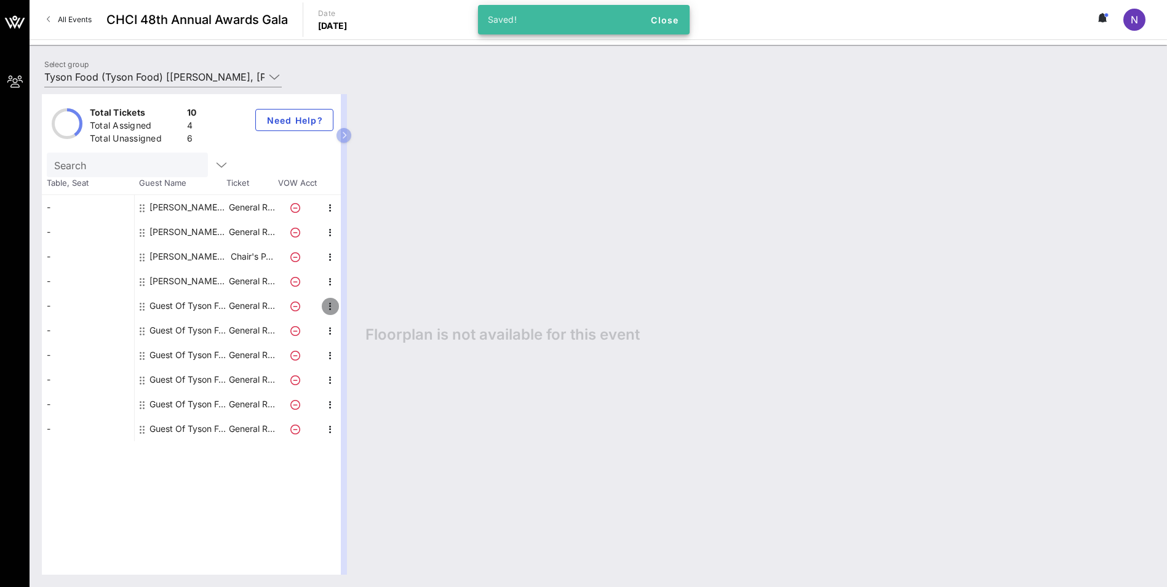
click at [332, 306] on icon "button" at bounding box center [330, 306] width 15 height 15
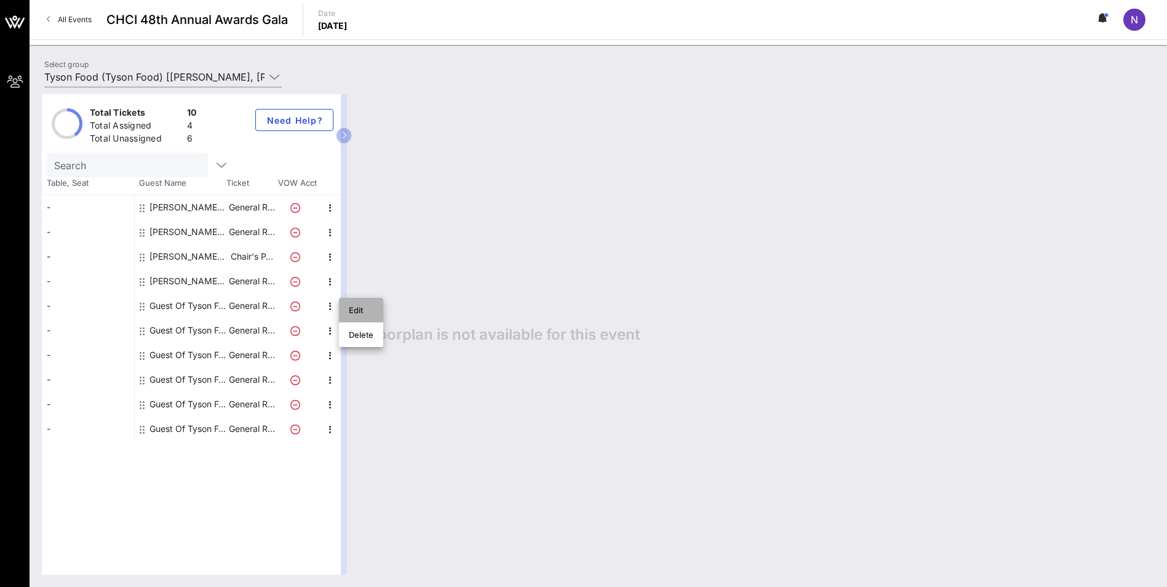
click at [353, 310] on div "Edit" at bounding box center [361, 310] width 25 height 10
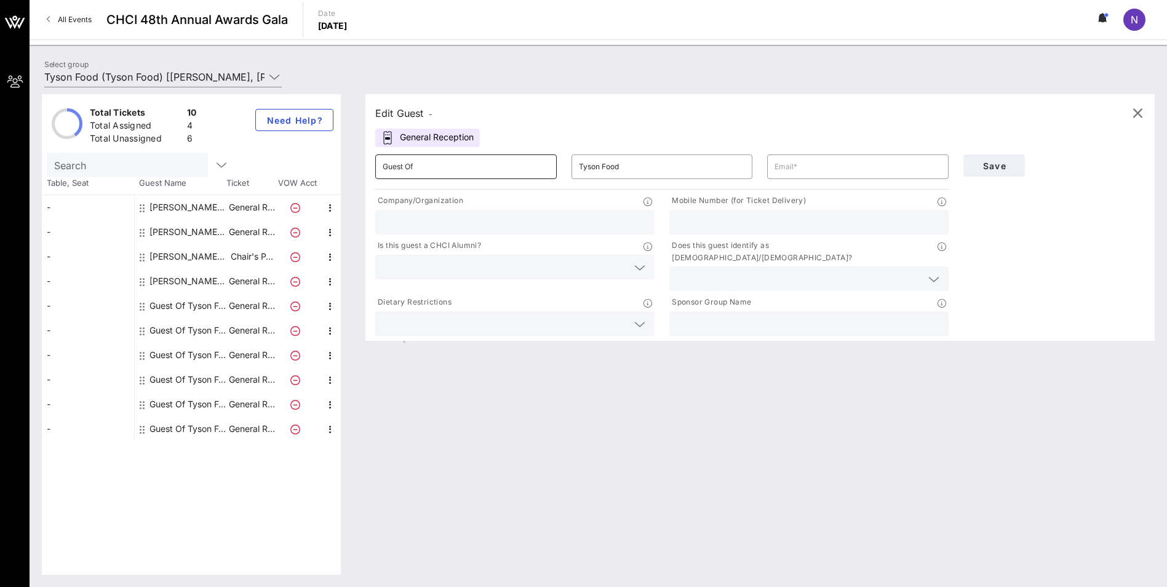
click at [437, 169] on input "Guest Of" at bounding box center [466, 167] width 167 height 20
type input "G"
type input "Kaycee Bidwell"
click at [621, 165] on input "Tyson Foos" at bounding box center [662, 167] width 167 height 20
type input "Tyson Foods"
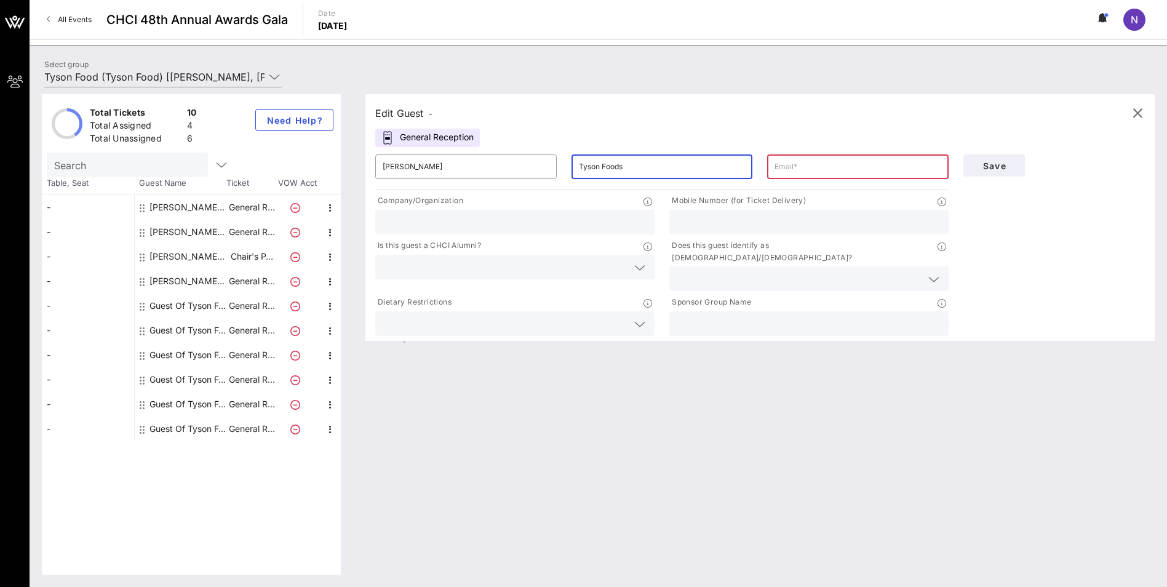
click at [829, 162] on input "text" at bounding box center [858, 167] width 167 height 20
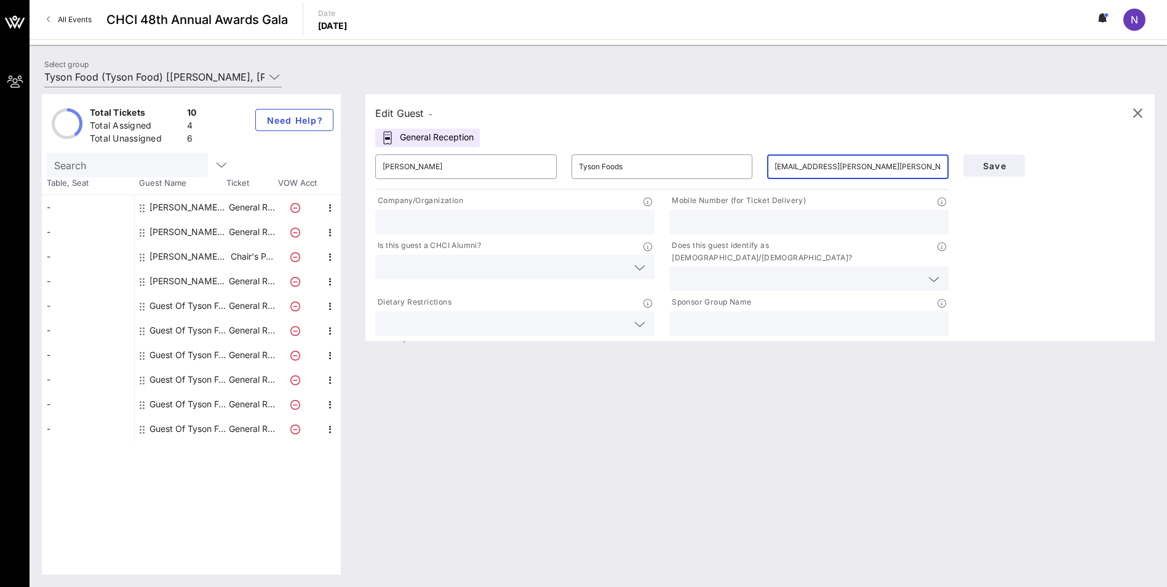
type input "kaycee.bidwell@tyson.com"
click at [593, 223] on input "text" at bounding box center [515, 222] width 265 height 16
type input "Tyson Foods"
type input "2024450024"
drag, startPoint x: 747, startPoint y: 219, endPoint x: 664, endPoint y: 224, distance: 82.6
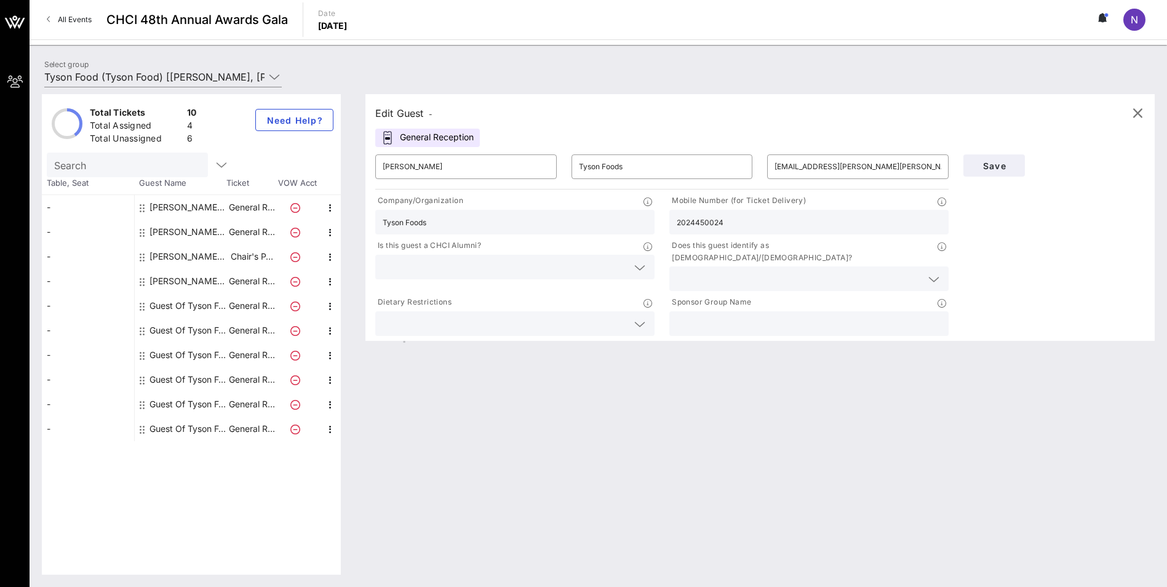
click at [664, 224] on div "Mobile Number (for Ticket Delivery) 2024450024" at bounding box center [809, 214] width 294 height 45
click at [509, 263] on input "text" at bounding box center [505, 267] width 245 height 16
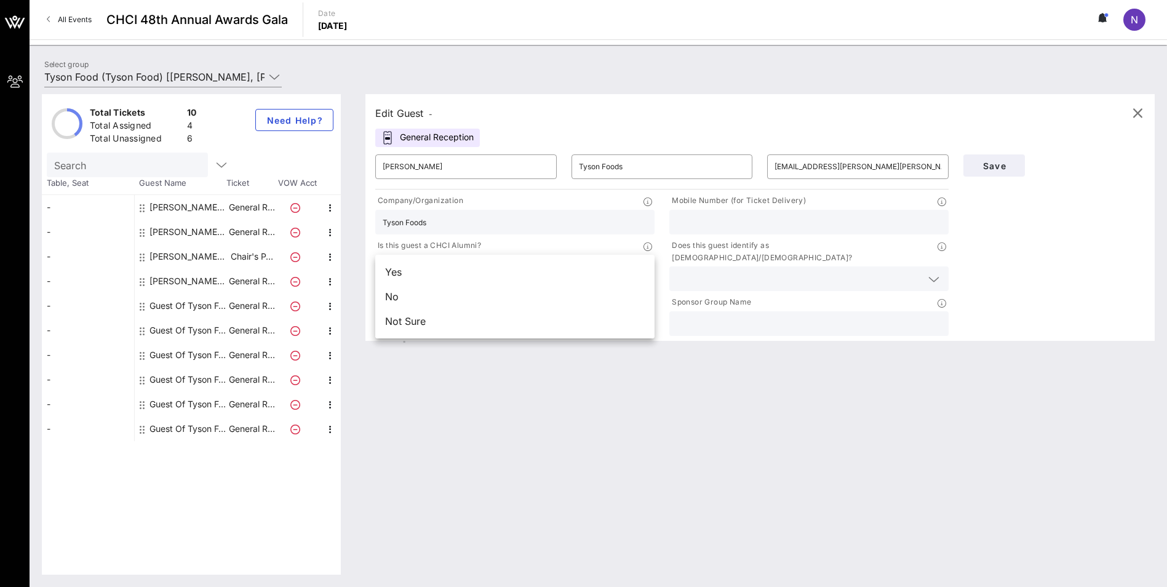
drag, startPoint x: 493, startPoint y: 300, endPoint x: 504, endPoint y: 290, distance: 14.4
click at [493, 299] on div "No" at bounding box center [514, 296] width 279 height 25
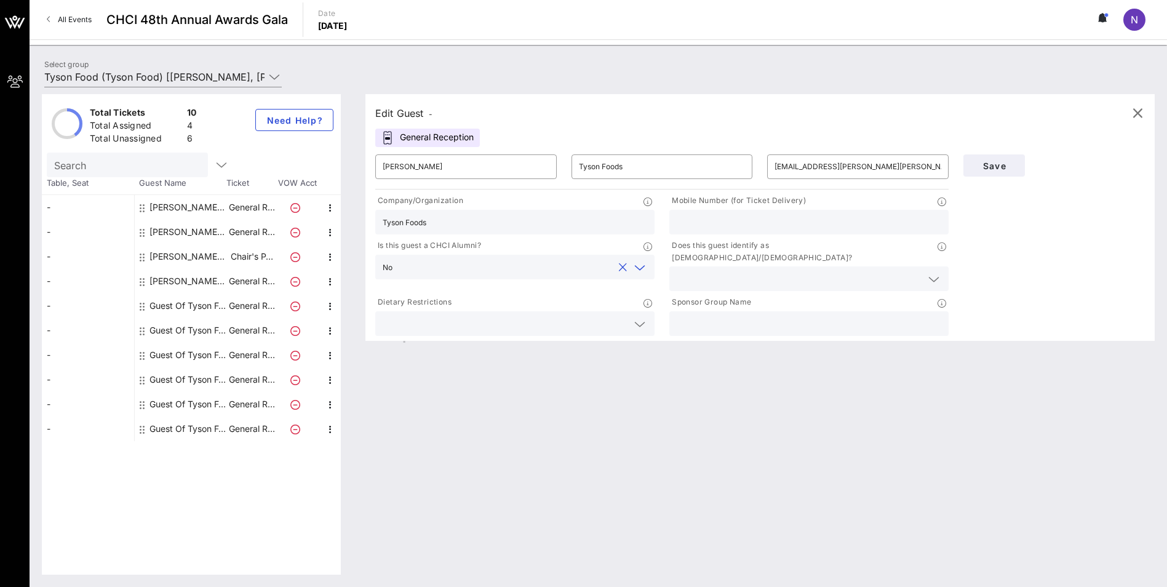
click at [714, 271] on input "text" at bounding box center [799, 279] width 245 height 16
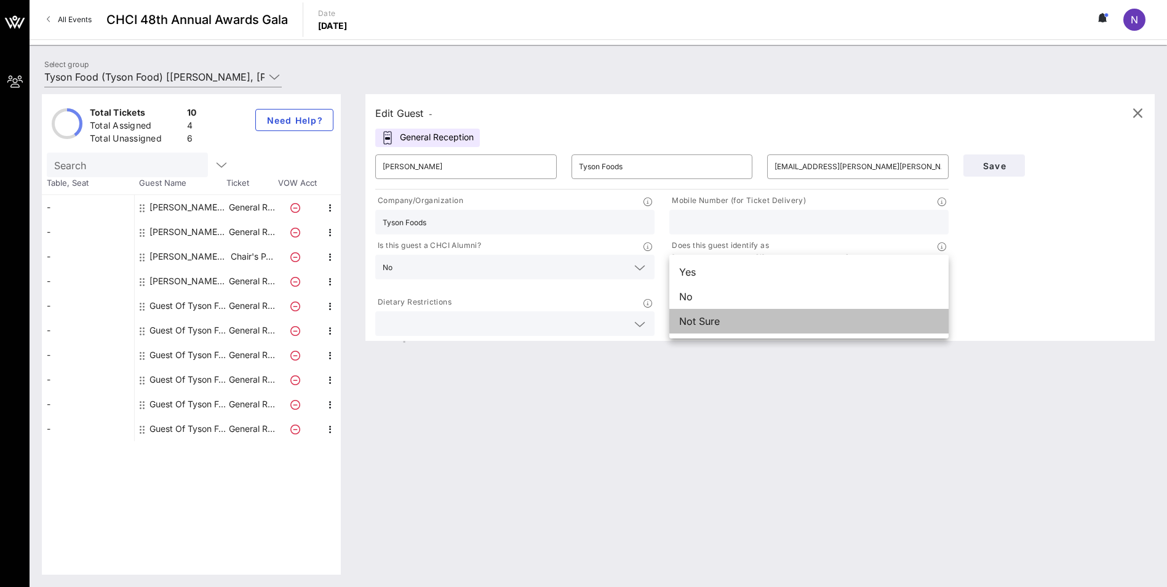
click at [758, 322] on div "Not Sure" at bounding box center [808, 321] width 279 height 25
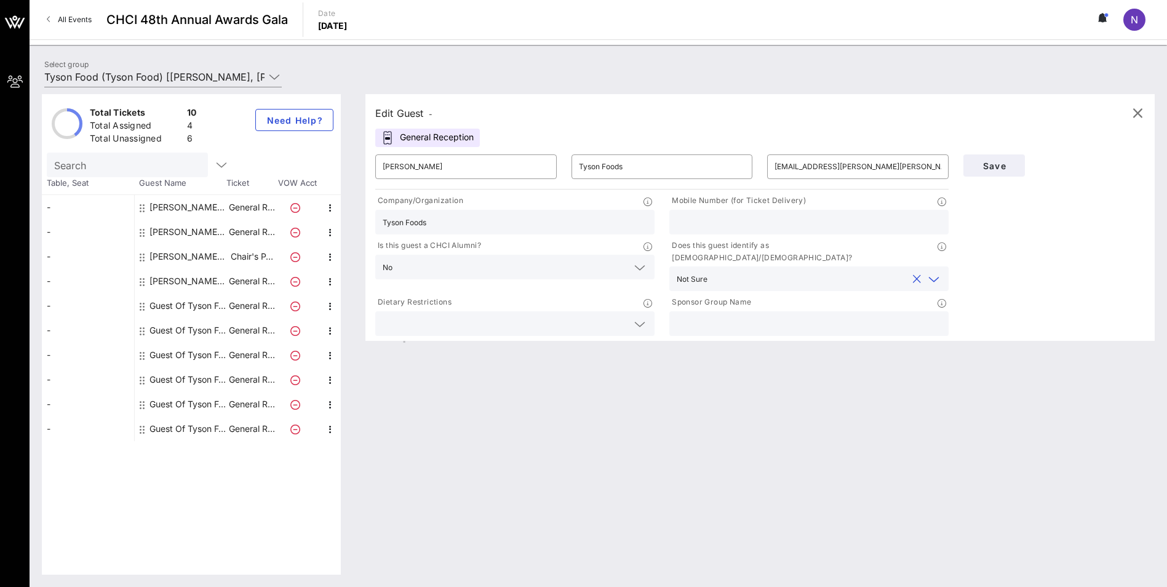
click at [690, 225] on input "text" at bounding box center [809, 222] width 265 height 16
type input "4793819535"
click at [1007, 167] on span "Save" at bounding box center [994, 166] width 42 height 10
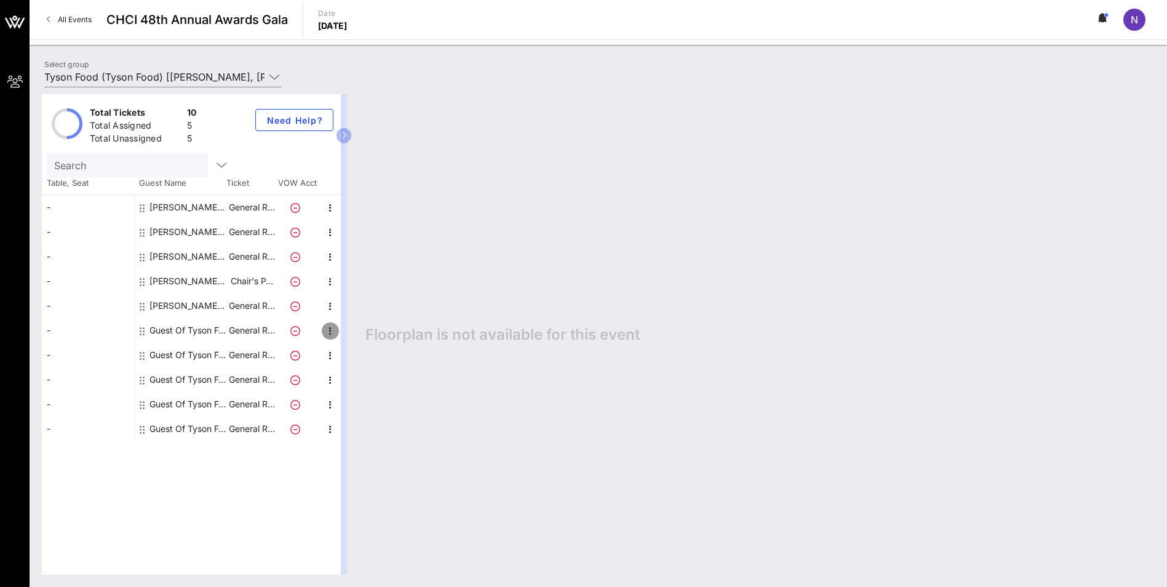
click at [334, 332] on icon "button" at bounding box center [330, 331] width 15 height 15
click at [360, 334] on div "Edit" at bounding box center [361, 335] width 25 height 10
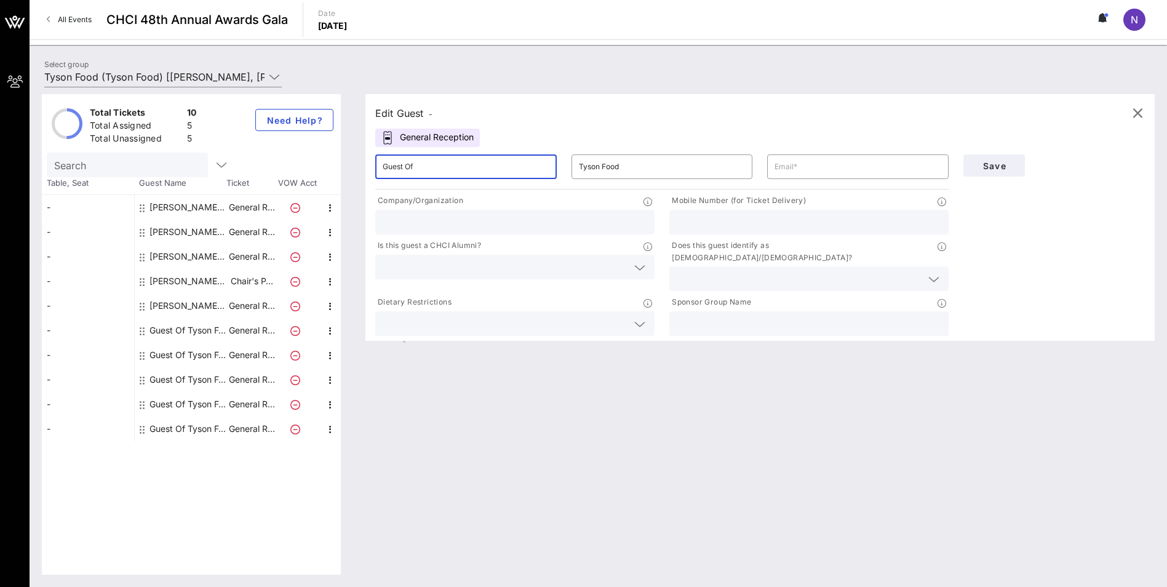
click at [403, 164] on input "Guest Of" at bounding box center [466, 167] width 167 height 20
drag, startPoint x: 411, startPoint y: 167, endPoint x: 269, endPoint y: 170, distance: 142.1
click at [269, 170] on div "Total Tickets 10 Total Assigned 5 Total Unassigned 5 Need Help? Search Table, S…" at bounding box center [598, 334] width 1113 height 480
type input "Joshua Powell"
type input "Tyson Foods"
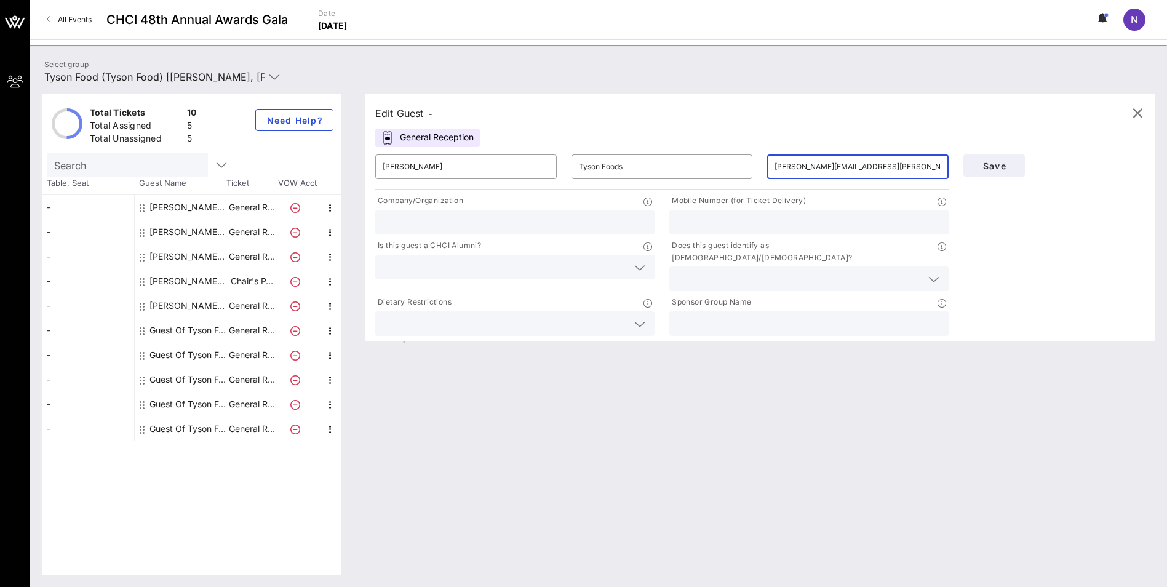
type input "joshua.powell@tyson.com"
click at [445, 220] on input "text" at bounding box center [515, 222] width 265 height 16
type input "Tyson Foods"
click at [709, 230] on div at bounding box center [809, 222] width 265 height 25
click at [521, 250] on div "Is this guest a CHCI Alumni?" at bounding box center [514, 246] width 279 height 15
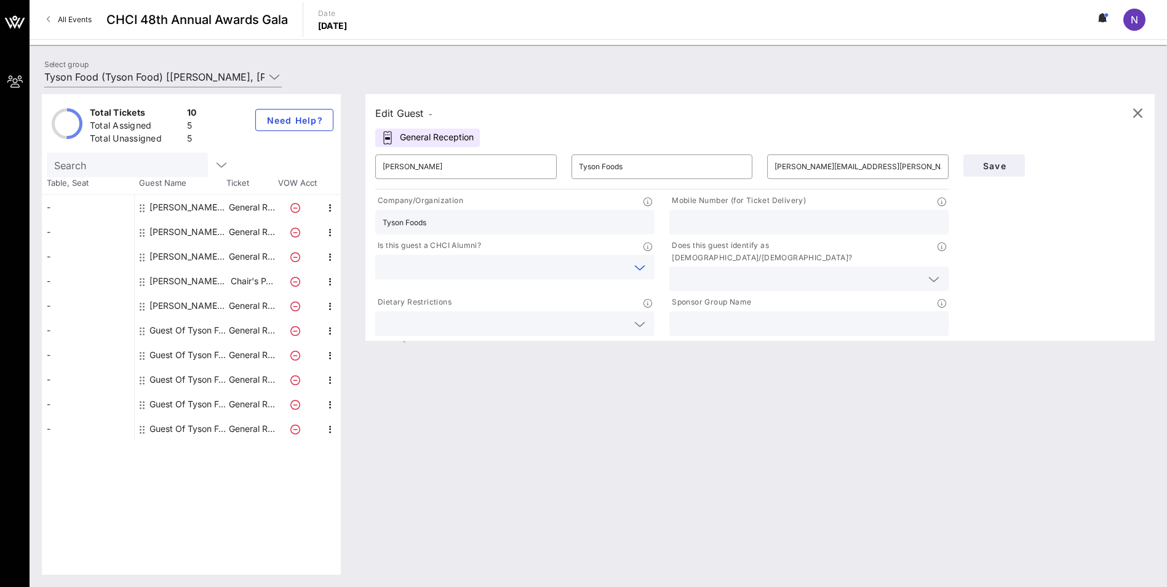
click at [517, 261] on input "text" at bounding box center [505, 267] width 245 height 16
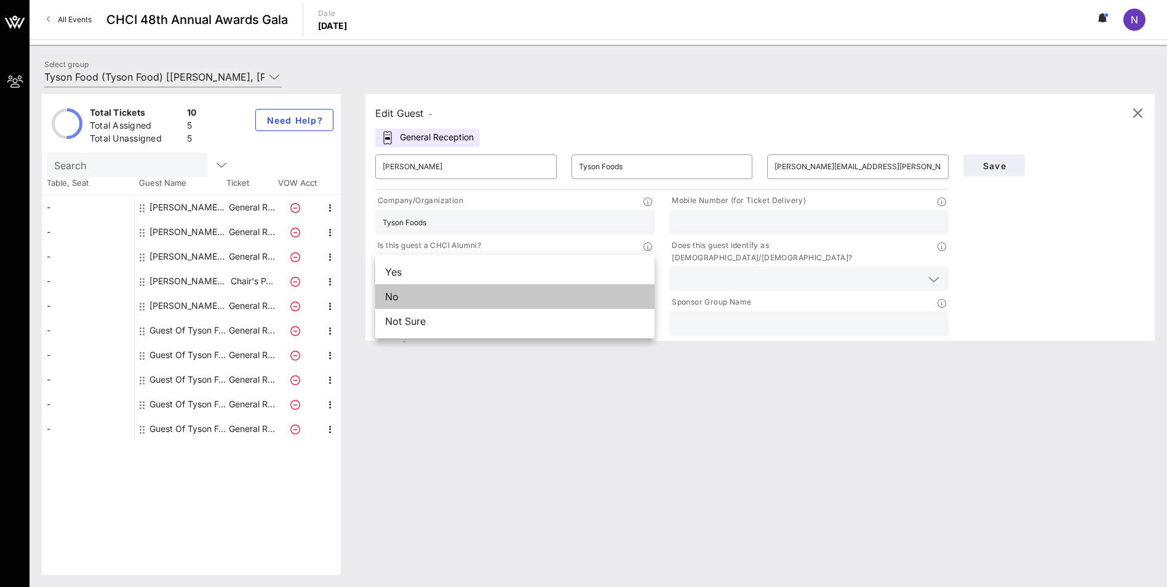
click at [482, 300] on div "No" at bounding box center [514, 296] width 279 height 25
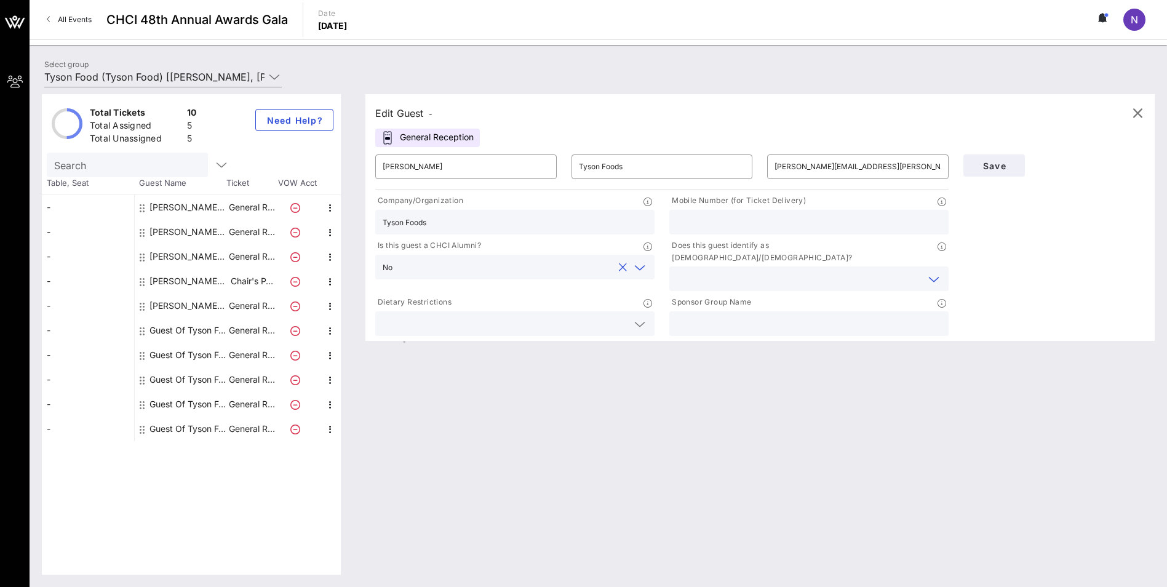
click at [746, 271] on input "text" at bounding box center [799, 279] width 245 height 16
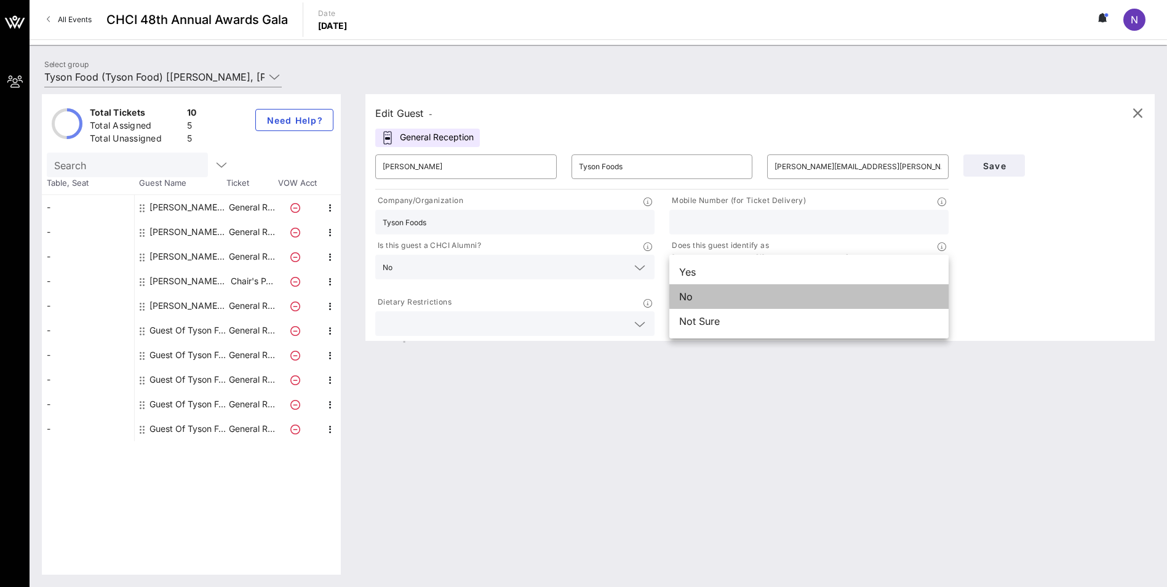
click at [724, 305] on div "No" at bounding box center [808, 296] width 279 height 25
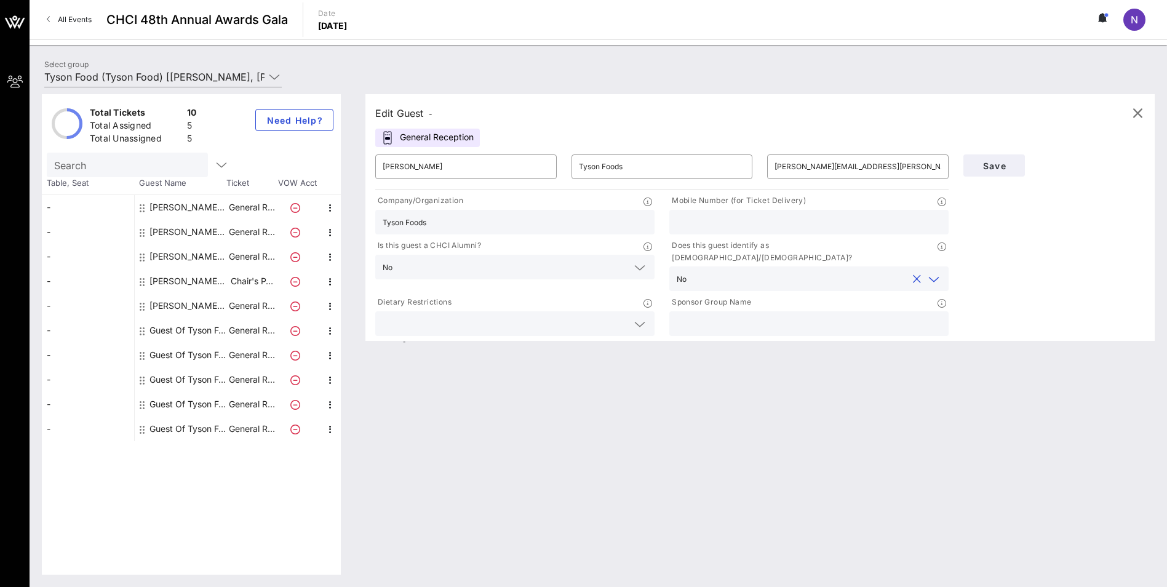
click at [1154, 471] on div "Edit Guest - General Reception ​ Joshua Powell ​ Tyson Foods ​ joshua.powell@ty…" at bounding box center [754, 334] width 802 height 480
click at [1009, 159] on button "Save" at bounding box center [994, 165] width 62 height 22
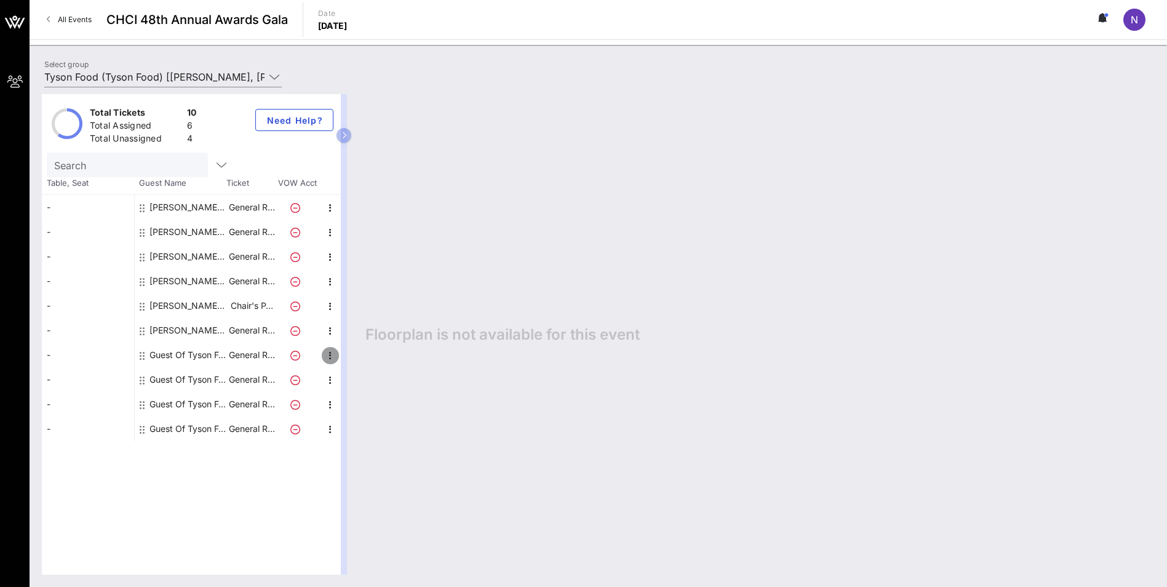
click at [335, 356] on icon "button" at bounding box center [330, 355] width 15 height 15
click at [360, 357] on div "Edit" at bounding box center [361, 359] width 25 height 10
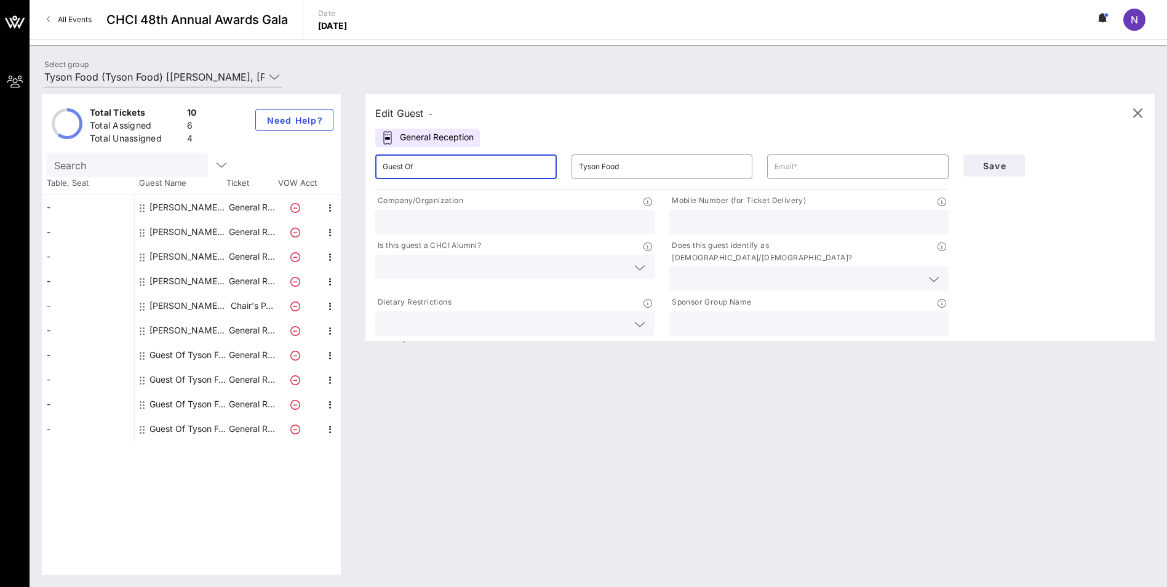
drag, startPoint x: 419, startPoint y: 165, endPoint x: 313, endPoint y: 180, distance: 106.8
click at [313, 180] on div "Total Tickets 10 Total Assigned 6 Total Unassigned 4 Need Help? Search Table, S…" at bounding box center [598, 334] width 1113 height 480
type input "Jordan Riche"
type input "Tyson Foods"
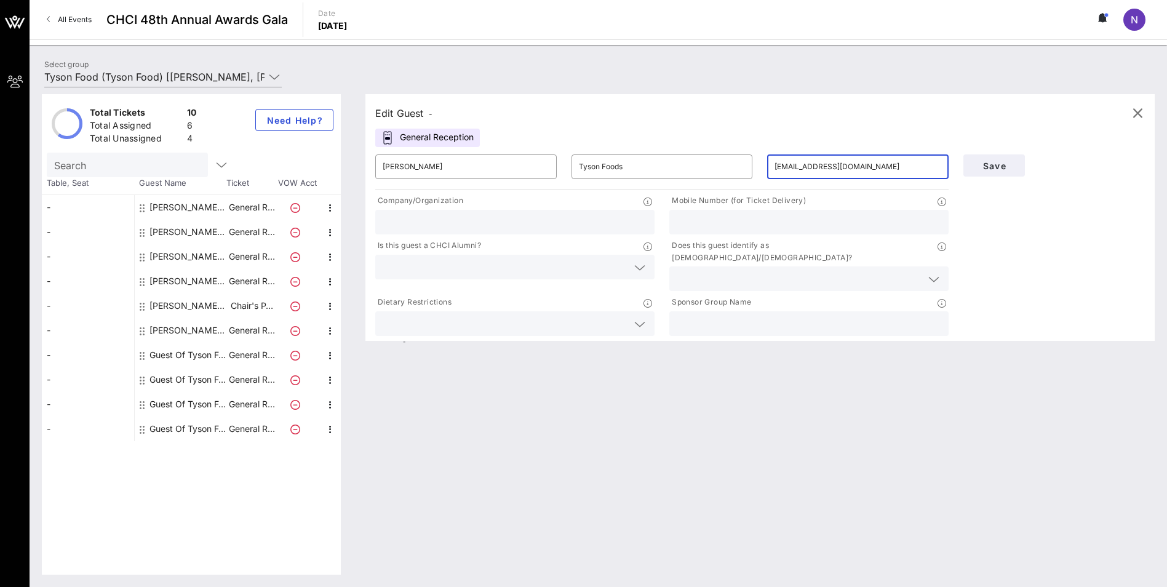
type input "jordan.riche@tyson.com"
type input "Tyson Foods"
type input "2564570953"
click at [388, 258] on div at bounding box center [515, 267] width 265 height 25
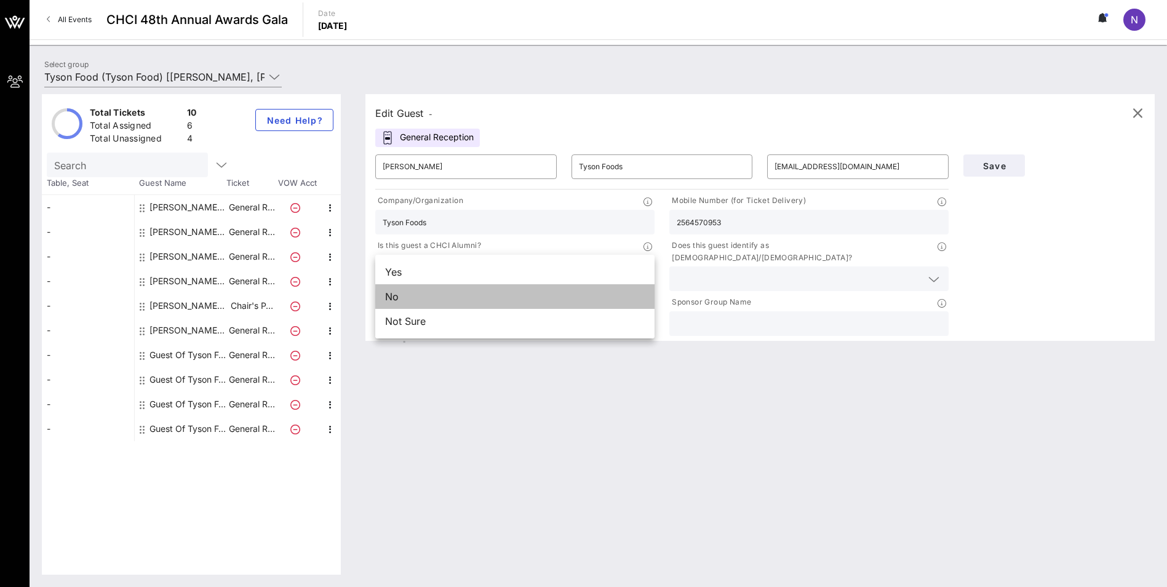
drag, startPoint x: 422, startPoint y: 303, endPoint x: 609, endPoint y: 279, distance: 188.5
click at [425, 302] on div "No" at bounding box center [514, 296] width 279 height 25
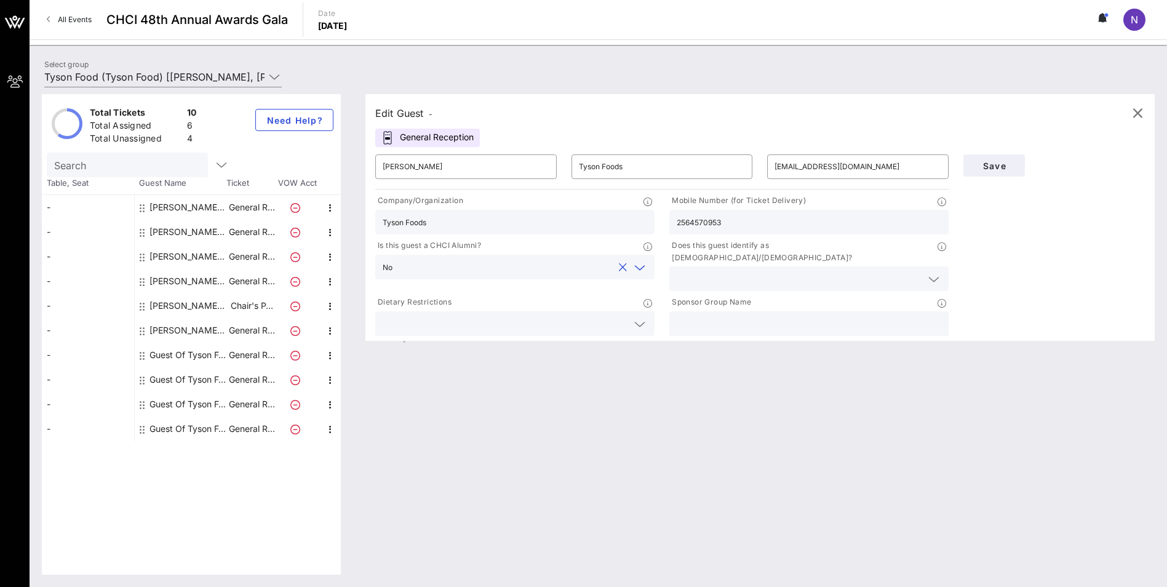
click at [698, 266] on div at bounding box center [809, 278] width 265 height 25
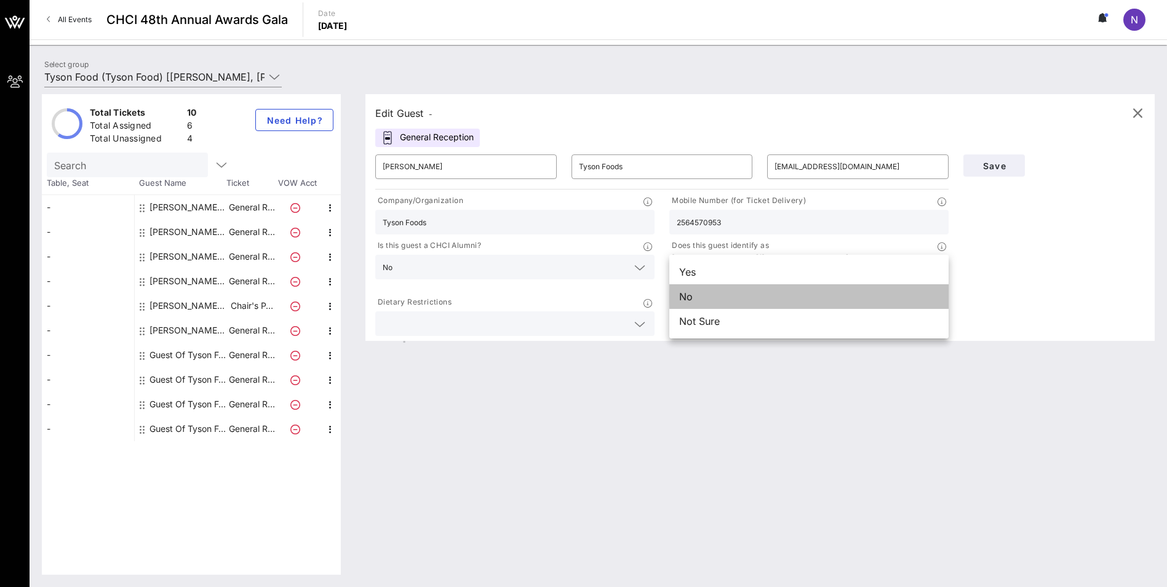
click at [712, 301] on div "No" at bounding box center [808, 296] width 279 height 25
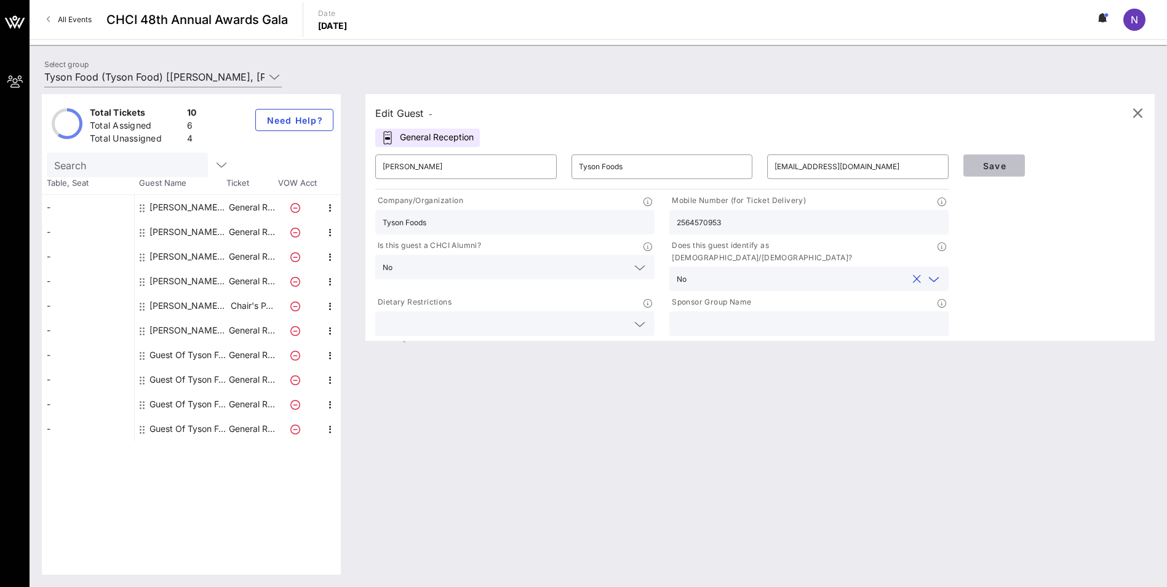
click at [1008, 169] on span "Save" at bounding box center [994, 166] width 42 height 10
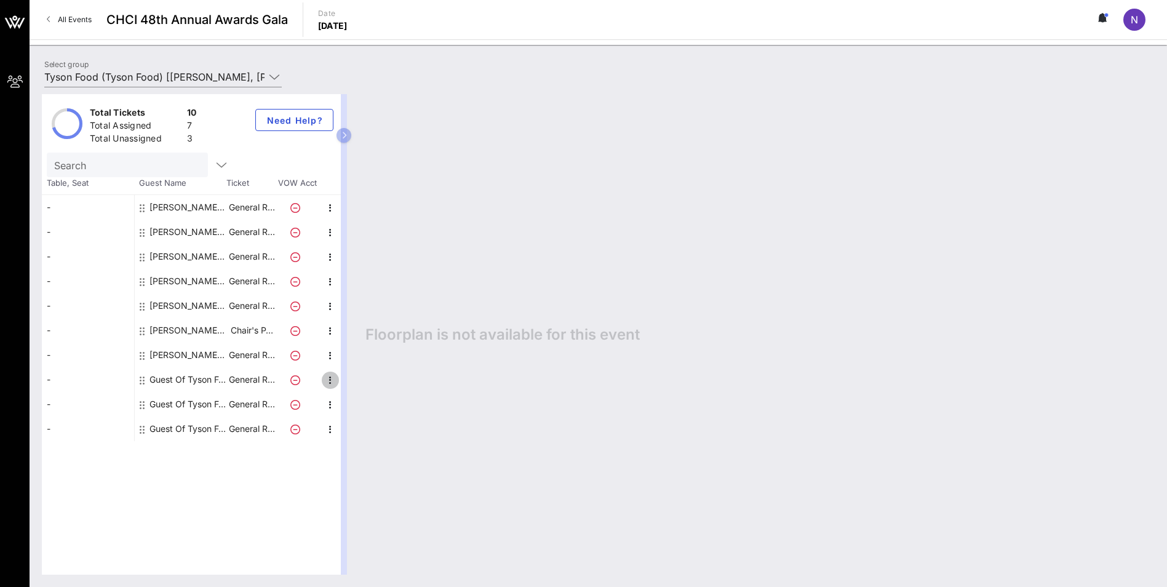
click at [331, 381] on icon "button" at bounding box center [330, 380] width 15 height 15
click at [365, 382] on div "Edit" at bounding box center [361, 384] width 25 height 10
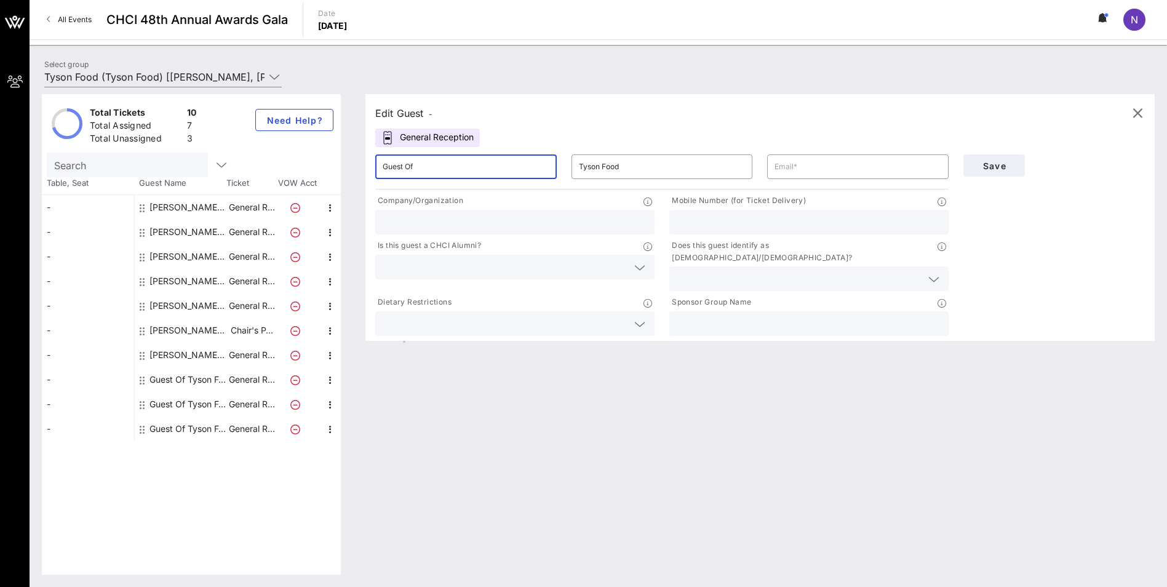
drag, startPoint x: 408, startPoint y: 163, endPoint x: 351, endPoint y: 173, distance: 58.1
click at [351, 173] on div "Total Tickets 10 Total Assigned 7 Total Unassigned 3 Need Help? Search Table, S…" at bounding box center [598, 334] width 1113 height 480
type input "Belinda Garza"
type input "Instacart"
type input "belinda.garza@instacart.com"
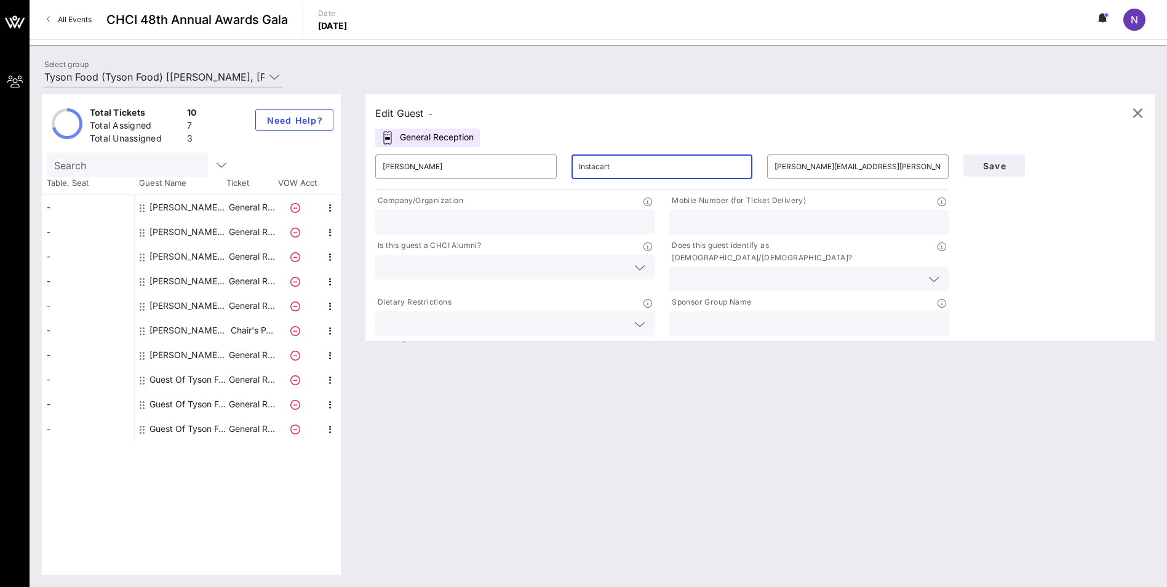
click at [443, 219] on input "text" at bounding box center [515, 222] width 265 height 16
click at [746, 271] on input "text" at bounding box center [799, 279] width 245 height 16
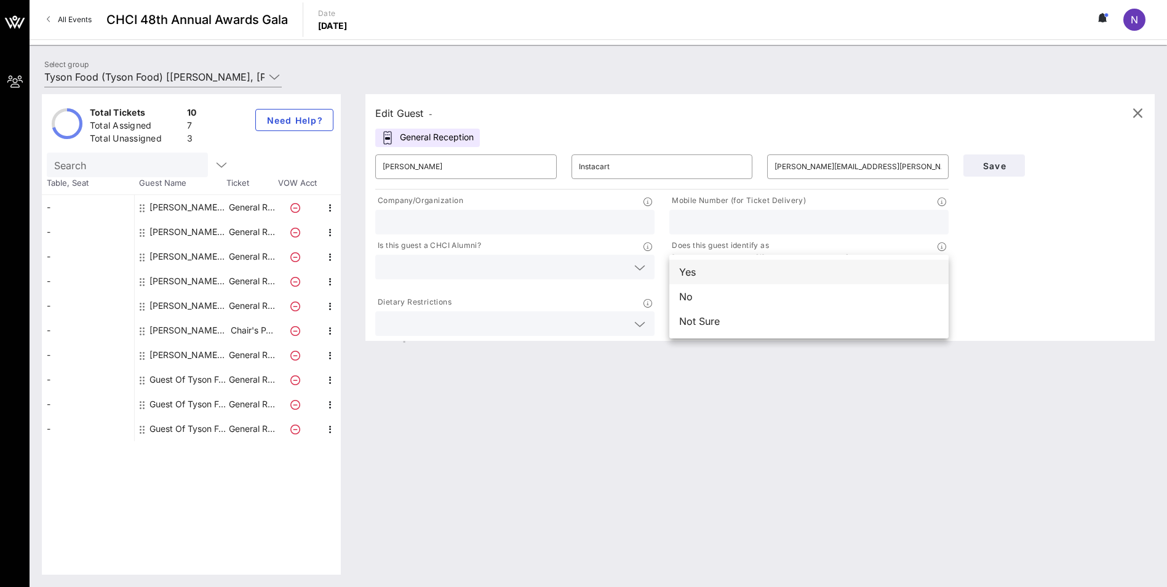
click at [708, 272] on div "Yes" at bounding box center [808, 272] width 279 height 25
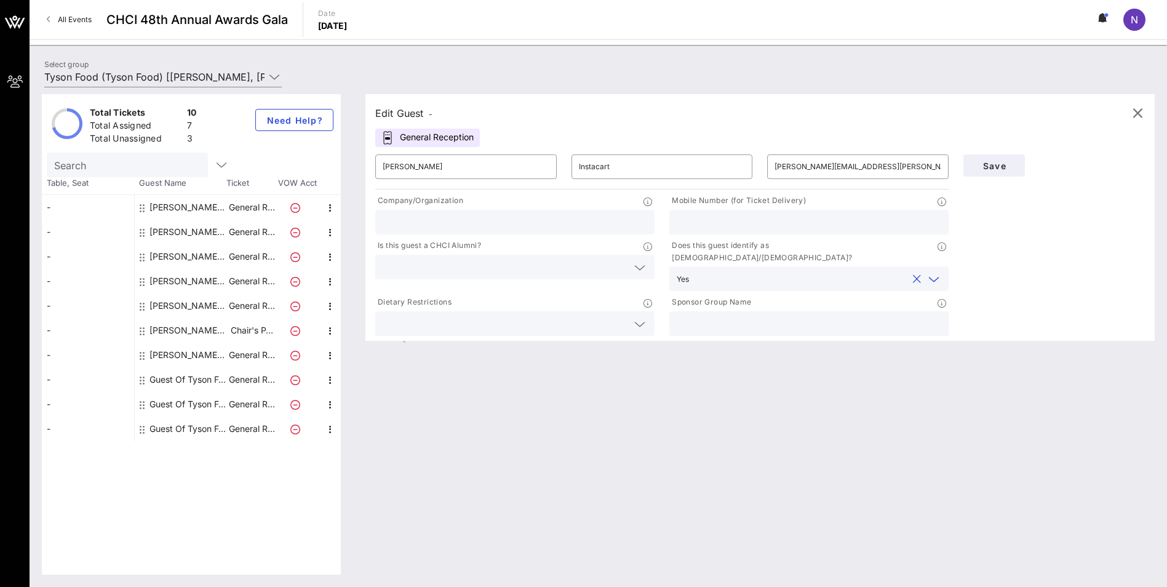
click at [543, 269] on input "text" at bounding box center [505, 267] width 245 height 16
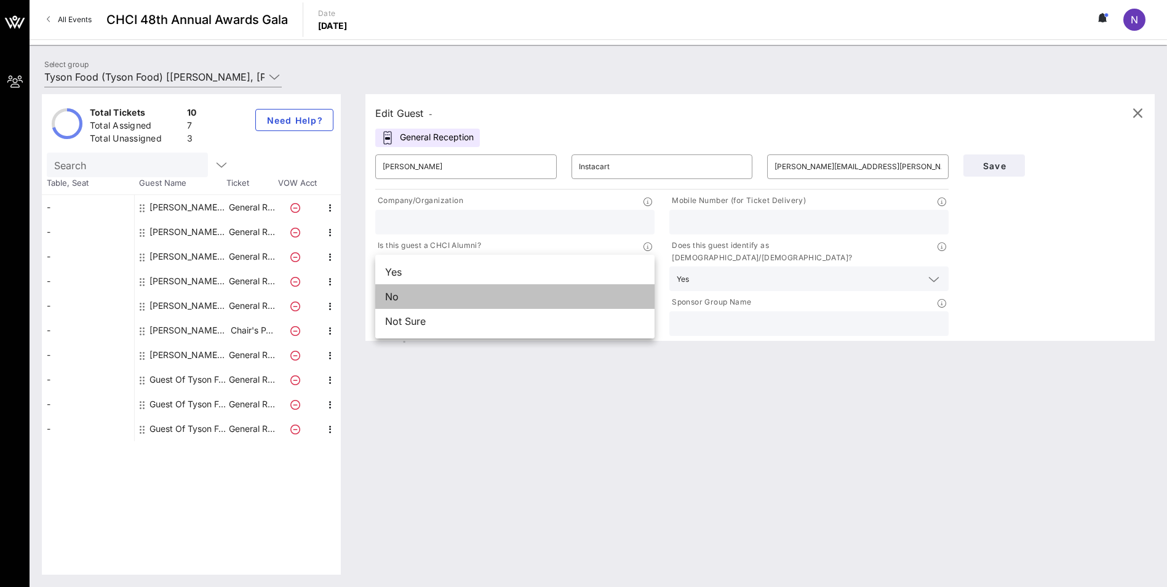
click at [527, 295] on div "No" at bounding box center [514, 296] width 279 height 25
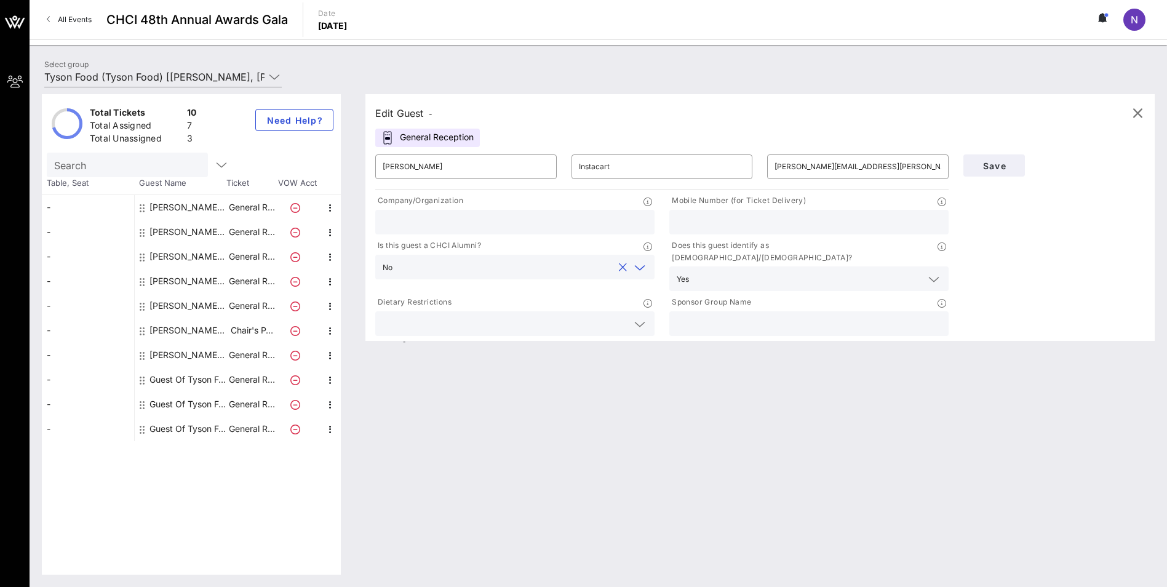
click at [566, 214] on input "text" at bounding box center [515, 222] width 265 height 16
click at [762, 402] on div "Edit Guest - General Reception ​ Belinda Garza ​ Instacart ​ belinda.garza@inst…" at bounding box center [754, 334] width 802 height 480
click at [713, 227] on input "text" at bounding box center [809, 222] width 265 height 16
type input "2023403074"
click at [520, 228] on input "text" at bounding box center [515, 222] width 265 height 16
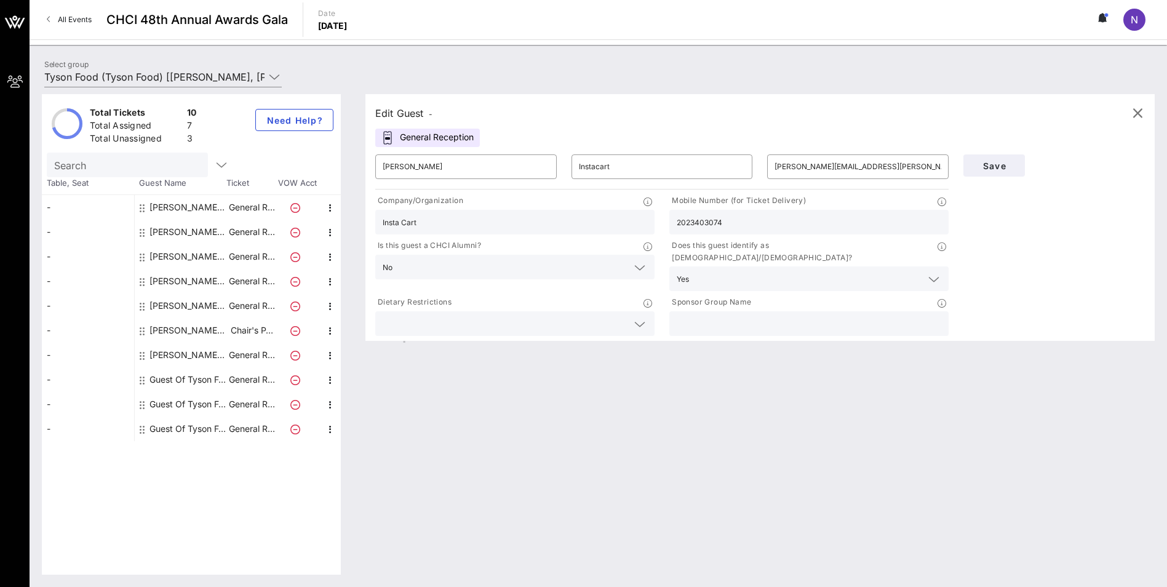
type input "Insta Cart"
click at [712, 316] on input "text" at bounding box center [809, 324] width 265 height 16
type input "Tyson Foods"
click at [993, 163] on span "Save" at bounding box center [994, 166] width 42 height 10
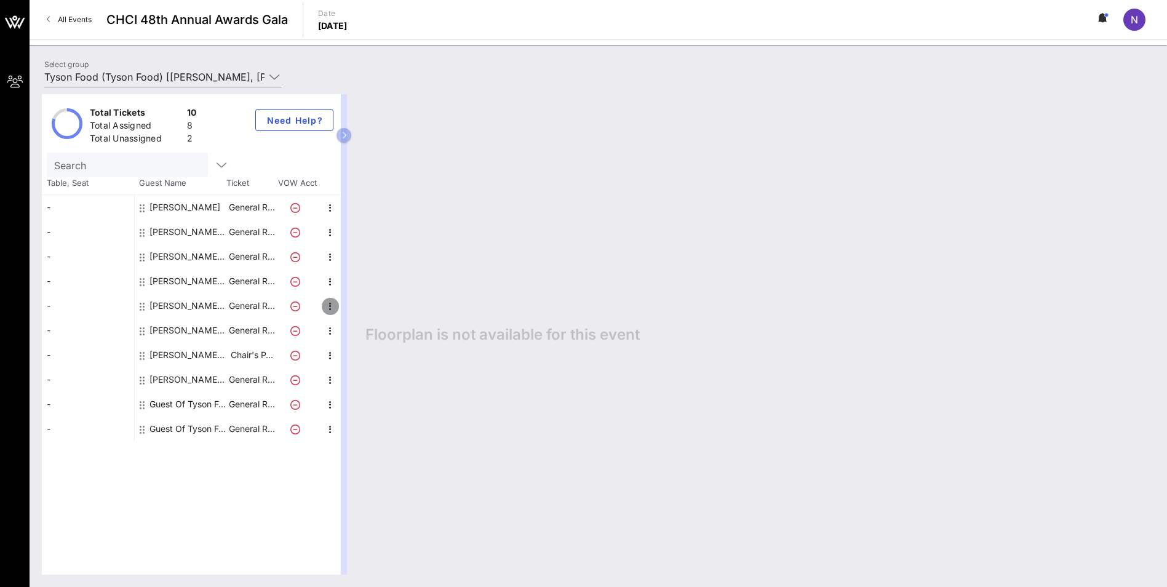
click at [332, 308] on icon "button" at bounding box center [330, 306] width 15 height 15
click at [358, 337] on div "Delete" at bounding box center [361, 335] width 25 height 10
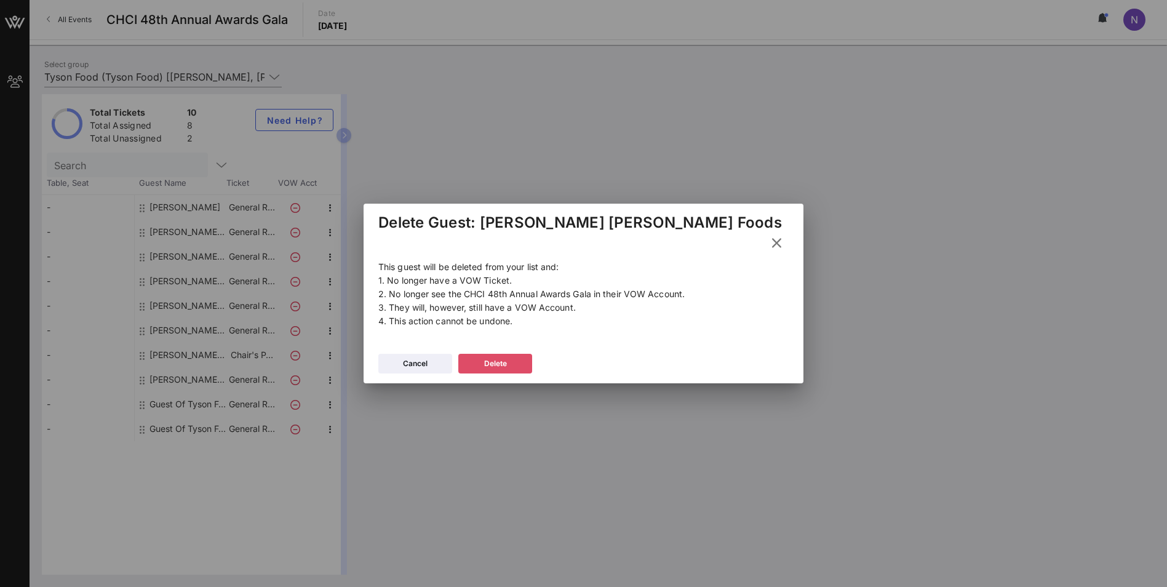
click at [500, 359] on icon at bounding box center [494, 363] width 9 height 8
